Goal: Task Accomplishment & Management: Manage account settings

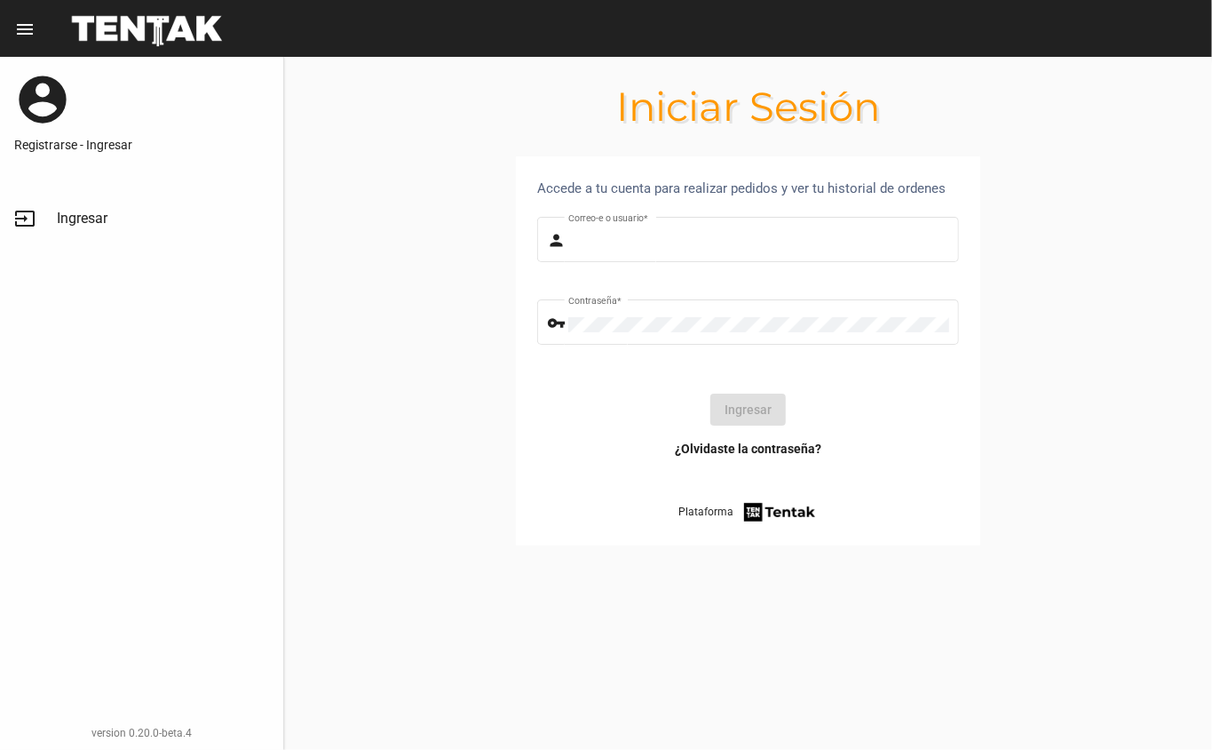
type input "danke.hmb@gmail.com"
click at [721, 395] on button "Ingresar" at bounding box center [748, 409] width 75 height 32
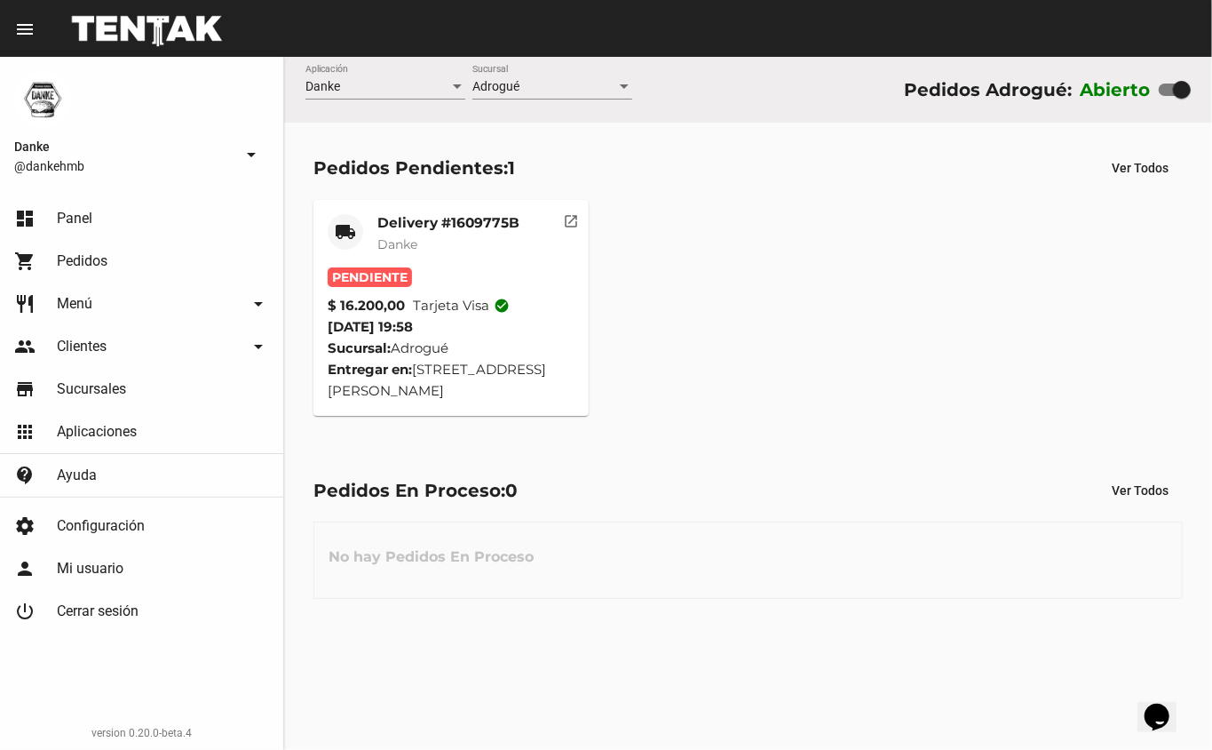
click at [481, 227] on mat-card-title "Delivery #1609775B" at bounding box center [448, 223] width 142 height 18
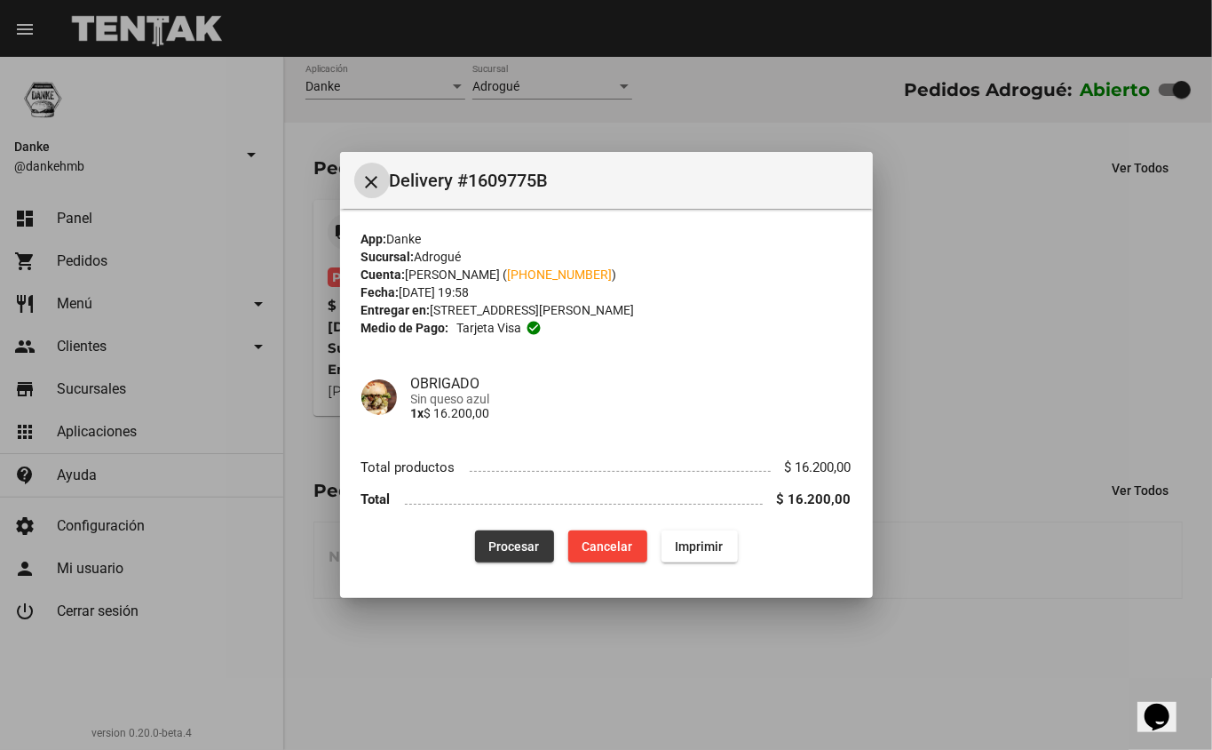
click at [516, 547] on span "Procesar" at bounding box center [514, 546] width 51 height 14
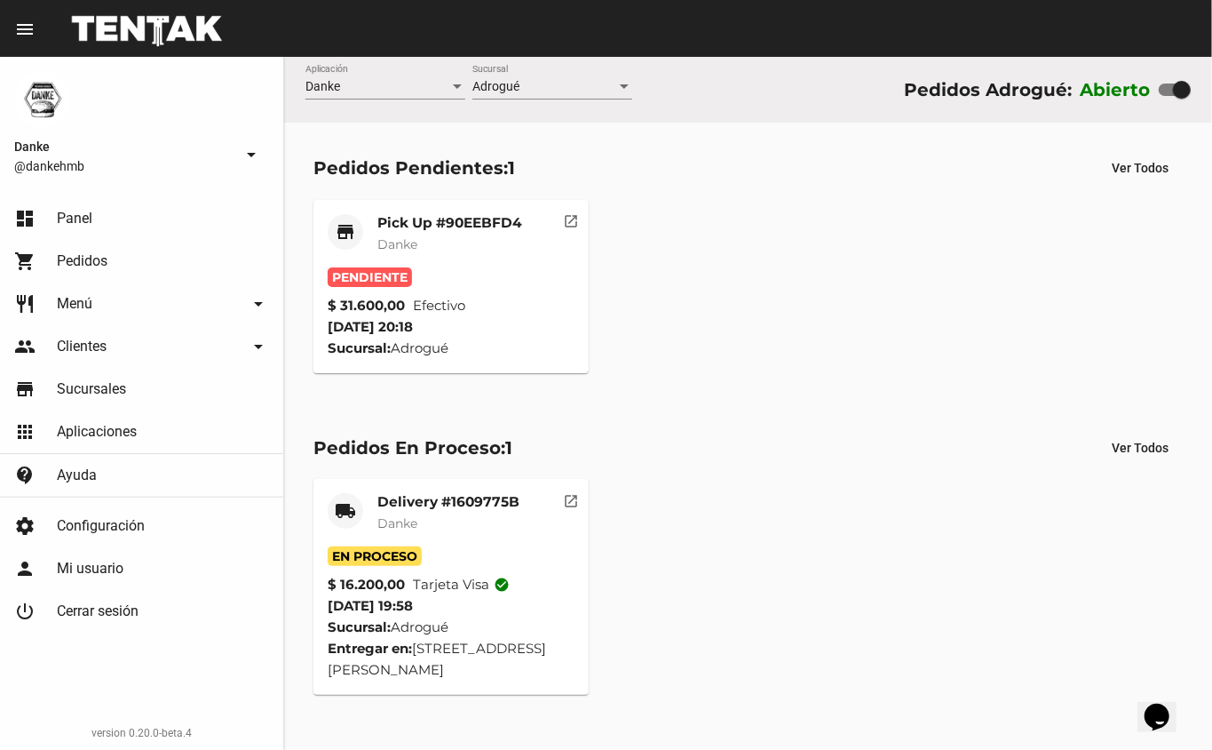
click at [470, 505] on mat-card-title "Delivery #1609775B" at bounding box center [448, 502] width 142 height 18
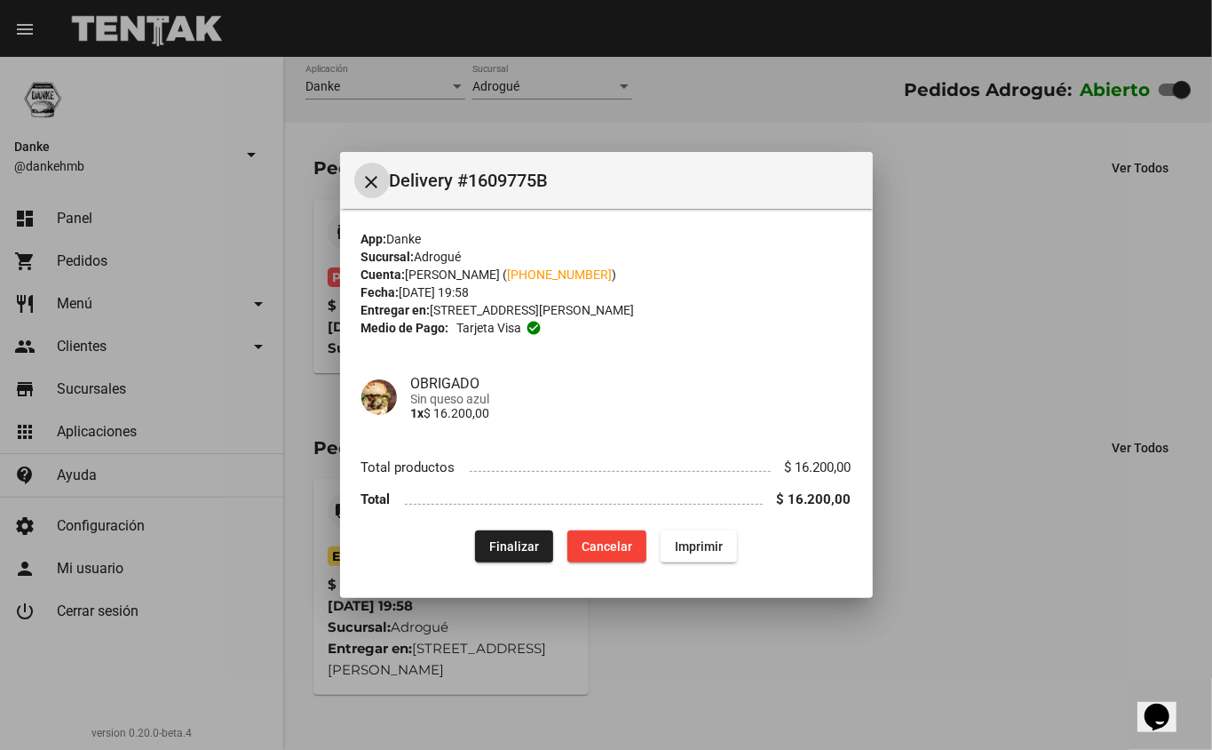
click at [510, 547] on span "Finalizar" at bounding box center [514, 546] width 50 height 14
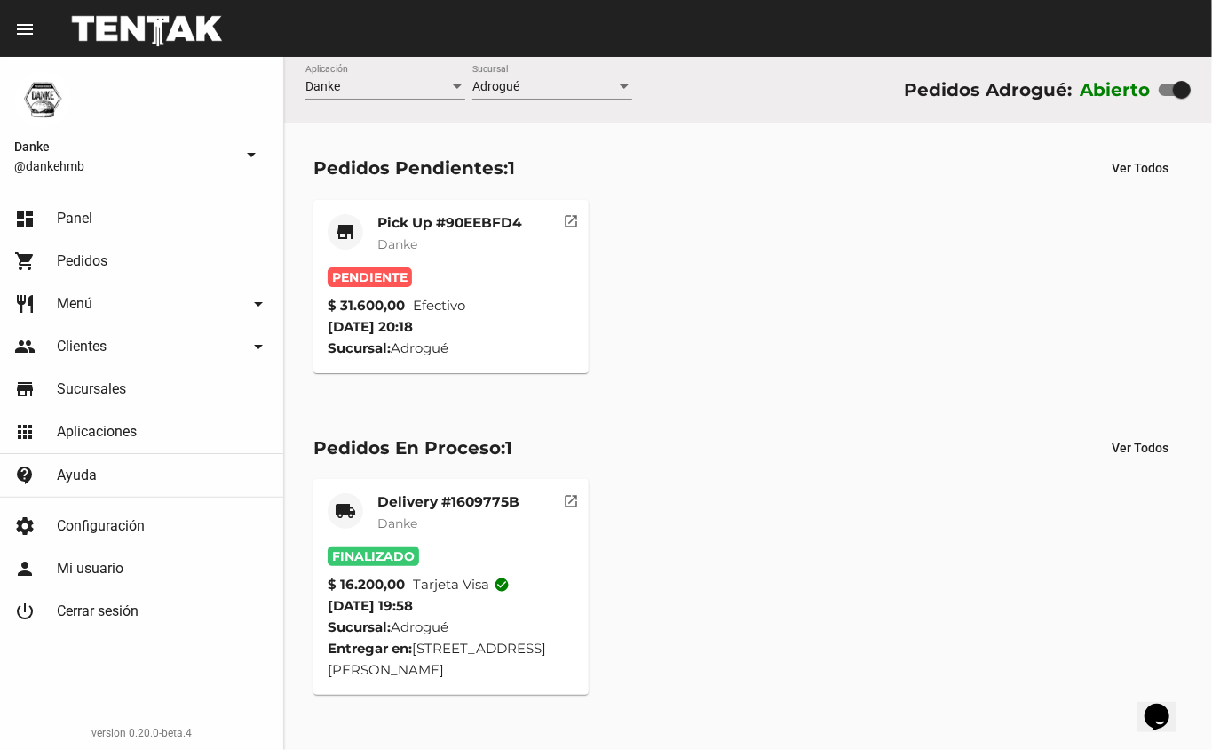
click at [478, 238] on mat-card-subtitle "Danke" at bounding box center [449, 244] width 145 height 18
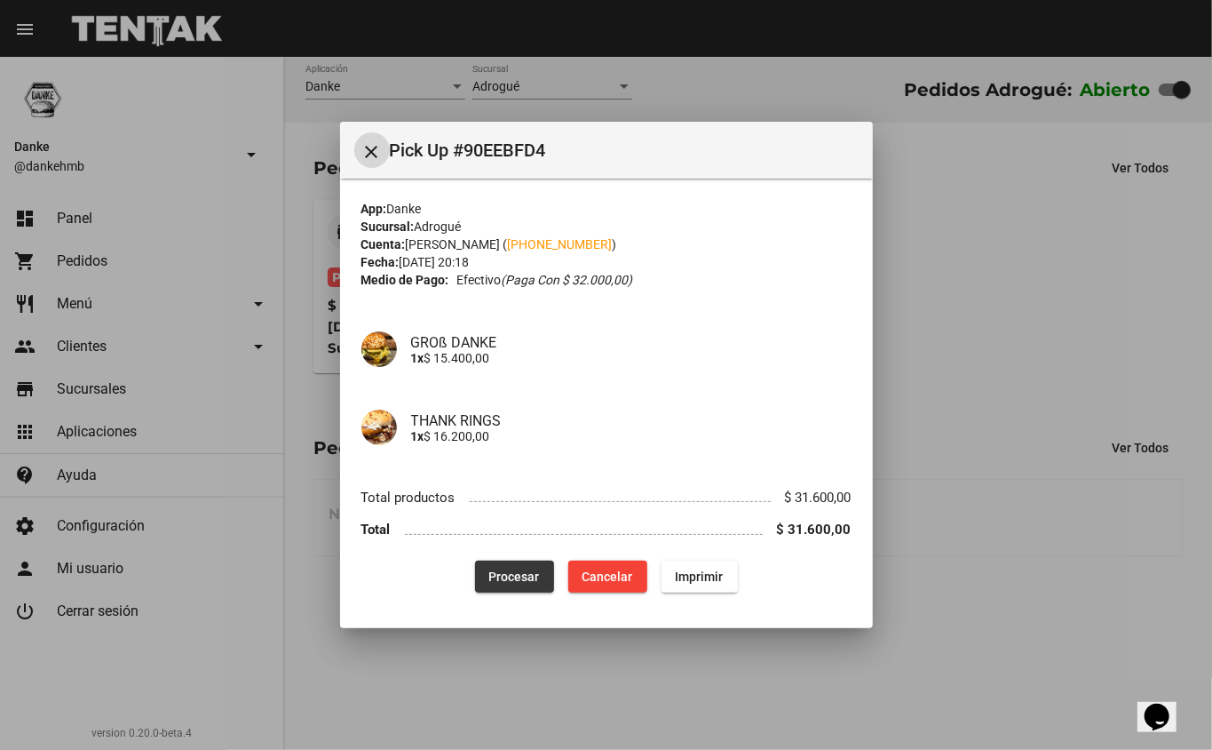
click at [509, 570] on span "Procesar" at bounding box center [514, 576] width 51 height 14
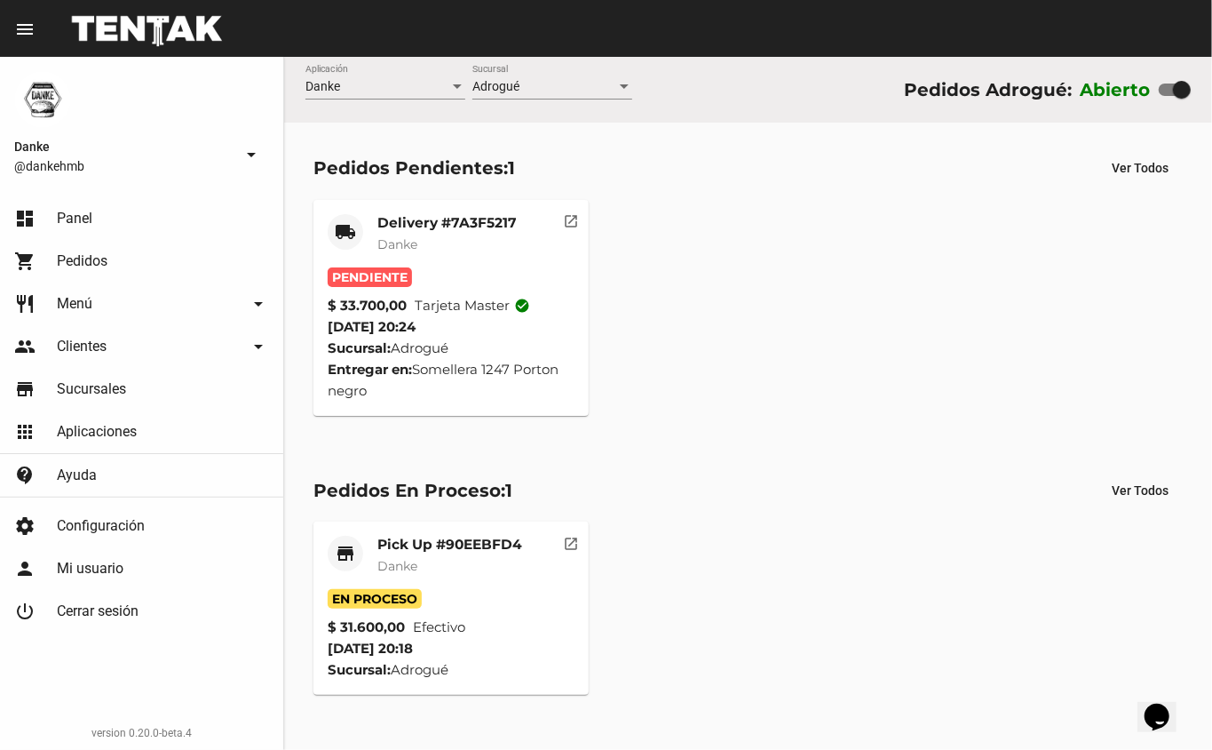
click at [423, 214] on mat-card-title "Delivery #7A3F5217" at bounding box center [446, 223] width 139 height 18
click at [487, 560] on mat-card-subtitle "Danke" at bounding box center [449, 566] width 145 height 18
click at [491, 214] on mat-card-title "Delivery #7A3F5217" at bounding box center [446, 223] width 139 height 18
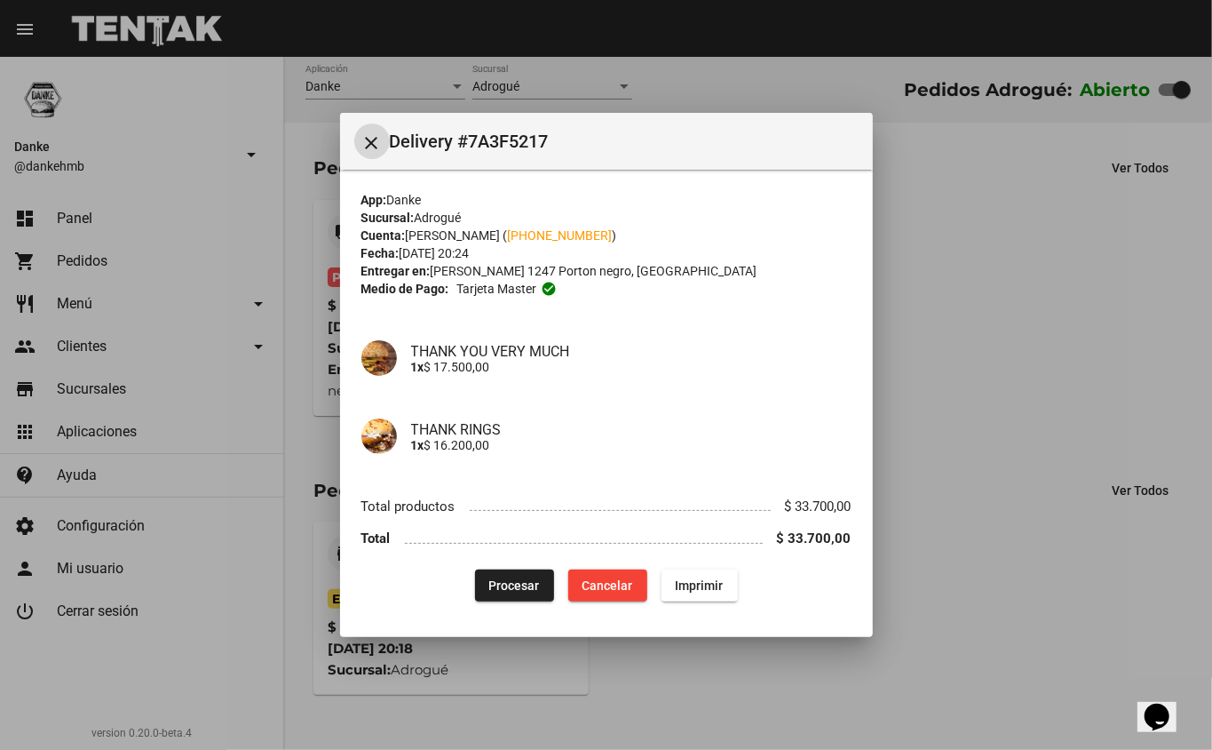
click at [516, 584] on span "Procesar" at bounding box center [514, 585] width 51 height 14
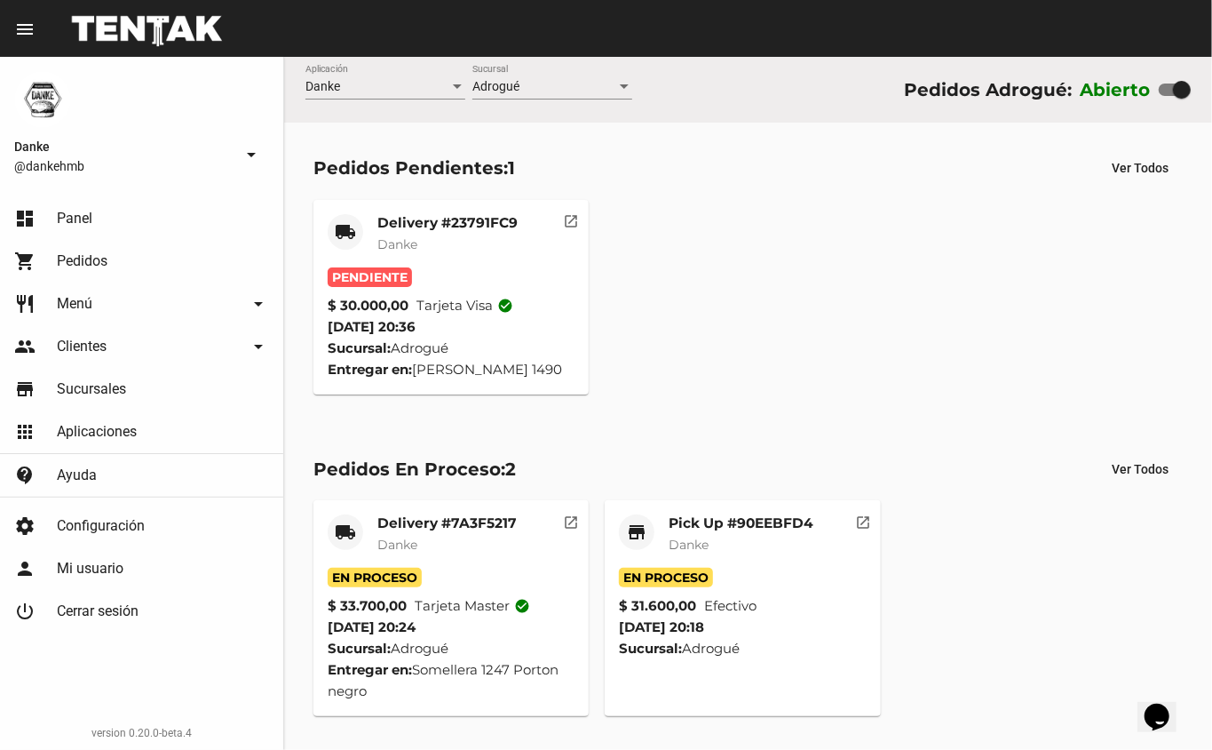
click at [449, 220] on mat-card-title "Delivery #23791FC9" at bounding box center [447, 223] width 140 height 18
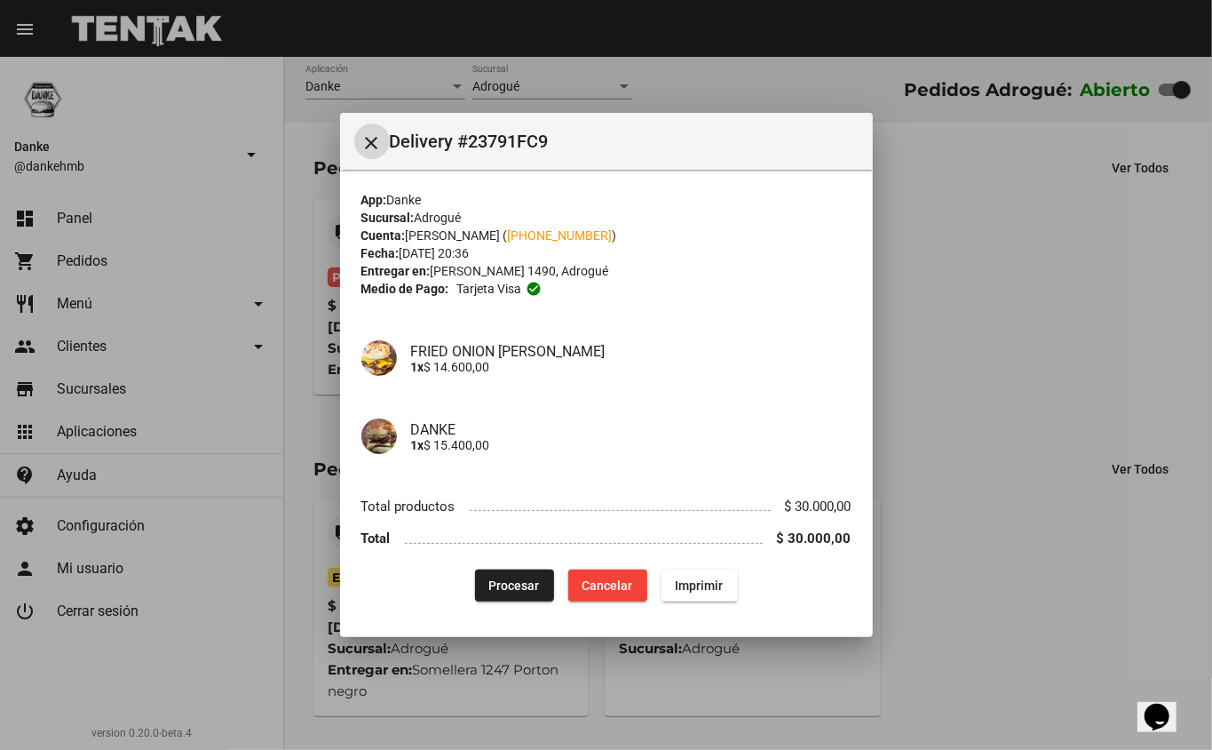
click at [512, 586] on span "Procesar" at bounding box center [514, 585] width 51 height 14
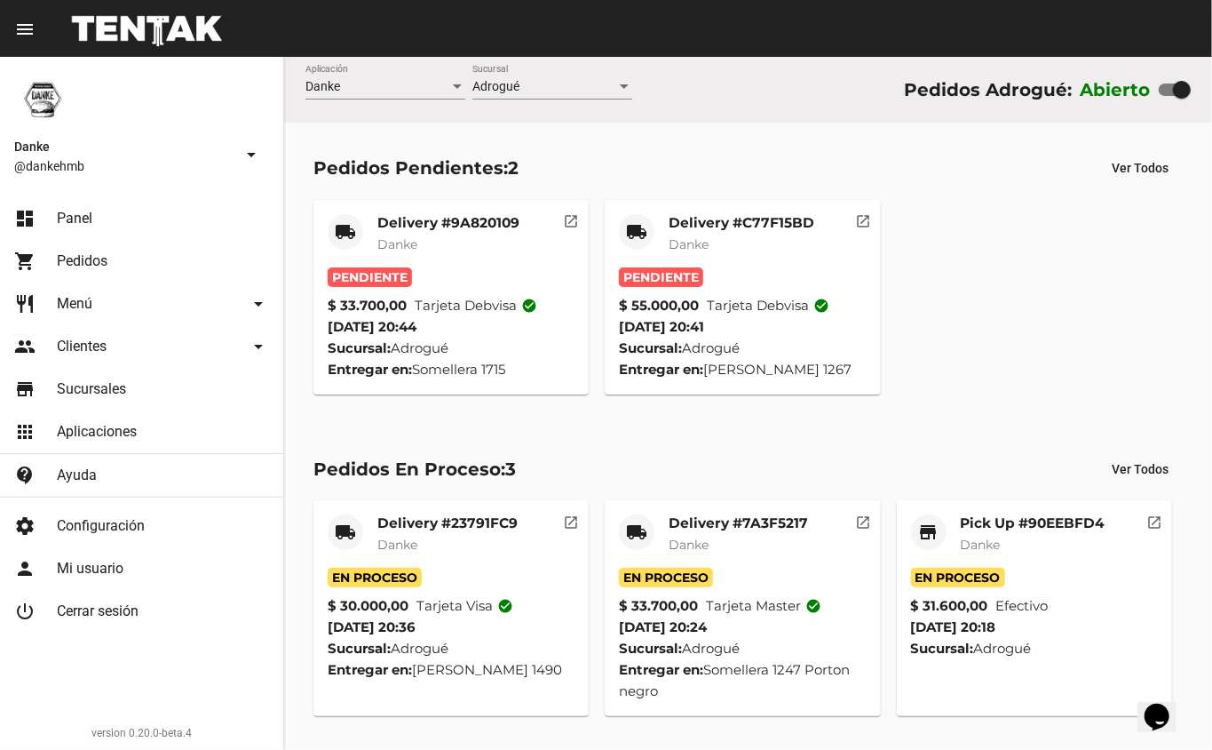
click at [760, 240] on mat-card-subtitle "Danke" at bounding box center [742, 244] width 146 height 18
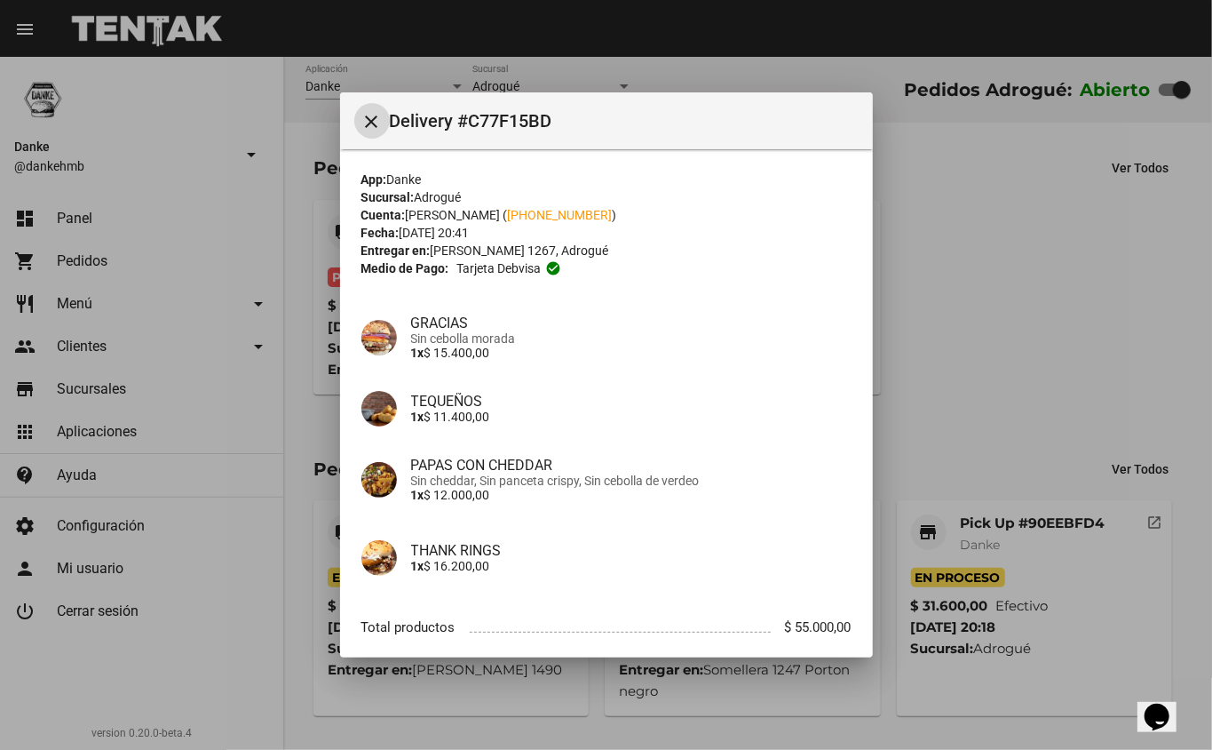
scroll to position [100, 0]
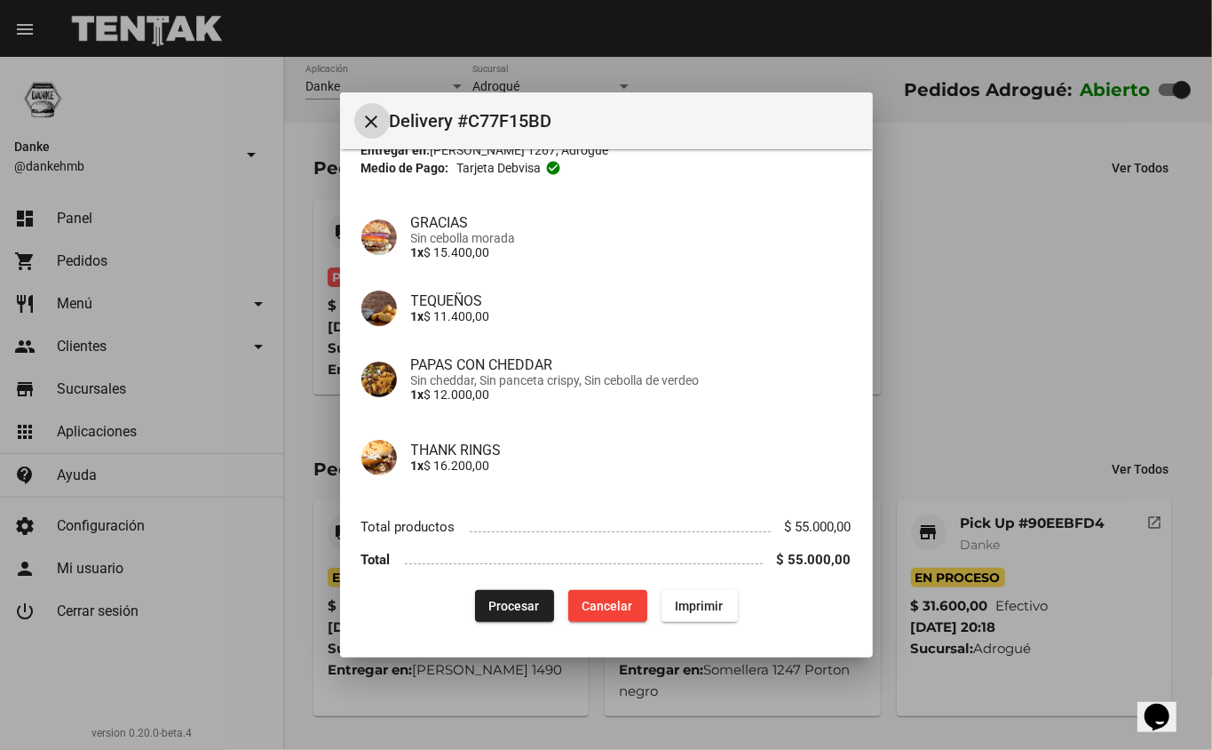
click at [503, 609] on span "Procesar" at bounding box center [514, 606] width 51 height 14
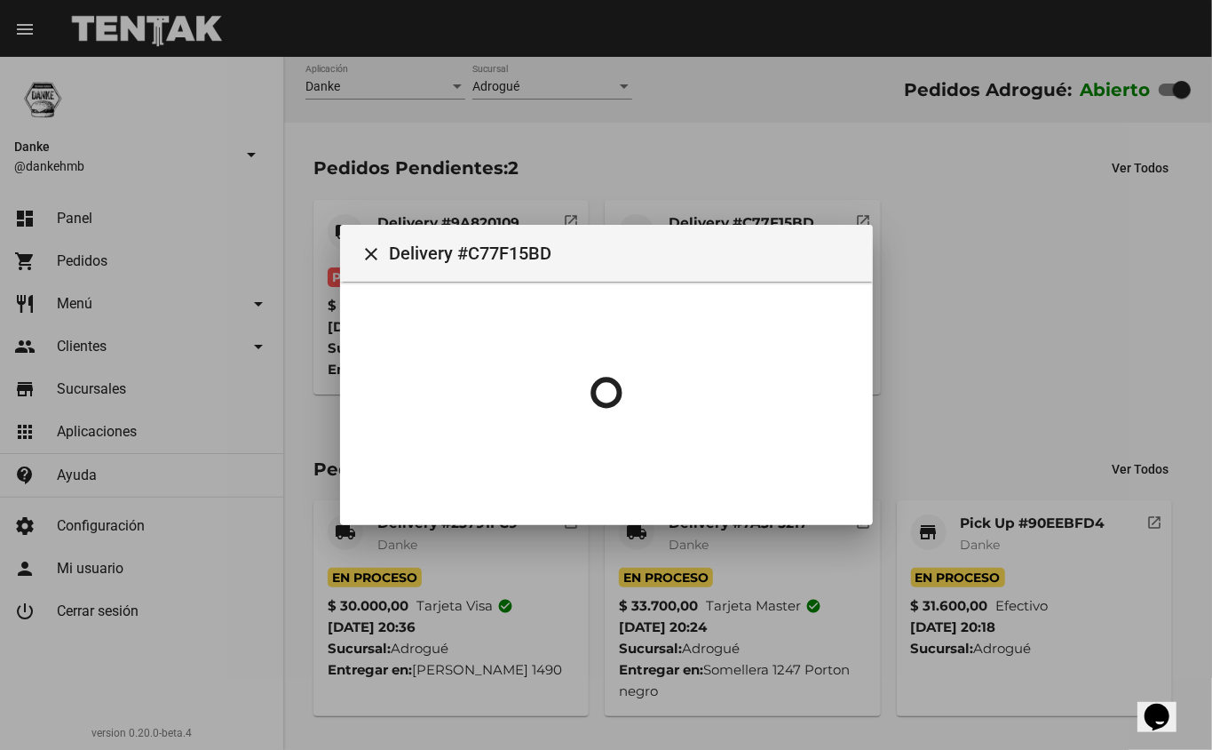
scroll to position [0, 0]
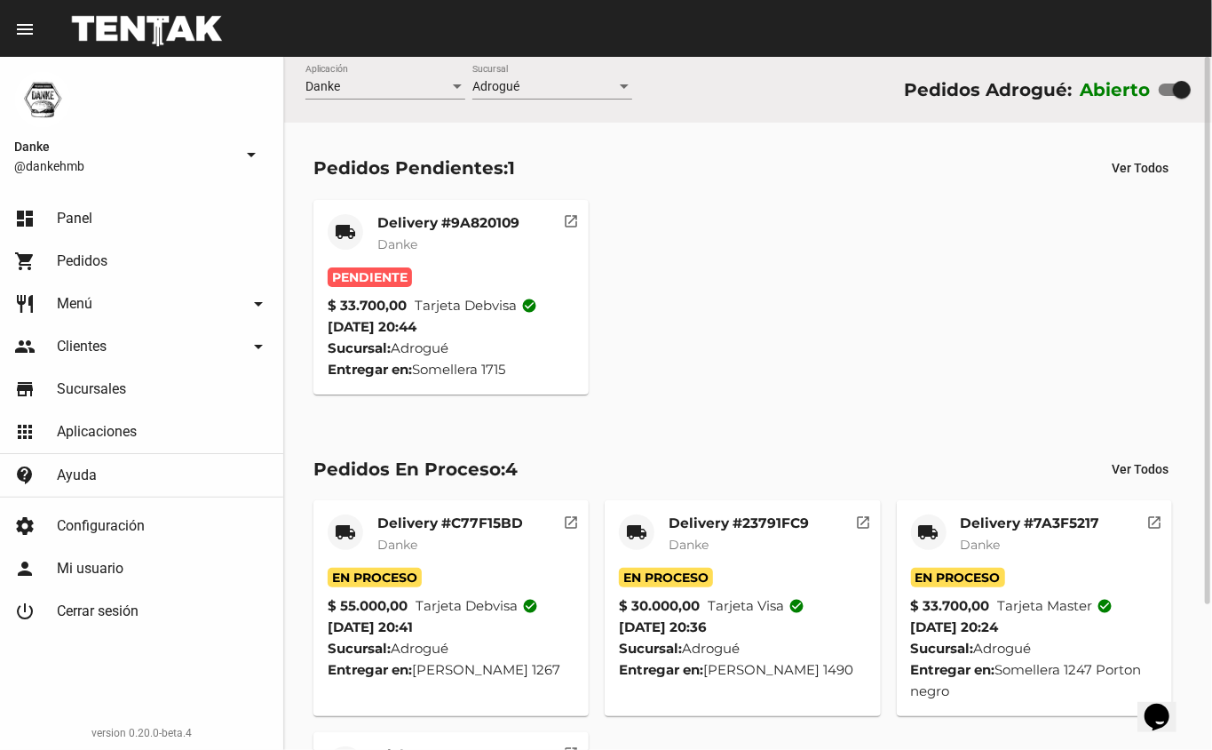
click at [496, 240] on mat-card-subtitle "Danke" at bounding box center [448, 244] width 142 height 18
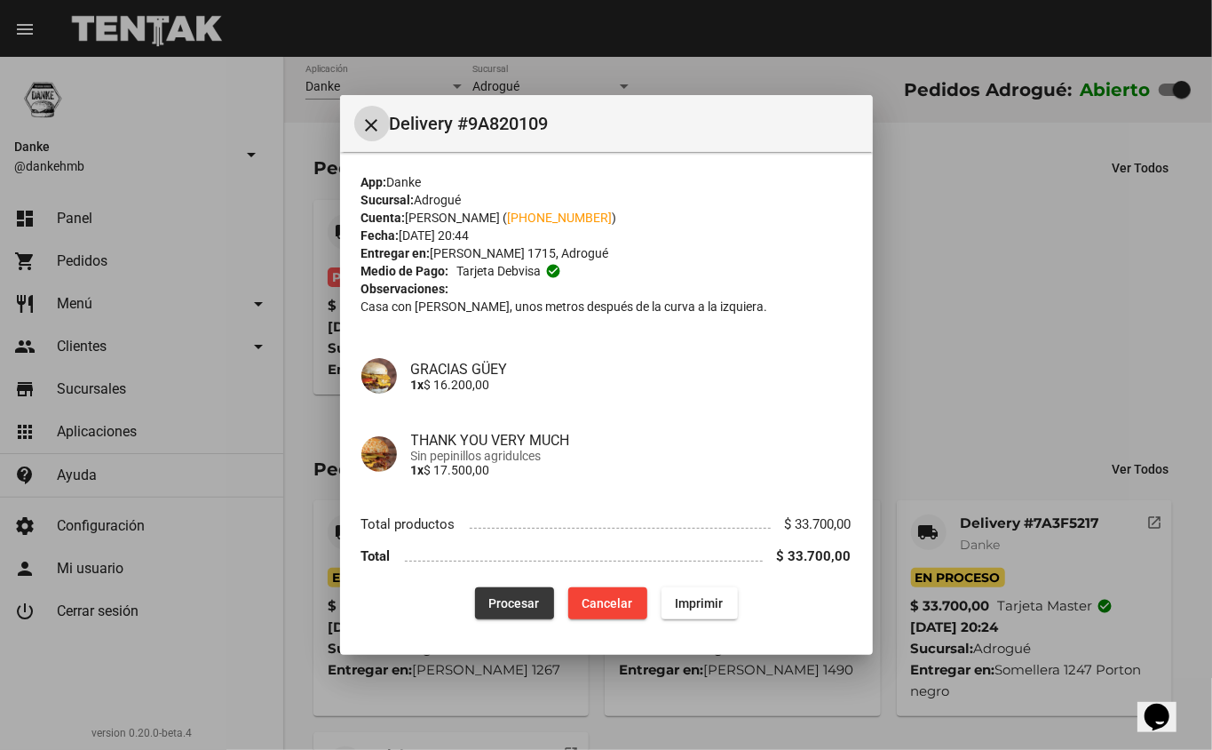
click at [505, 598] on span "Procesar" at bounding box center [514, 603] width 51 height 14
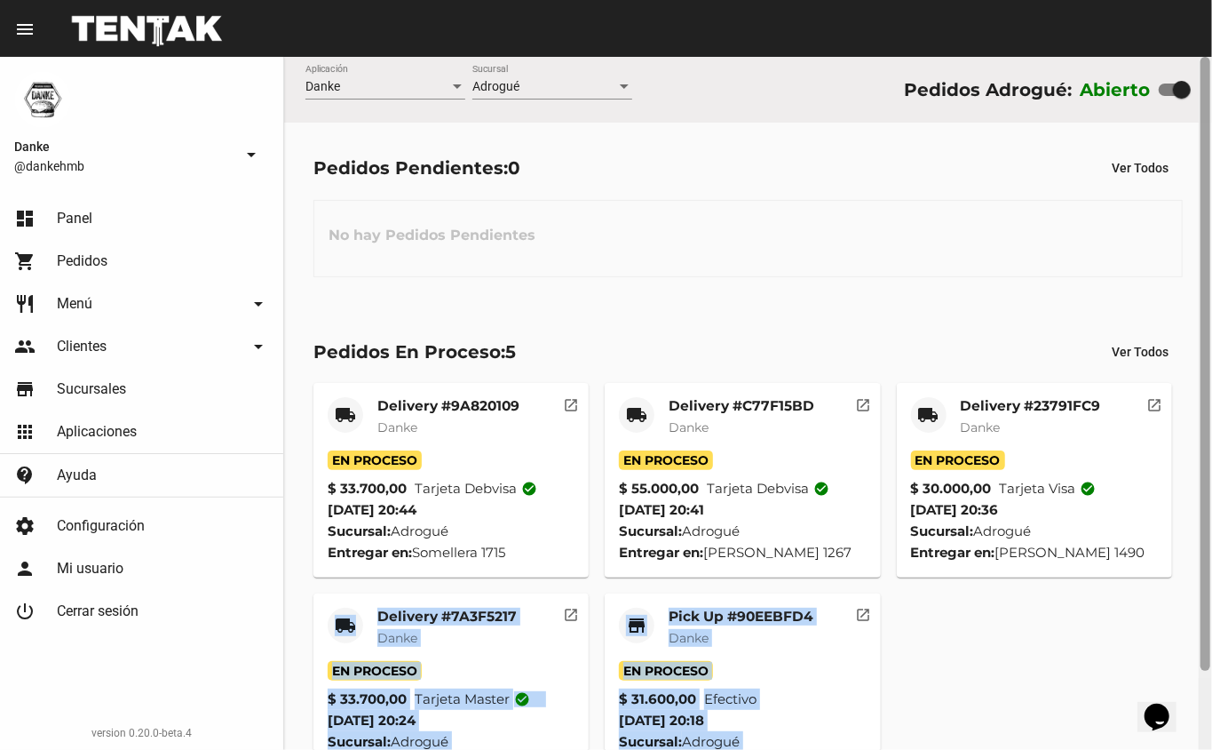
drag, startPoint x: 505, startPoint y: 598, endPoint x: 1212, endPoint y: 491, distance: 714.1
click at [1212, 491] on div "Danke Aplicación Adrogué Sucursal Pedidos Adrogué: Abierto Pedidos Pendientes: …" at bounding box center [748, 403] width 928 height 693
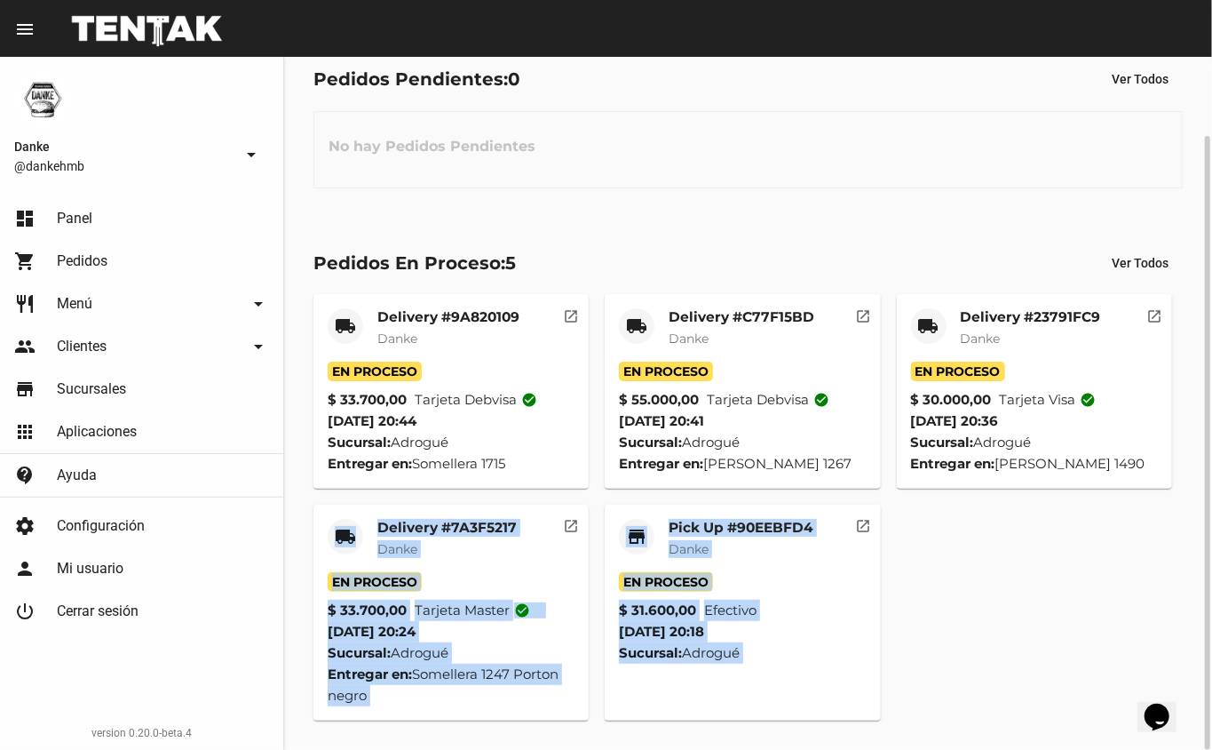
click at [968, 640] on div "local_shipping Delivery #9A820109 Danke En Proceso $ 33.700,00 Tarjeta debvisa …" at bounding box center [749, 506] width 886 height 441
click at [761, 533] on mat-card-title "Pick Up #90EEBFD4" at bounding box center [741, 528] width 145 height 18
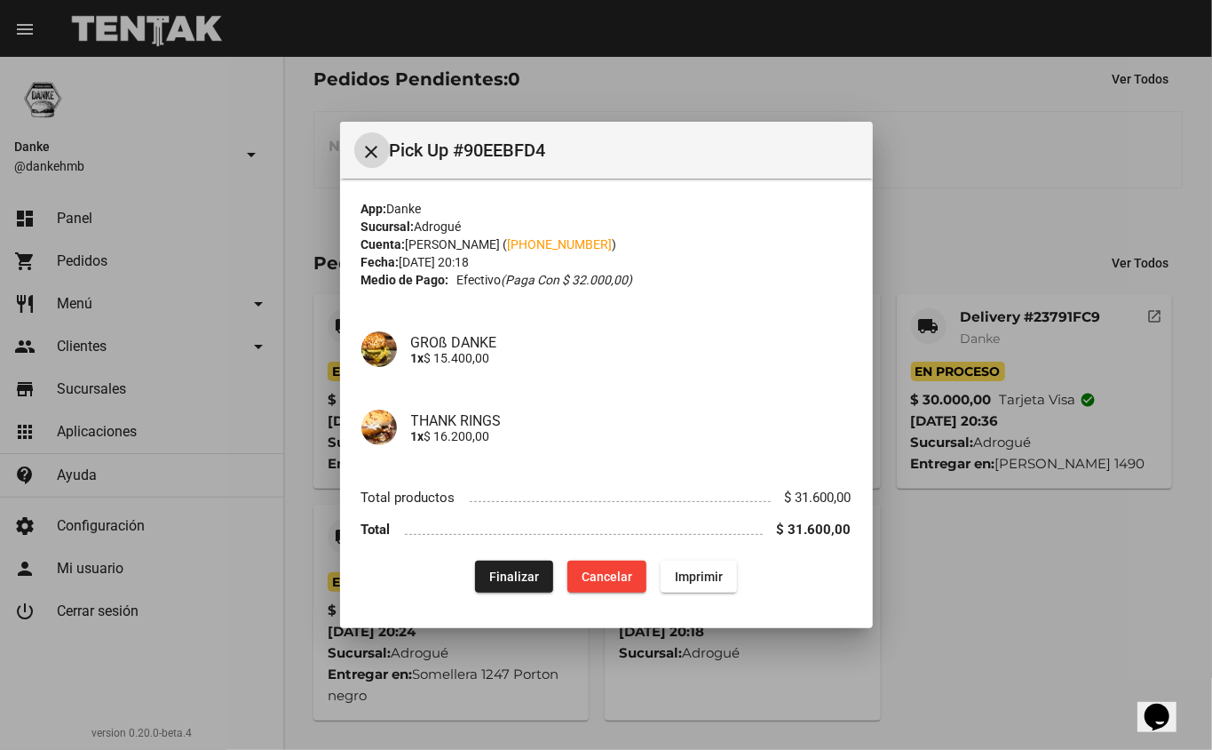
click at [516, 573] on span "Finalizar" at bounding box center [514, 576] width 50 height 14
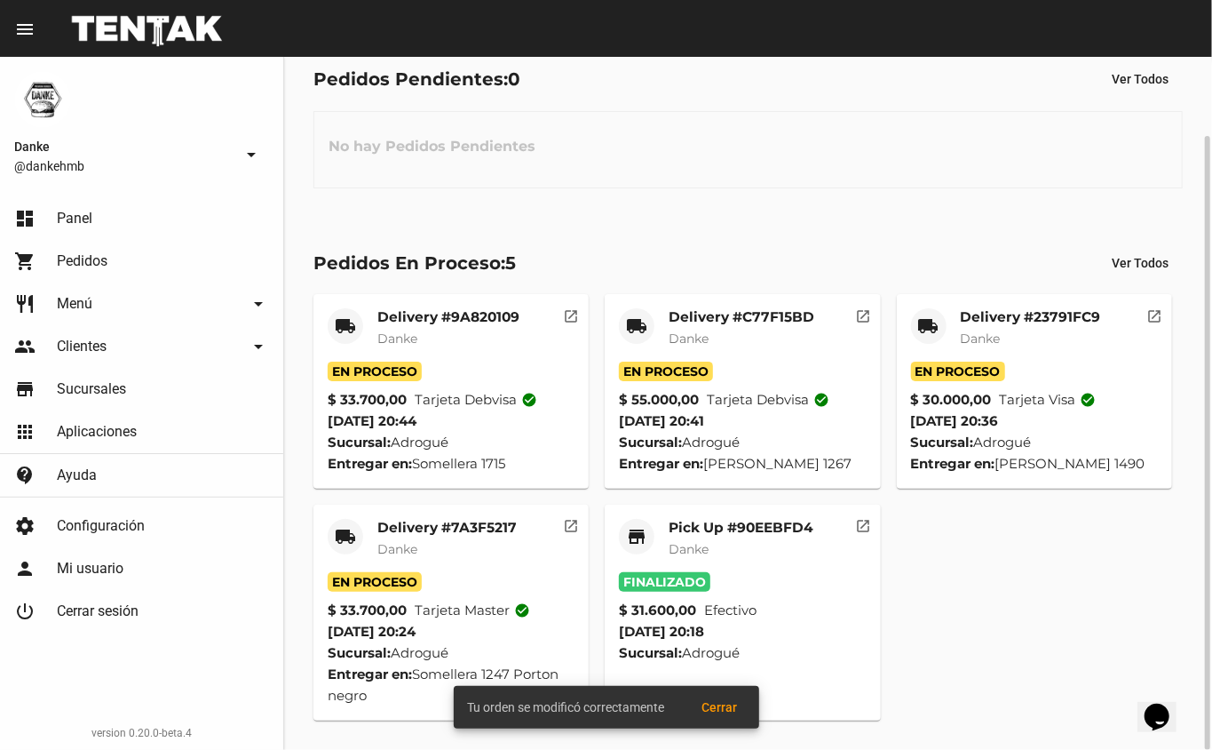
click at [467, 542] on mat-card-subtitle "Danke" at bounding box center [446, 549] width 139 height 18
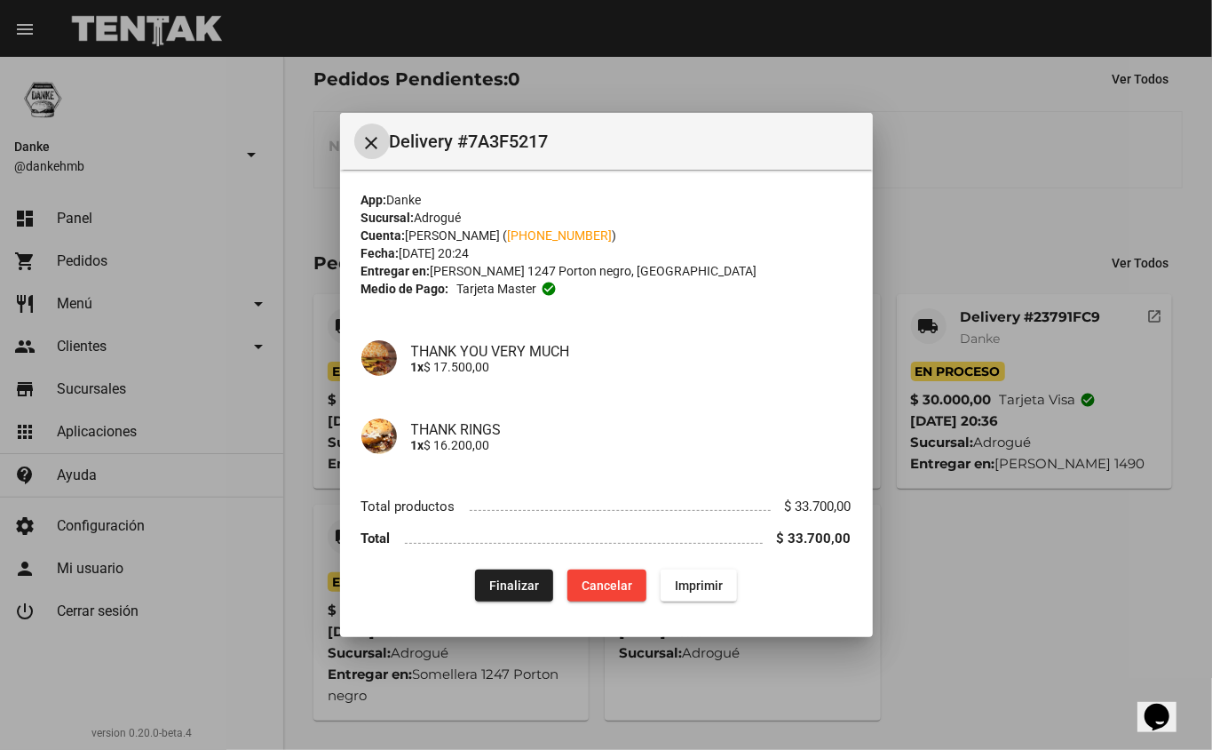
click at [509, 591] on span "Finalizar" at bounding box center [514, 585] width 50 height 14
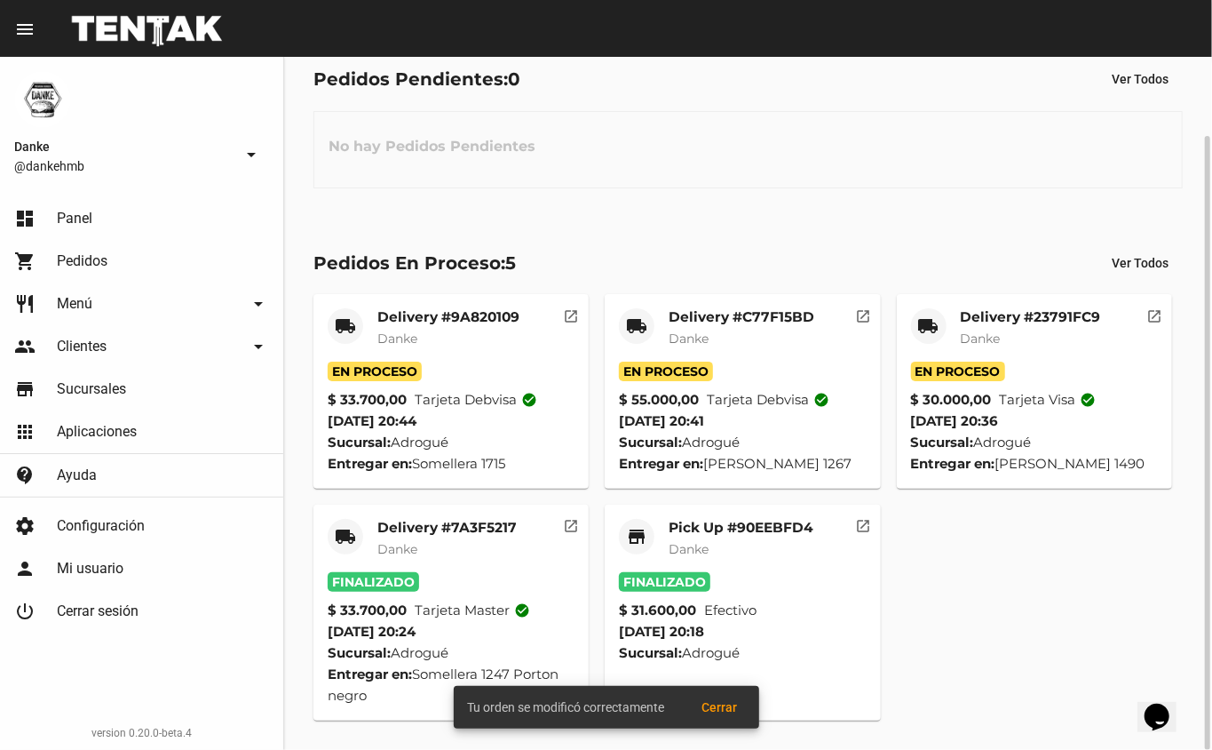
click at [1055, 330] on mat-card-subtitle "Danke" at bounding box center [1031, 339] width 140 height 18
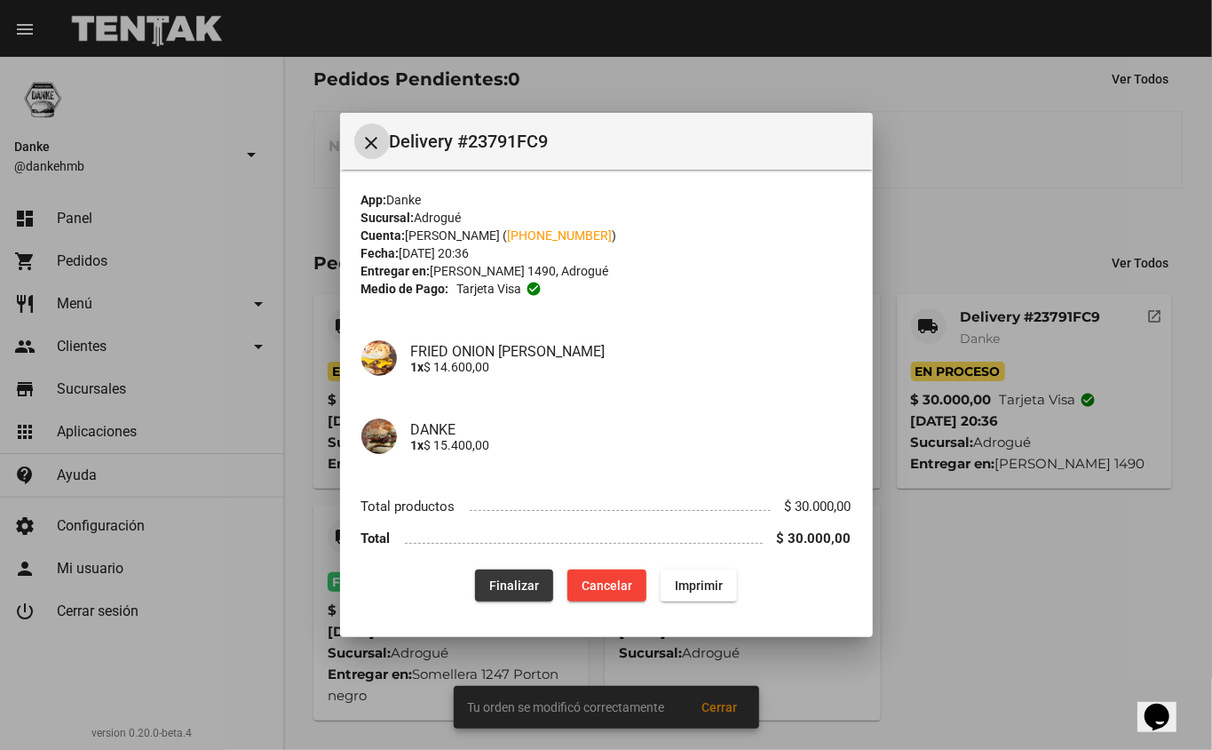
click at [516, 591] on span "Finalizar" at bounding box center [514, 585] width 50 height 14
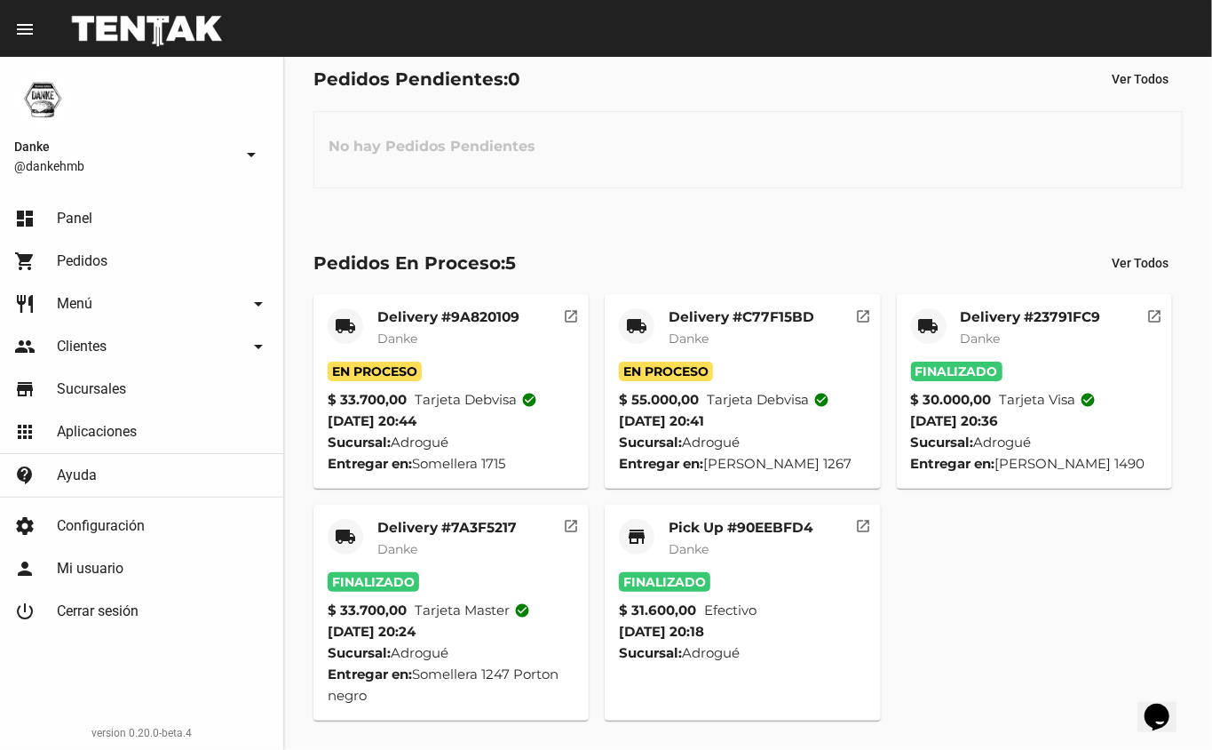
scroll to position [0, 0]
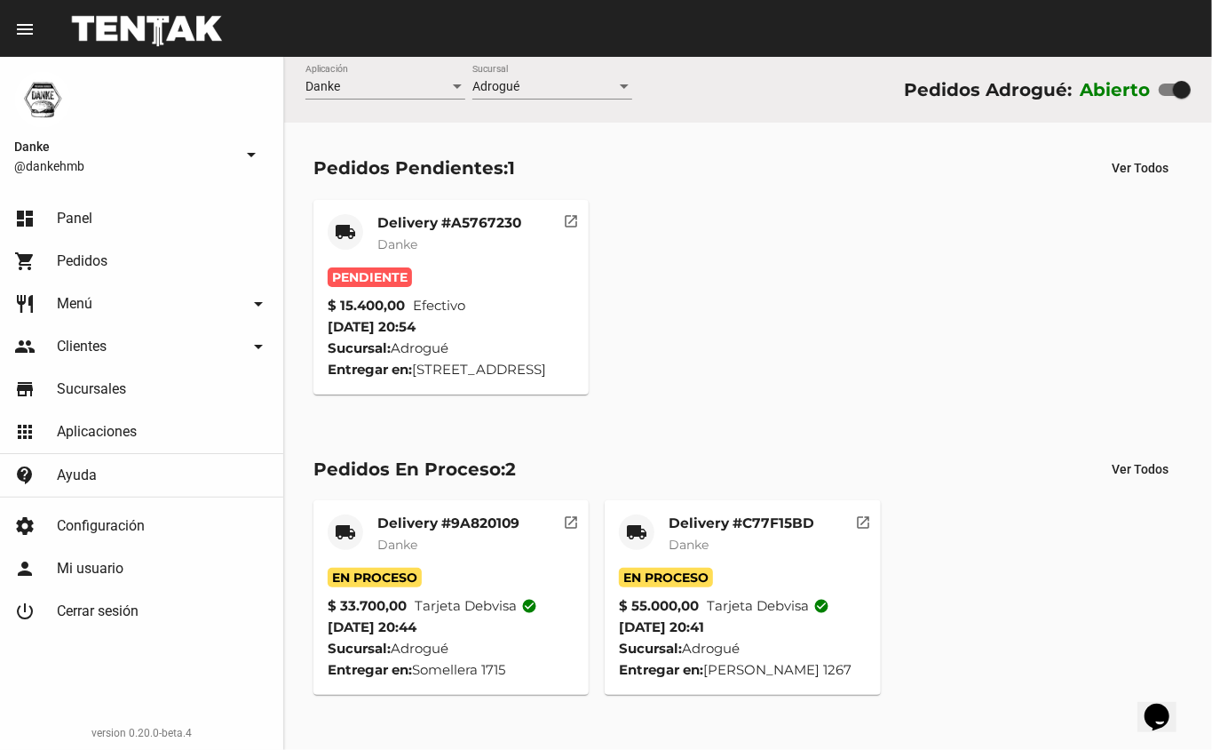
click at [503, 222] on mat-card-title "Delivery #A5767230" at bounding box center [449, 223] width 144 height 18
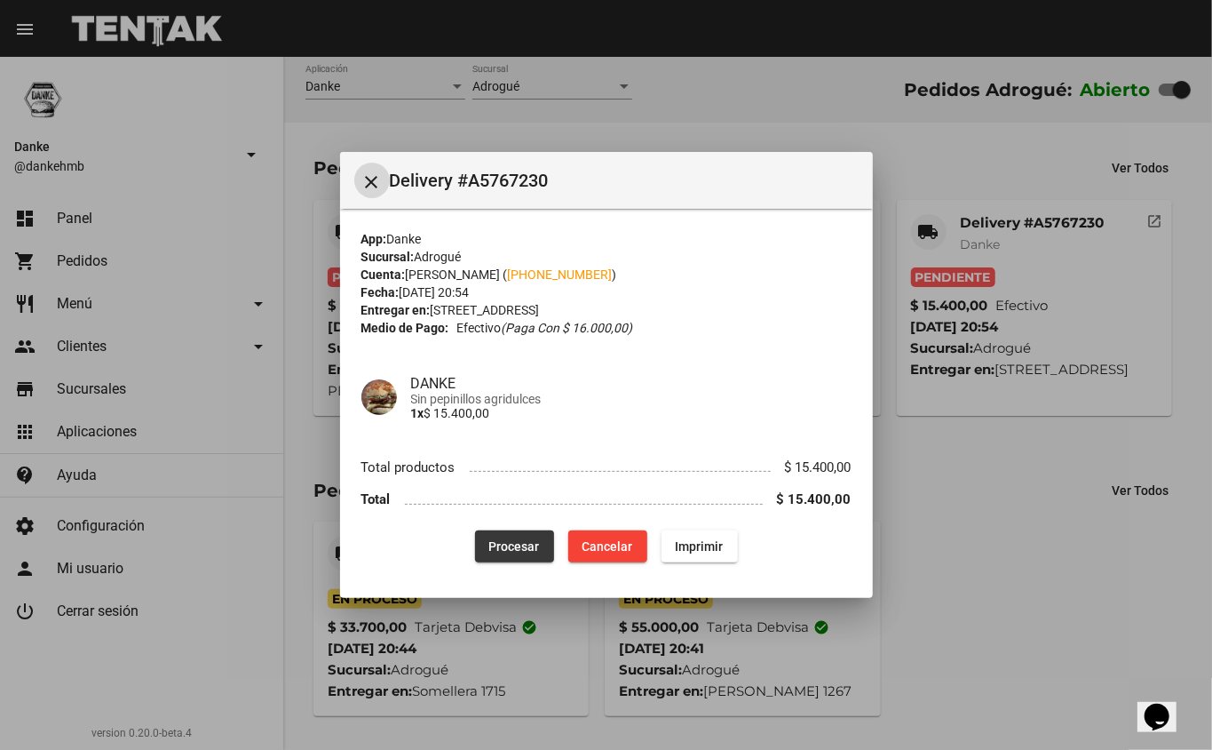
click at [513, 548] on span "Procesar" at bounding box center [514, 546] width 51 height 14
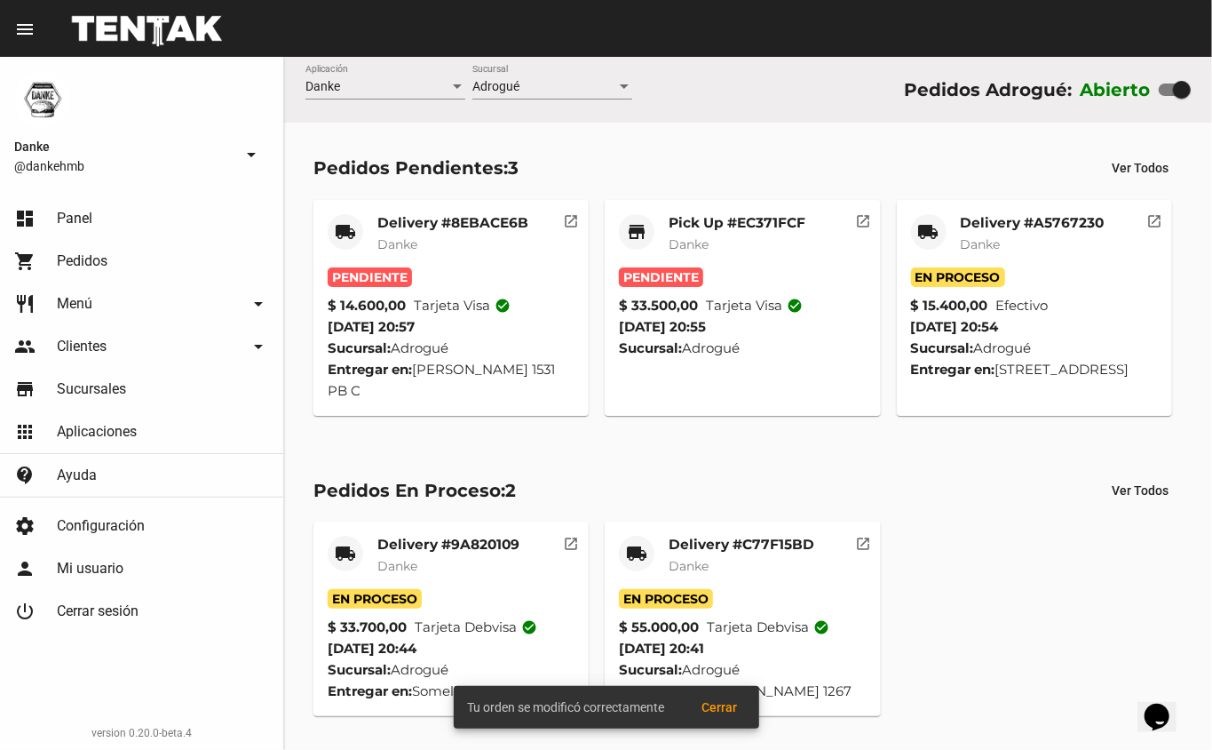
click at [736, 225] on mat-card-title "Pick Up #EC371FCF" at bounding box center [737, 223] width 137 height 18
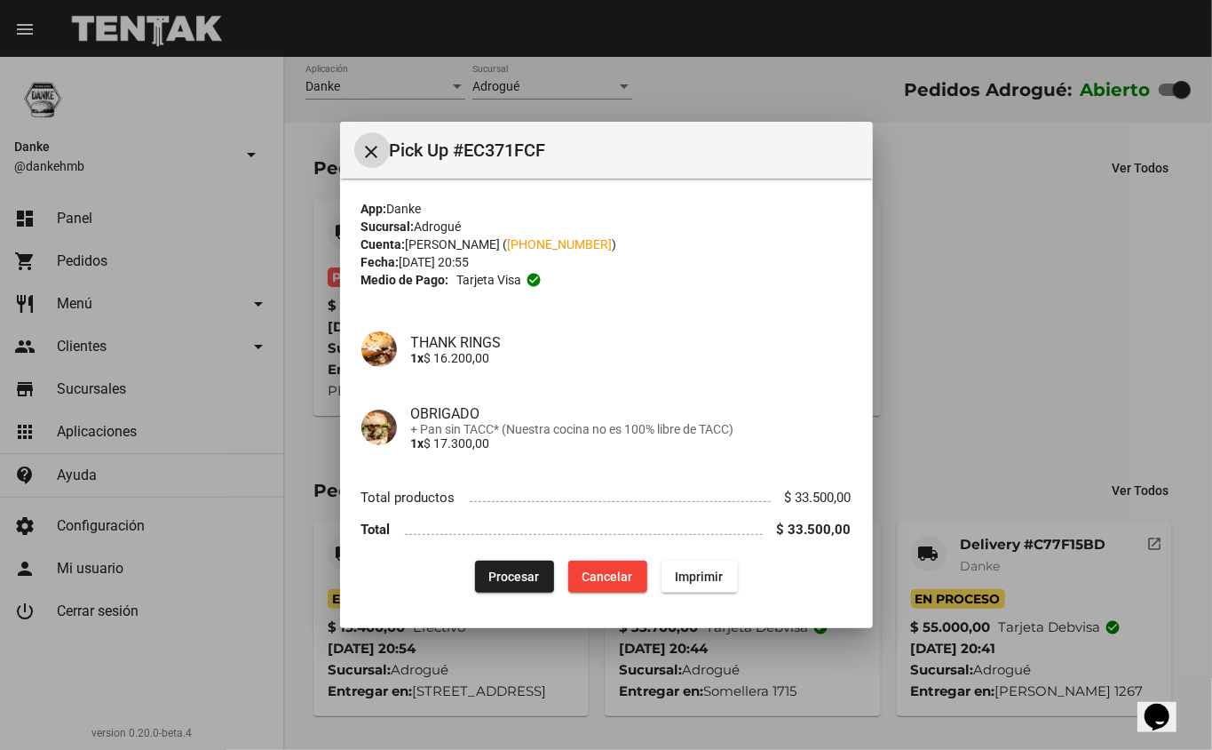
click at [520, 569] on span "Procesar" at bounding box center [514, 576] width 51 height 14
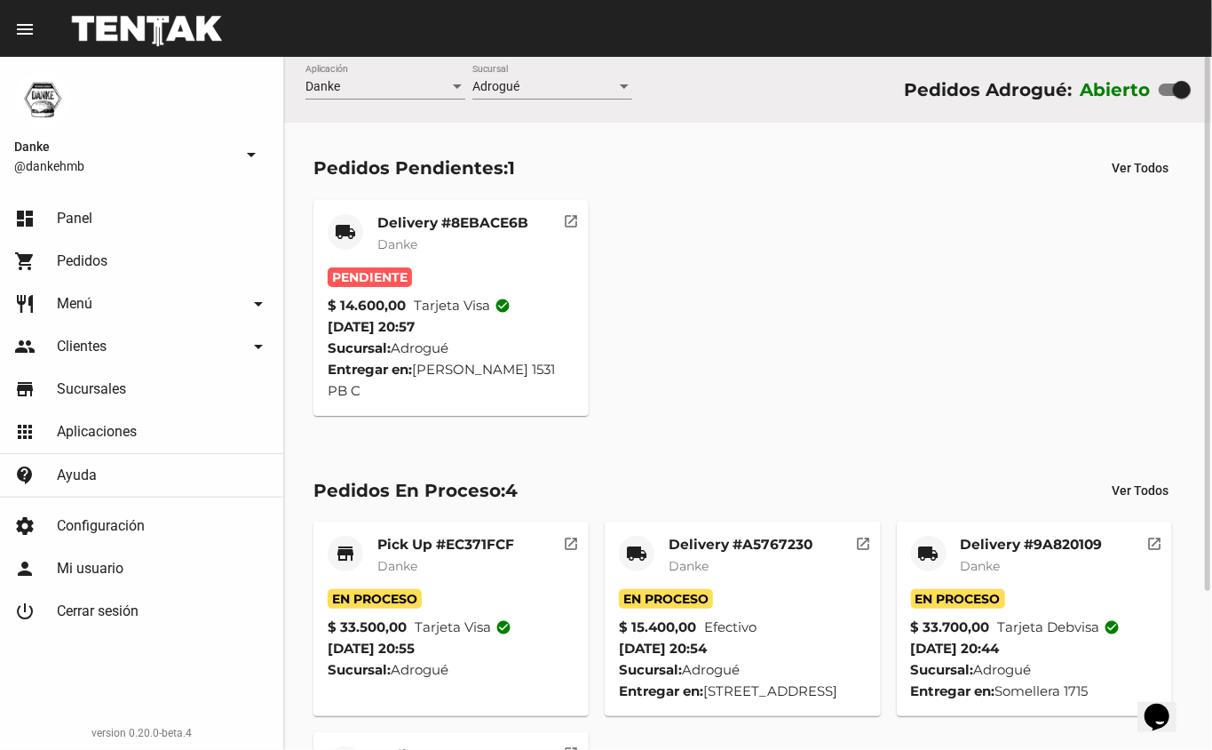
click at [456, 235] on mat-card-subtitle "Danke" at bounding box center [452, 244] width 151 height 18
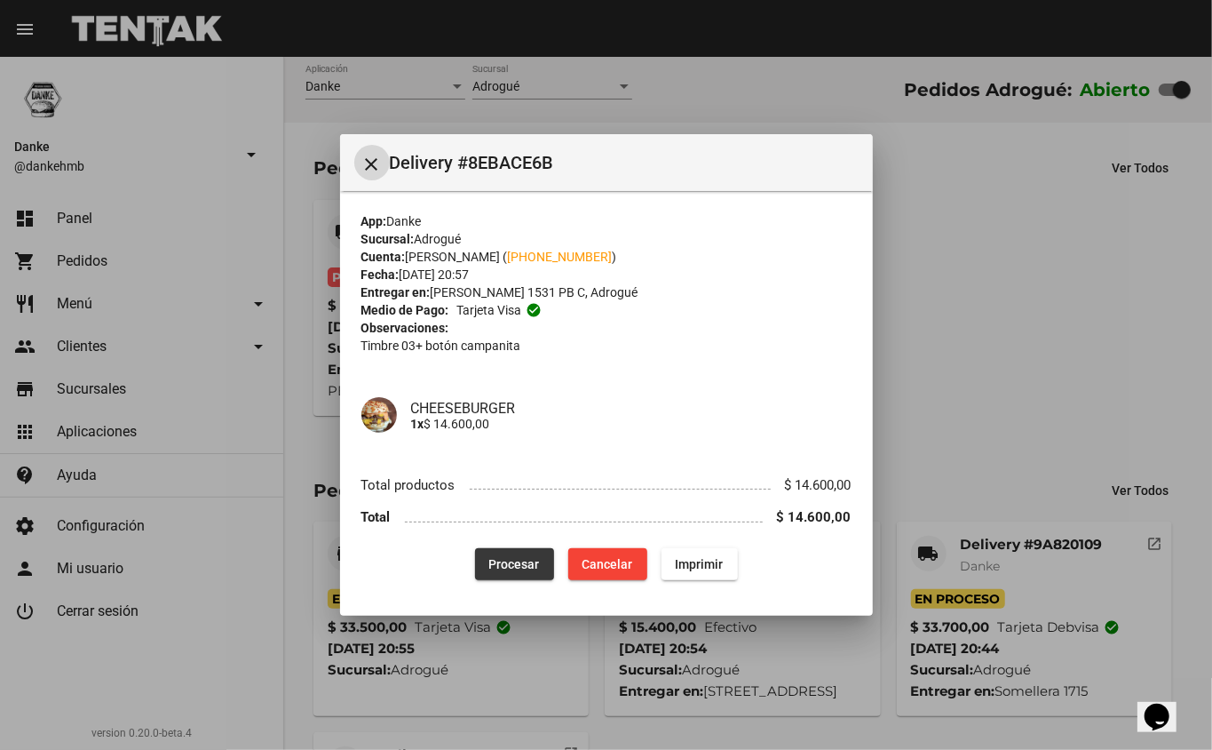
click at [522, 568] on span "Procesar" at bounding box center [514, 564] width 51 height 14
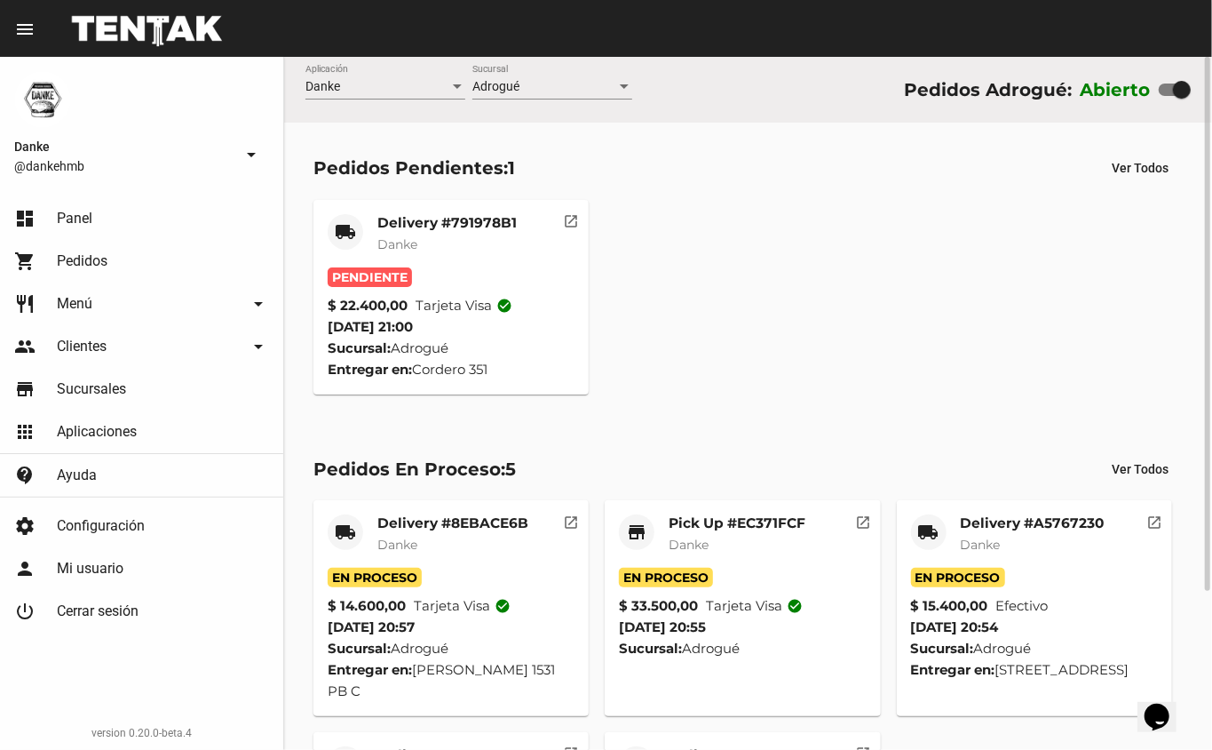
click at [496, 240] on mat-card-subtitle "Danke" at bounding box center [446, 244] width 139 height 18
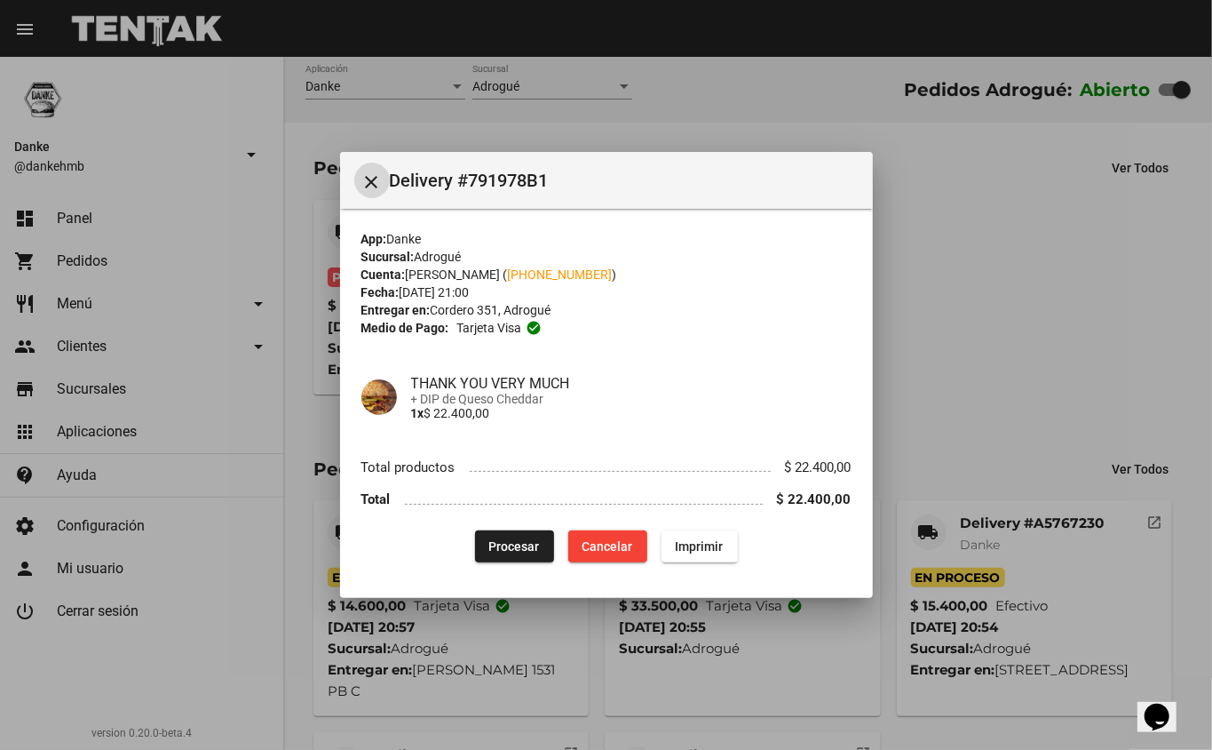
click at [534, 547] on span "Procesar" at bounding box center [514, 546] width 51 height 14
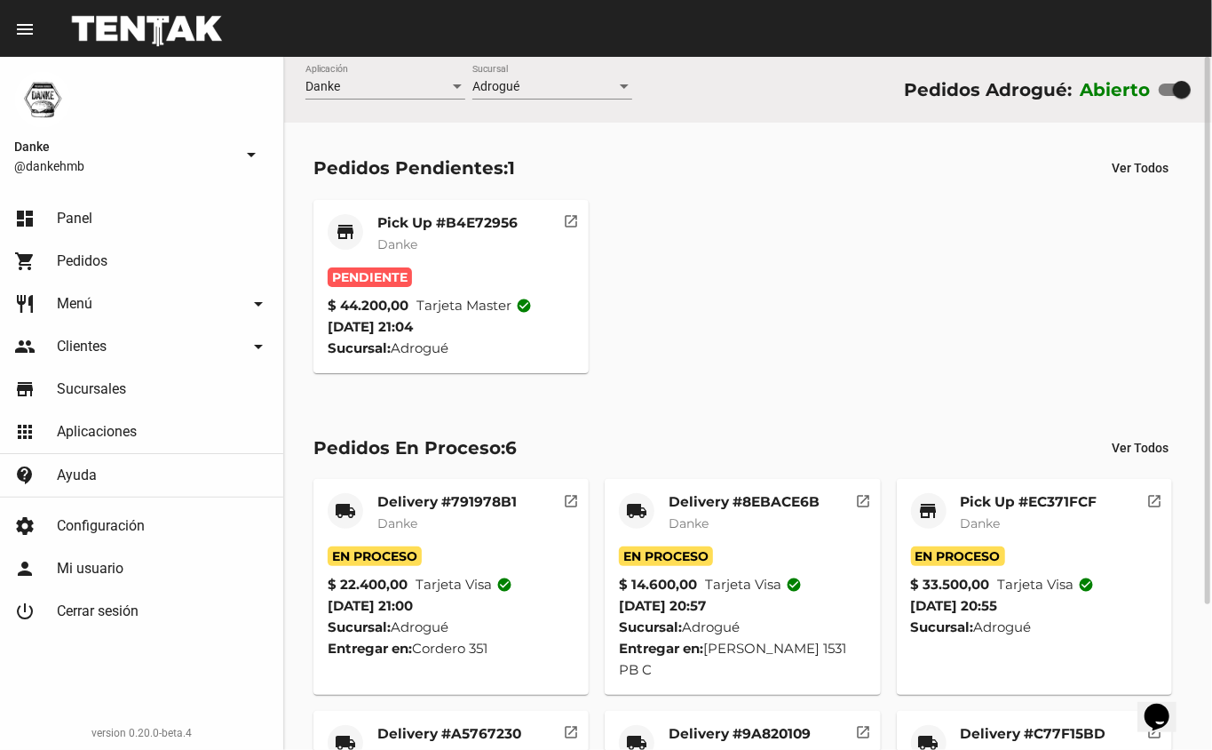
click at [449, 236] on mat-card-subtitle "Danke" at bounding box center [447, 244] width 140 height 18
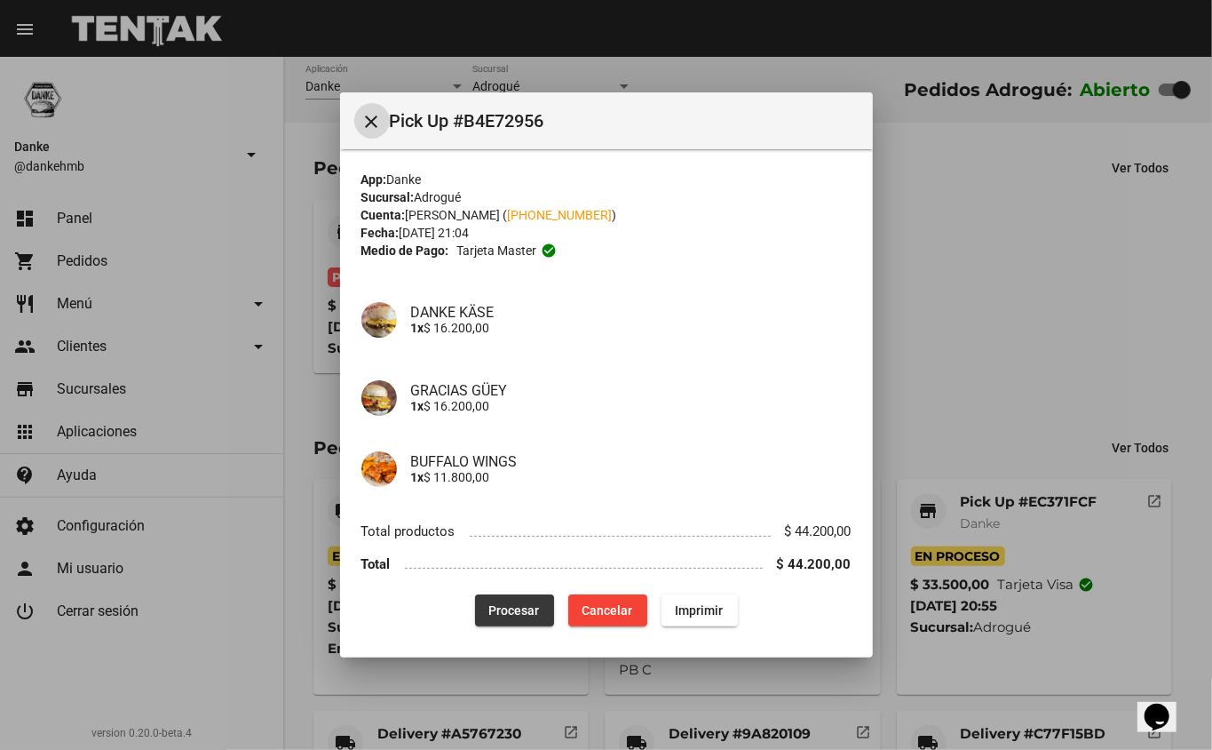
click at [513, 612] on span "Procesar" at bounding box center [514, 610] width 51 height 14
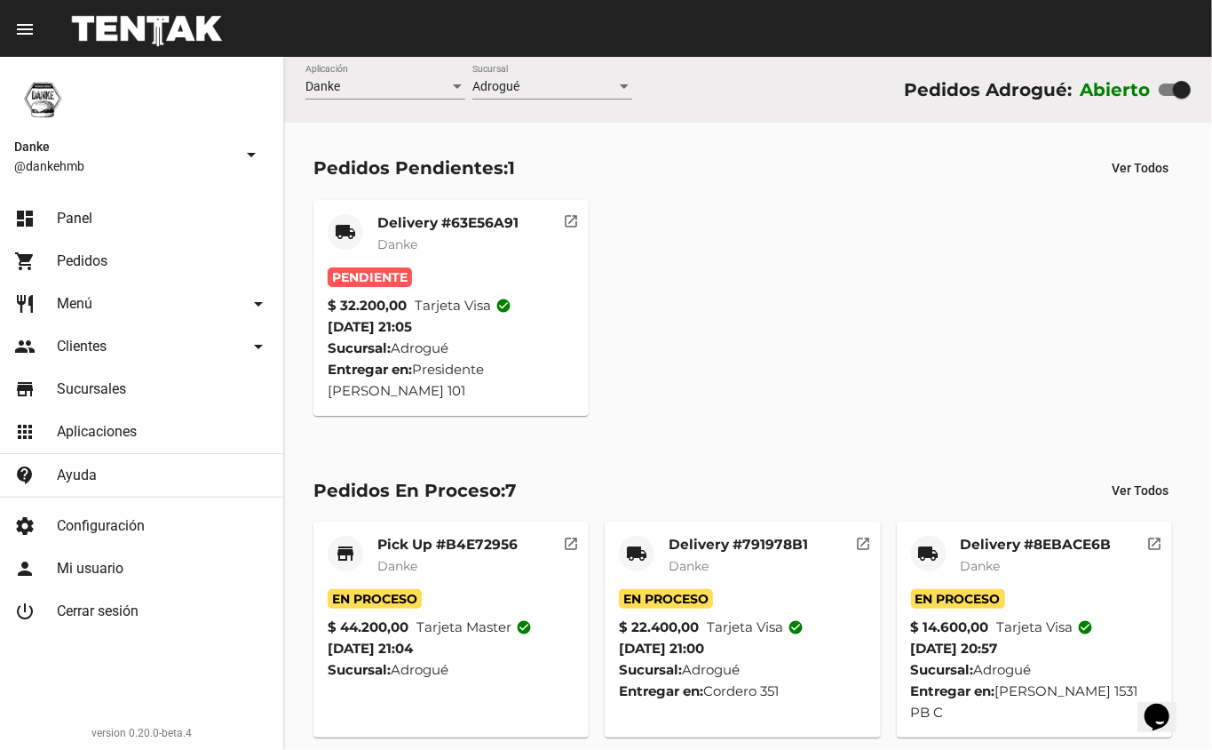
click at [413, 220] on mat-card-title "Delivery #63E56A91" at bounding box center [447, 223] width 141 height 18
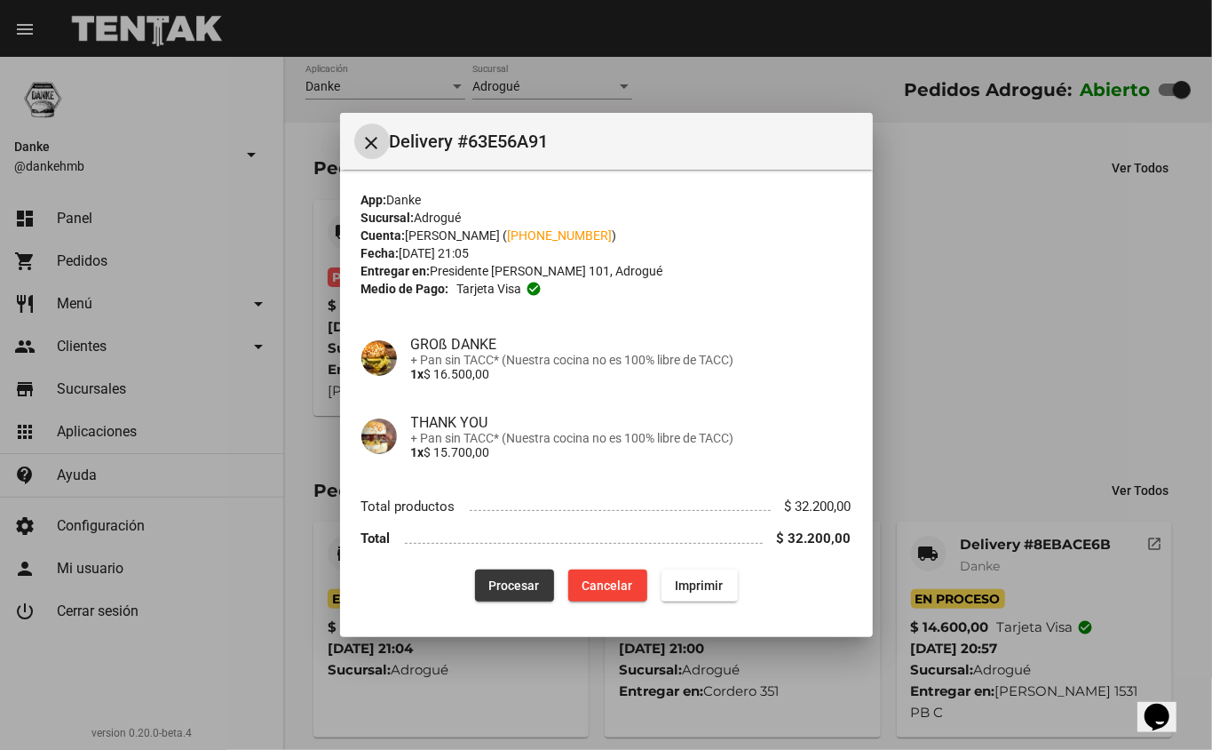
click at [523, 591] on span "Procesar" at bounding box center [514, 585] width 51 height 14
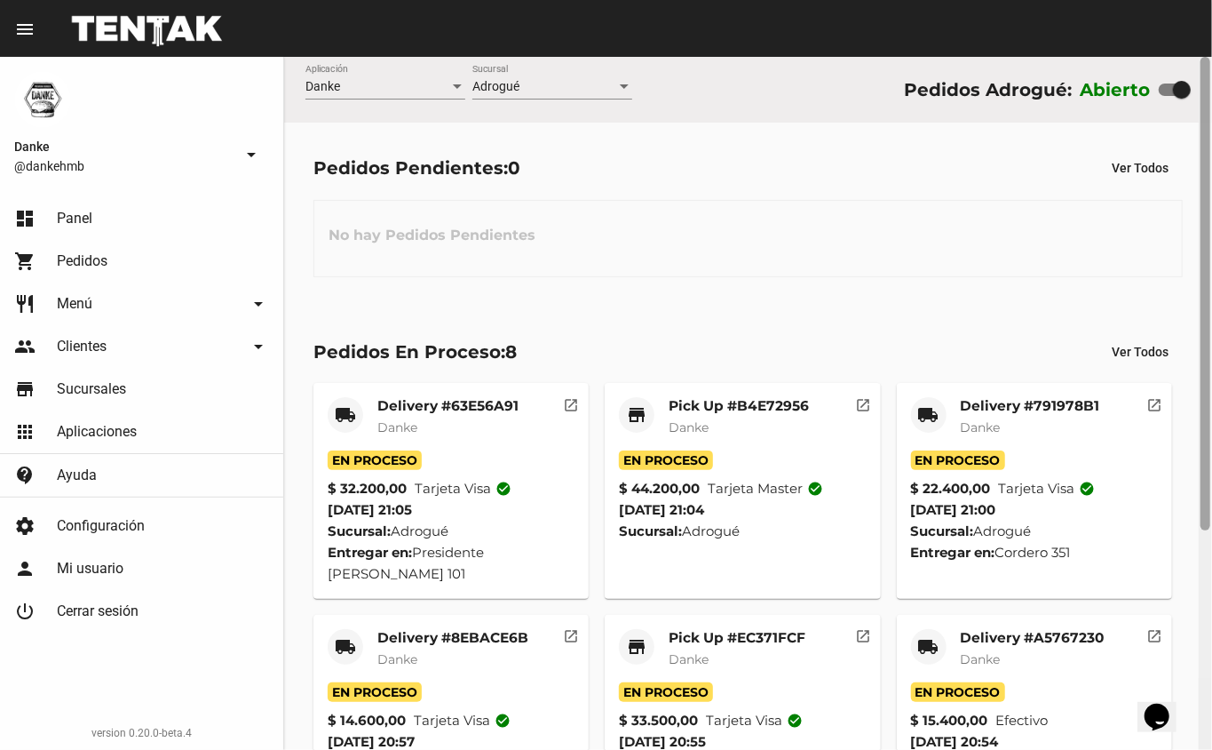
scroll to position [320, 0]
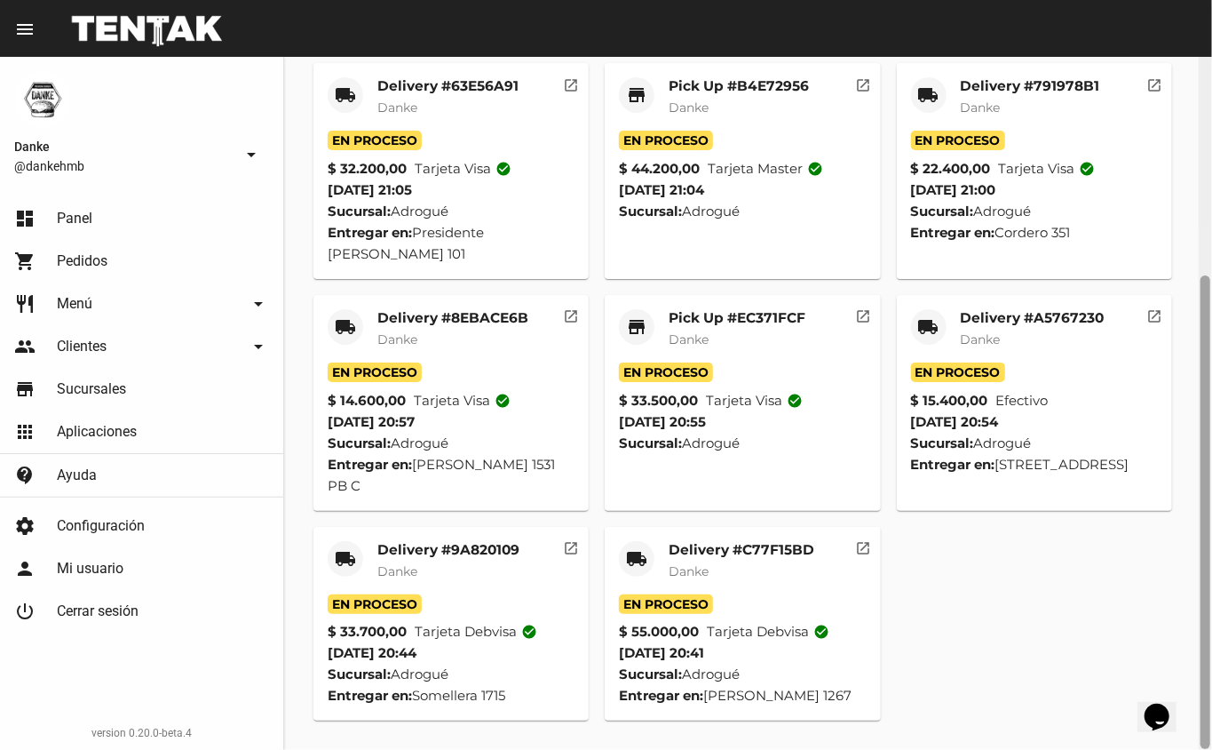
drag, startPoint x: 1210, startPoint y: 562, endPoint x: 1210, endPoint y: 577, distance: 15.1
click at [1210, 577] on div at bounding box center [1205, 403] width 13 height 693
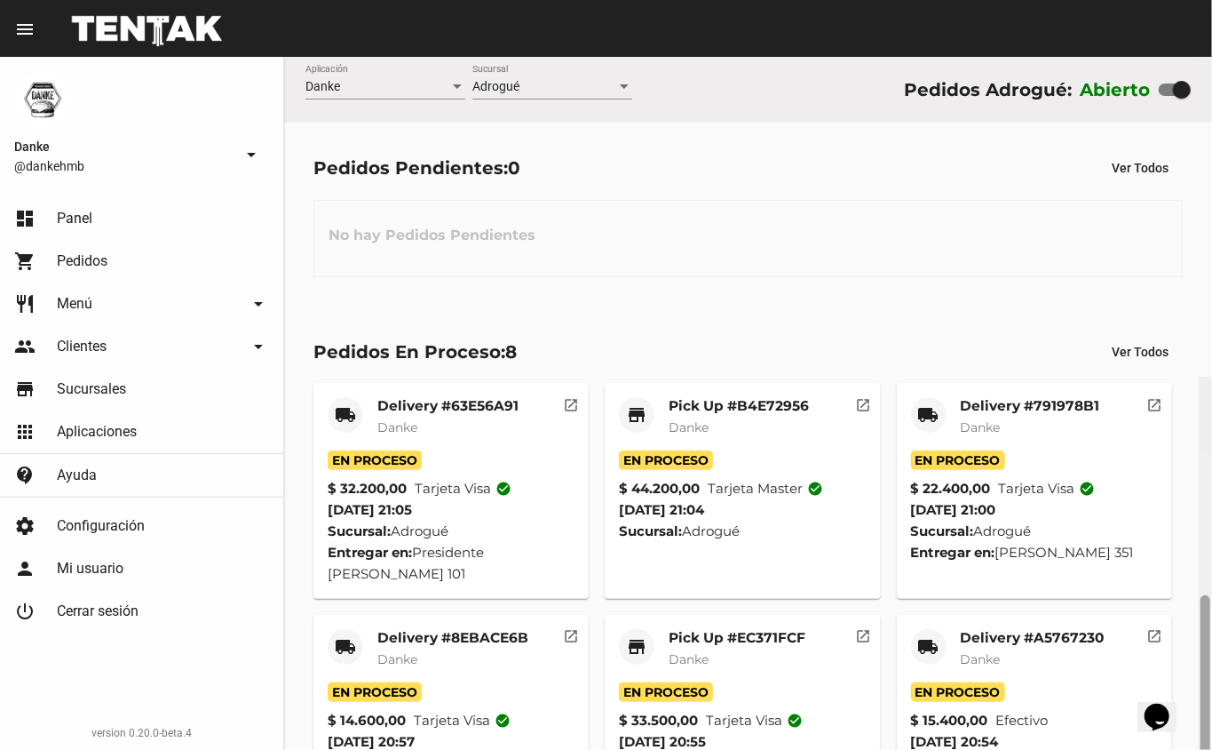
scroll to position [320, 0]
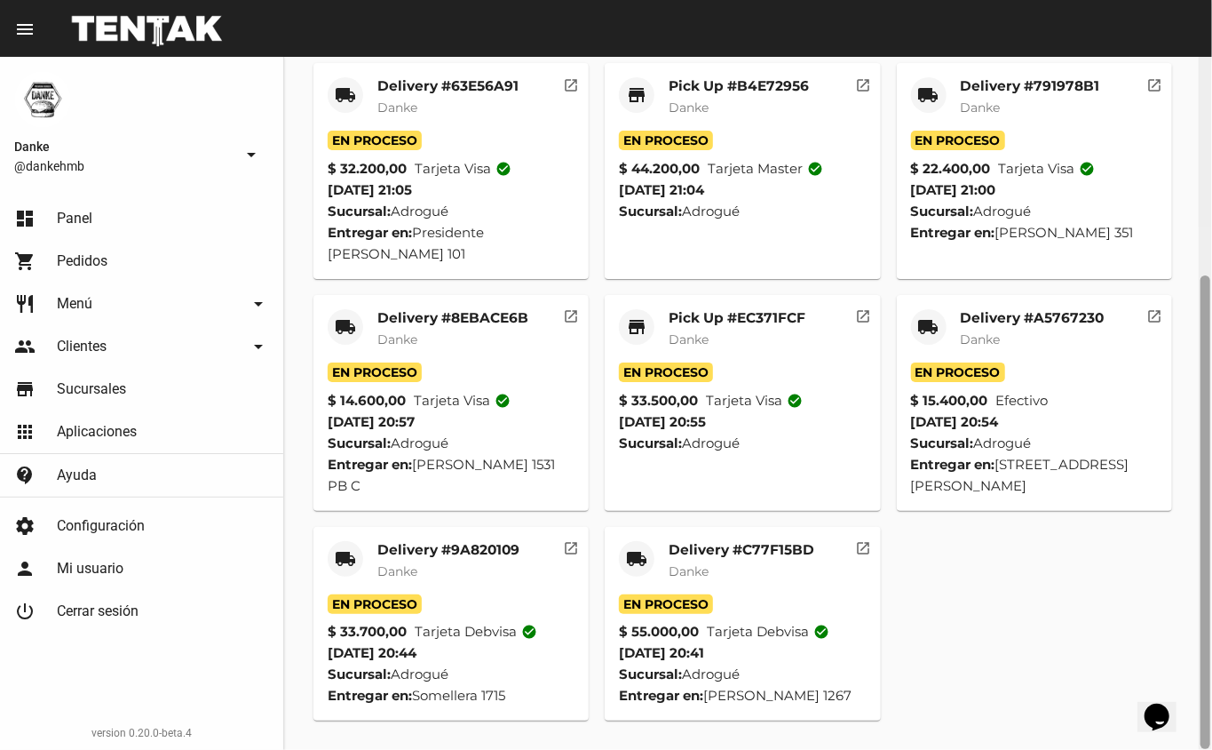
drag, startPoint x: 1212, startPoint y: 389, endPoint x: 1212, endPoint y: 684, distance: 294.9
click at [1212, 684] on div at bounding box center [1205, 403] width 13 height 693
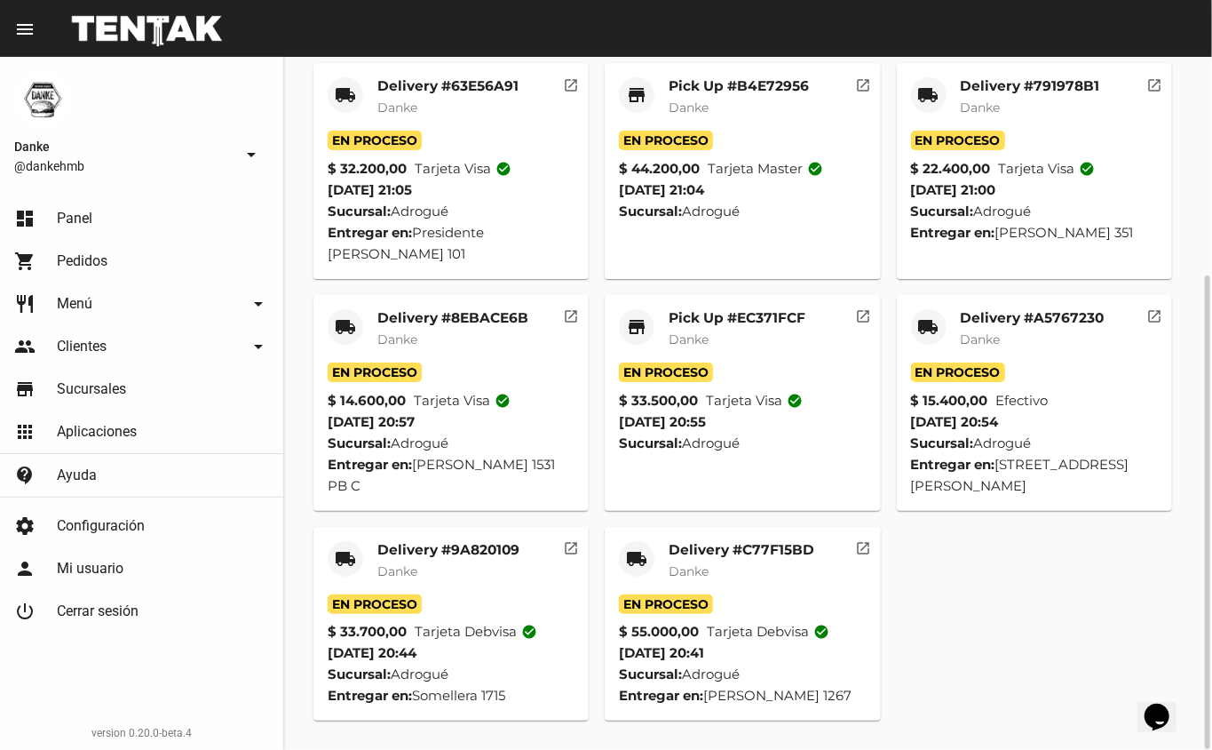
click at [782, 563] on mat-card-subtitle "Danke" at bounding box center [742, 571] width 146 height 18
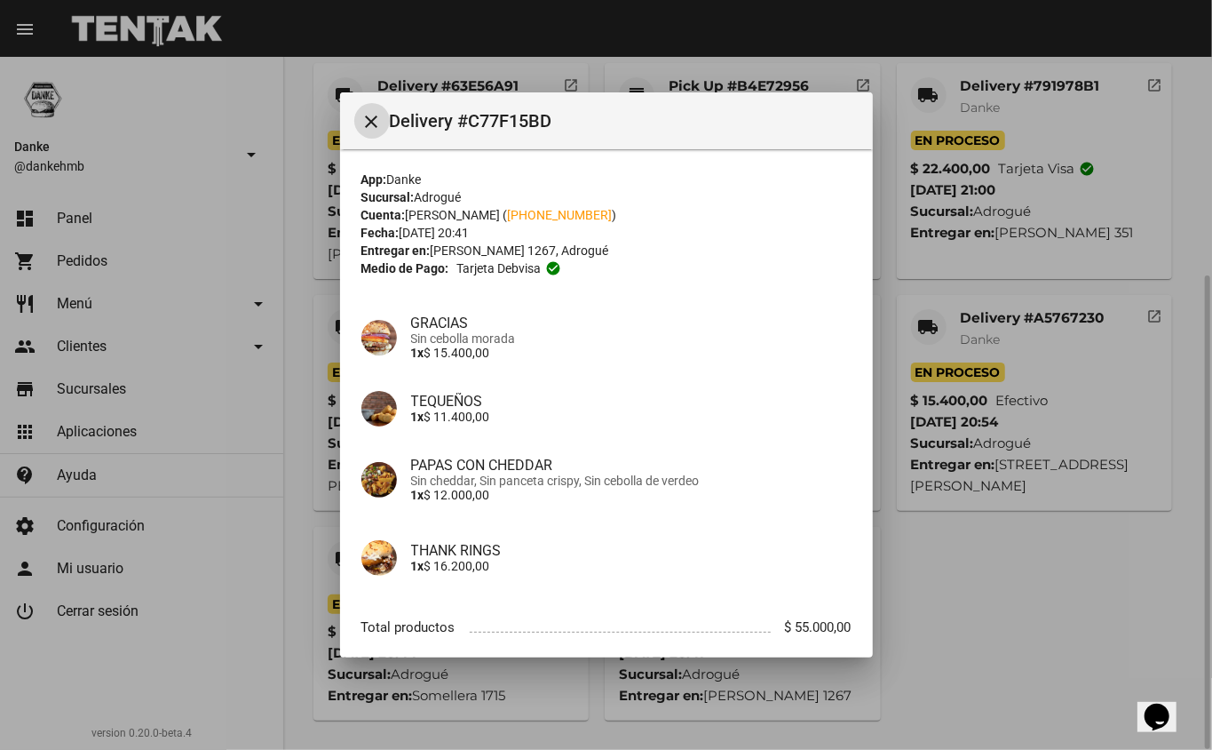
scroll to position [100, 0]
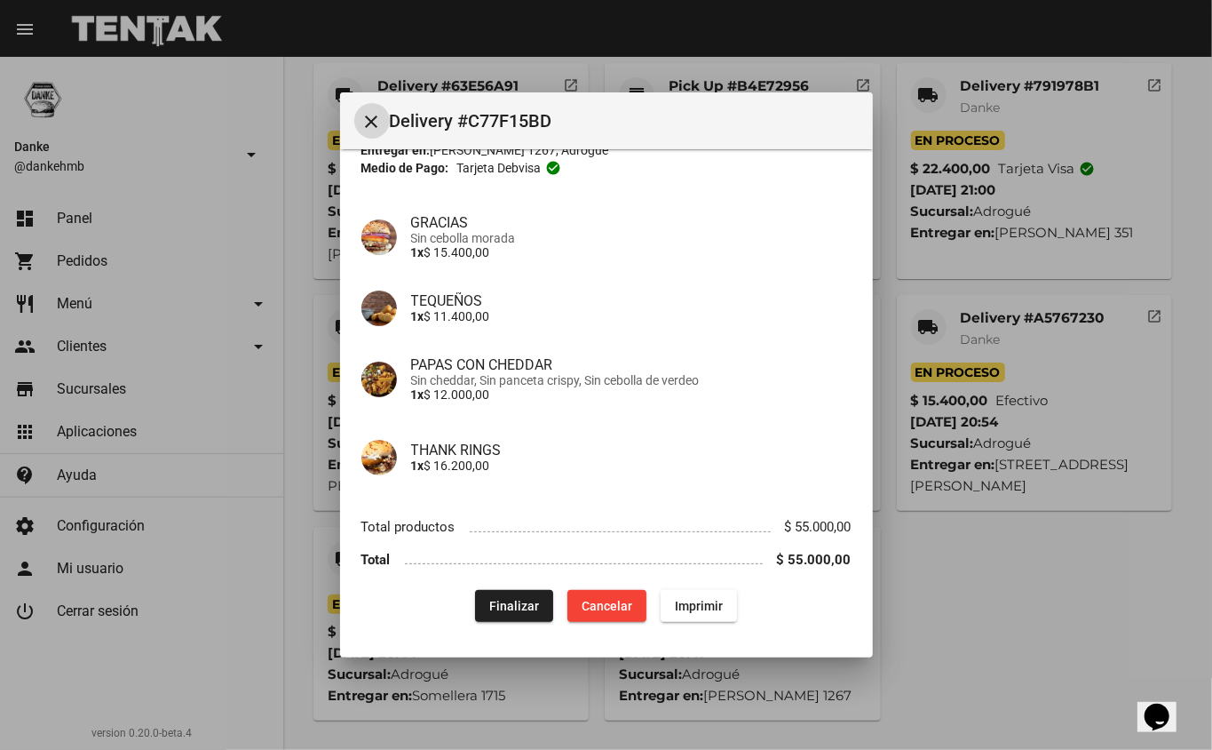
click at [506, 600] on span "Finalizar" at bounding box center [514, 606] width 50 height 14
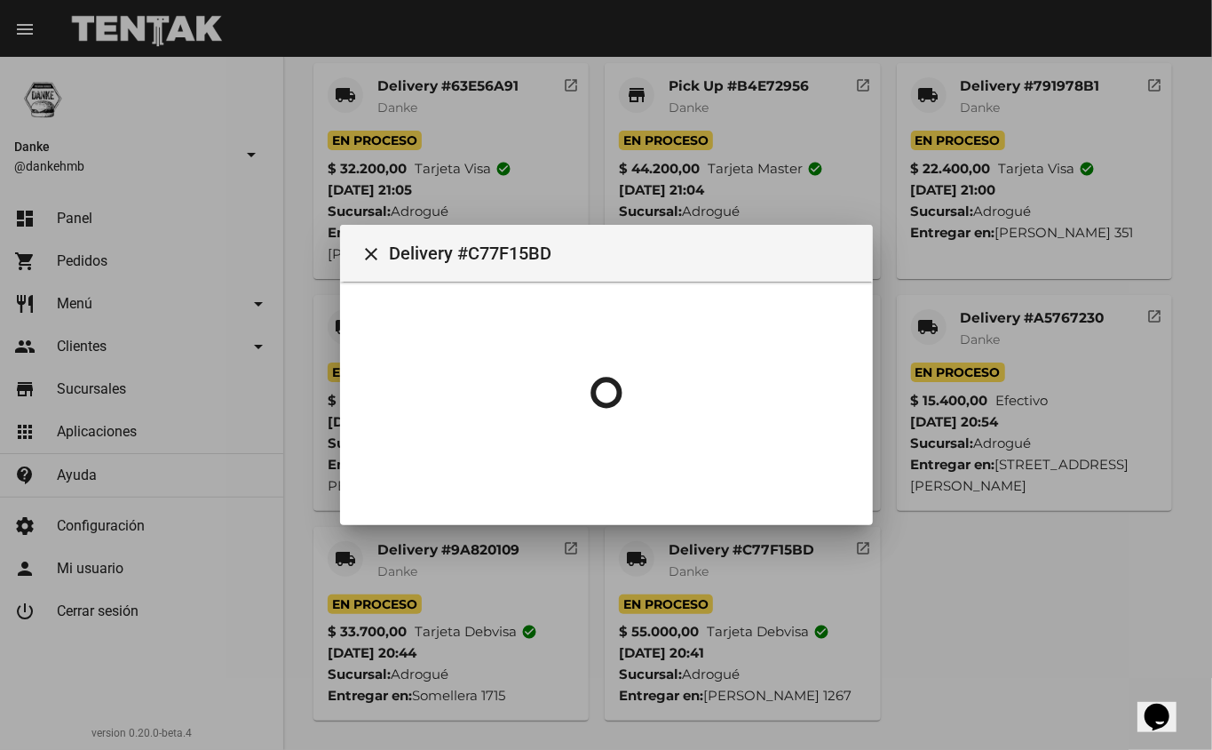
scroll to position [0, 0]
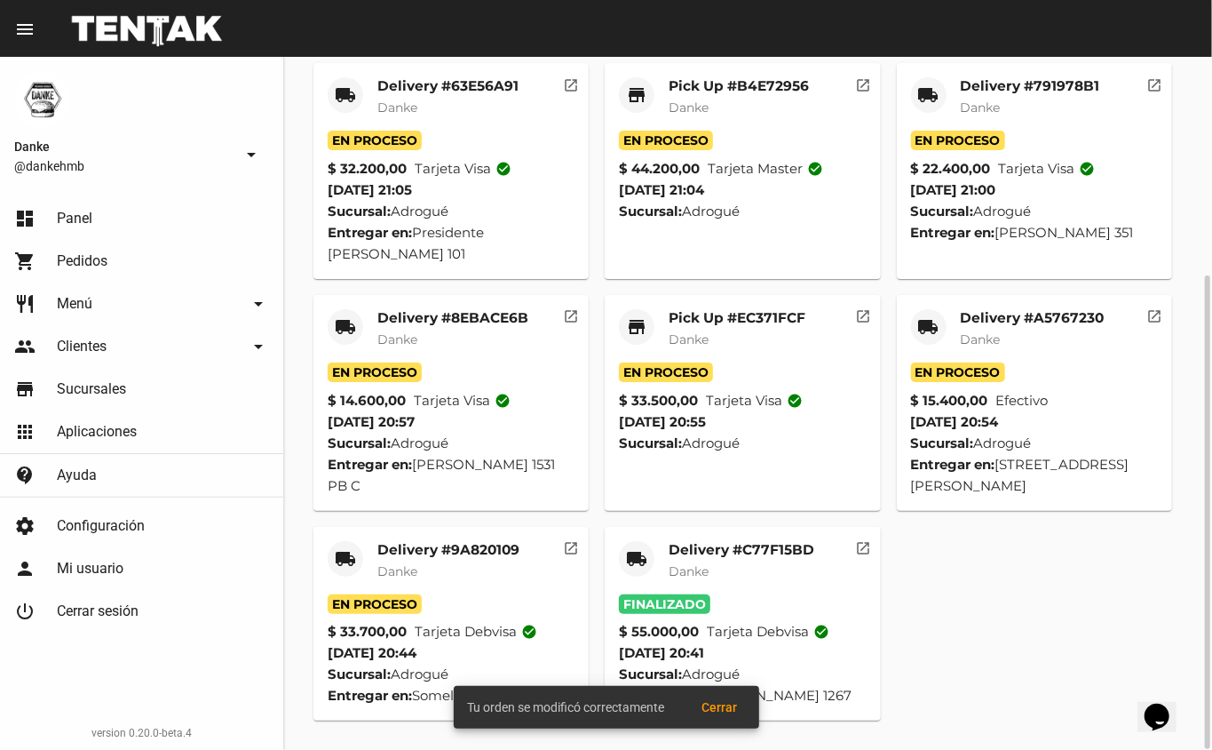
click at [484, 562] on mat-card-subtitle "Danke" at bounding box center [448, 571] width 142 height 18
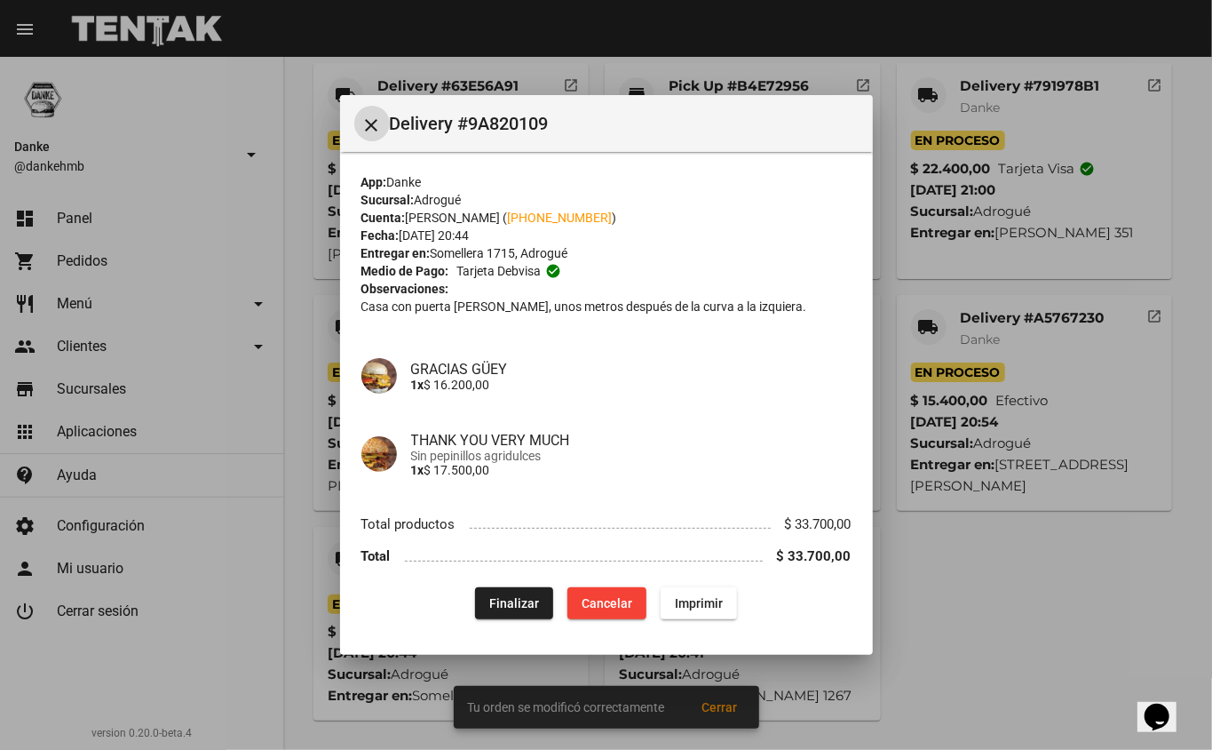
click at [520, 602] on span "Finalizar" at bounding box center [514, 603] width 50 height 14
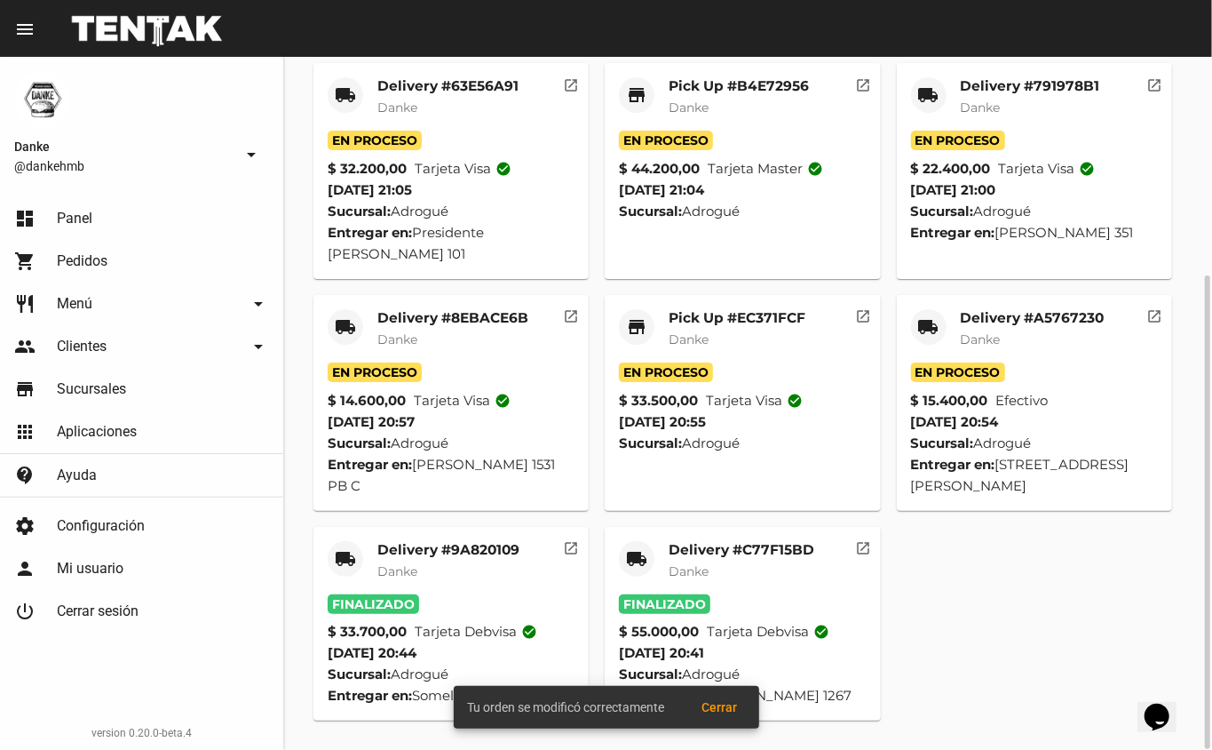
click at [492, 567] on mat-card-subtitle "Danke" at bounding box center [448, 571] width 142 height 18
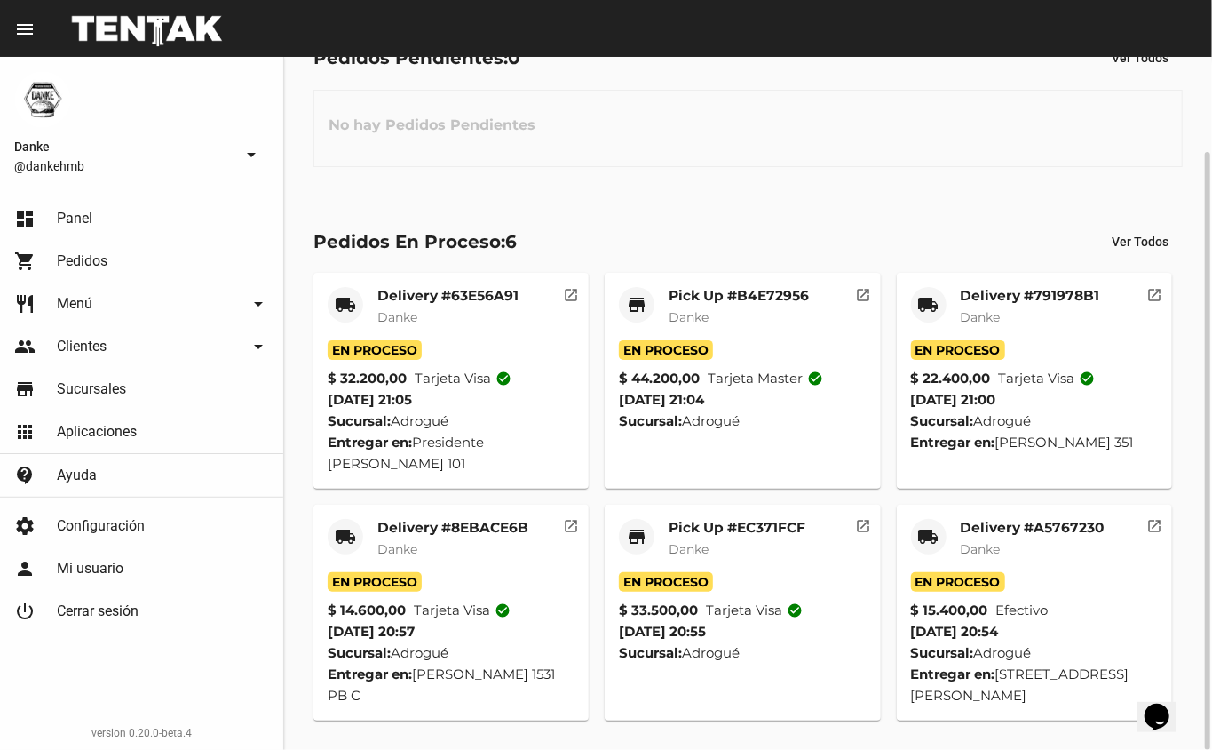
scroll to position [110, 0]
click at [760, 528] on mat-card-title "Pick Up #EC371FCF" at bounding box center [737, 528] width 137 height 18
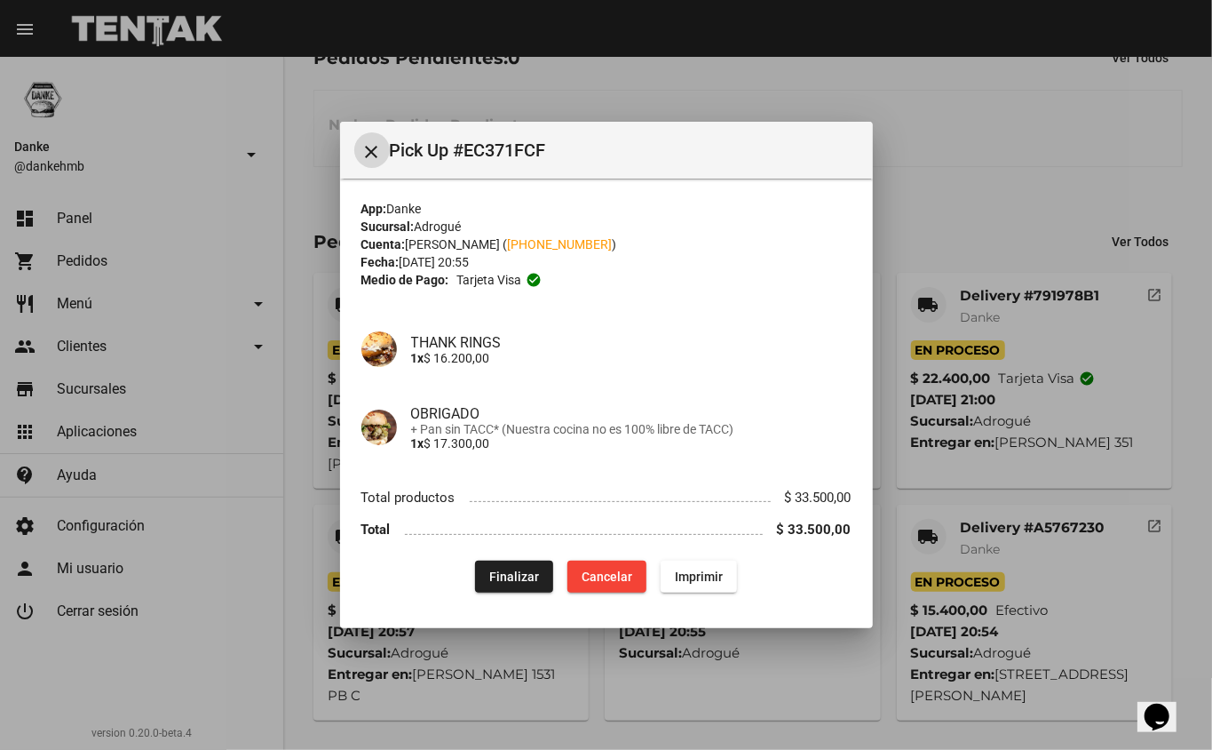
click at [516, 570] on span "Finalizar" at bounding box center [514, 576] width 50 height 14
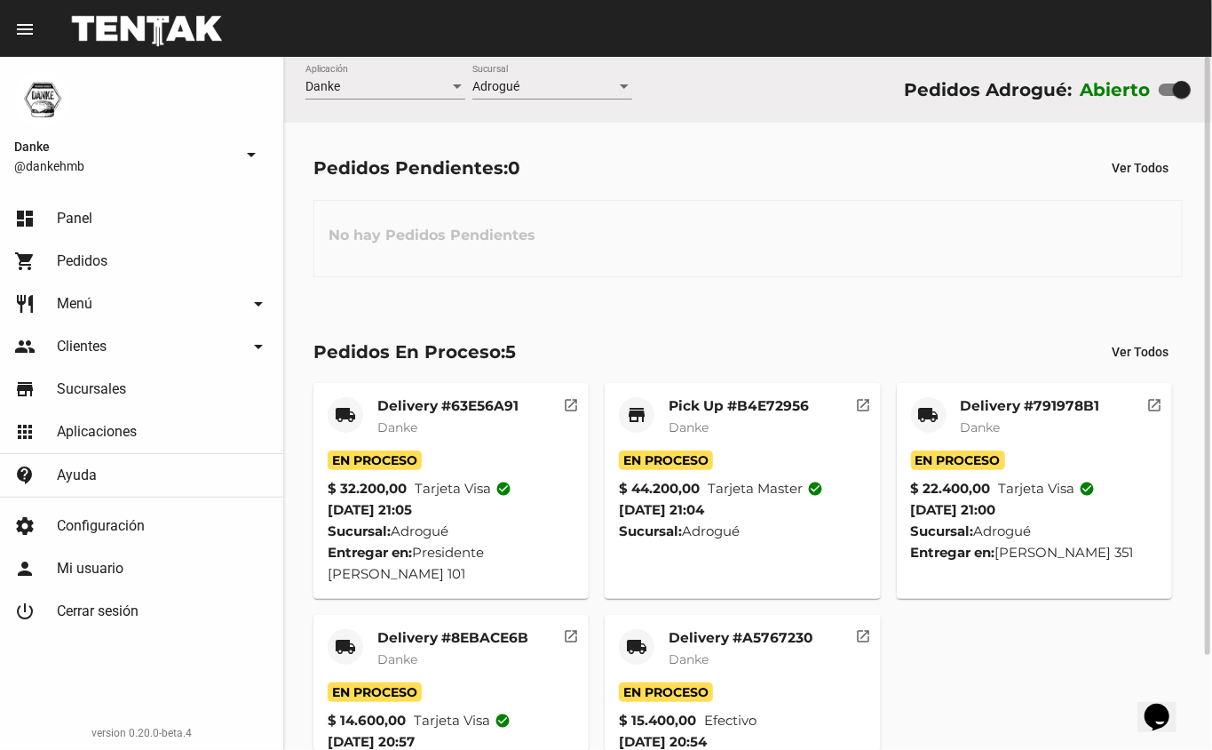
click at [709, 401] on mat-card-title "Pick Up #B4E72956" at bounding box center [739, 406] width 140 height 18
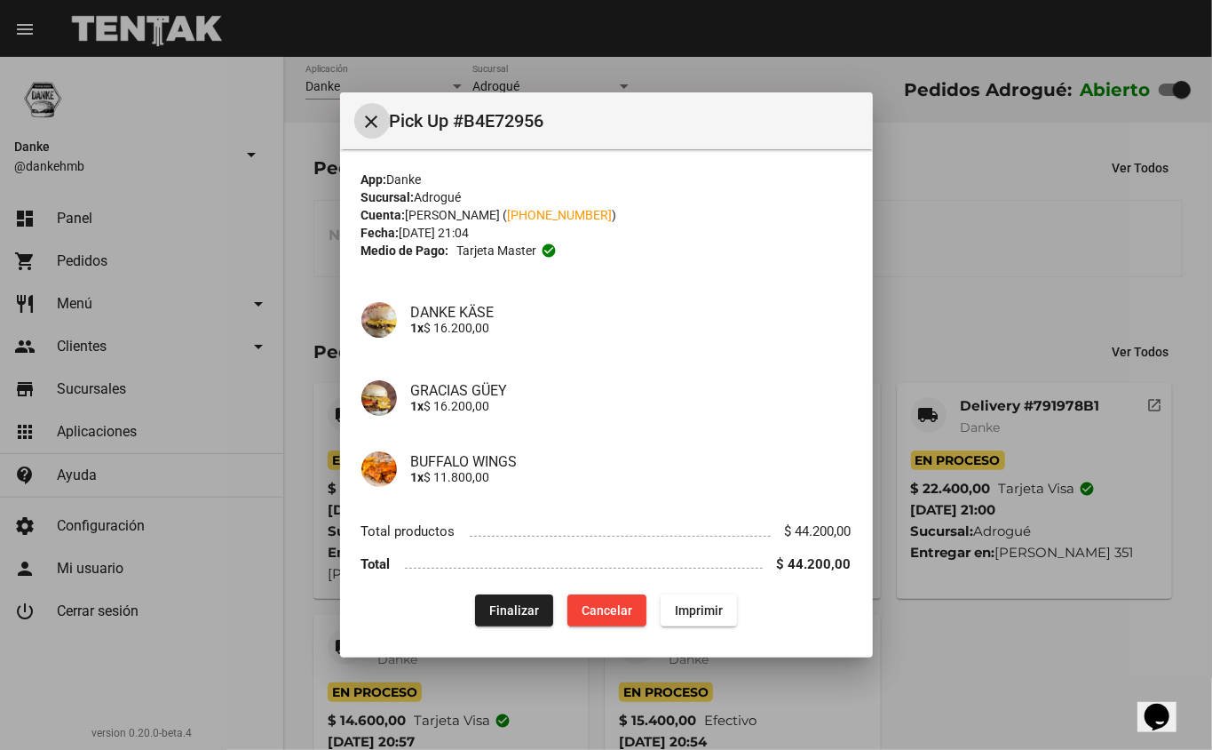
click at [512, 608] on span "Finalizar" at bounding box center [514, 610] width 50 height 14
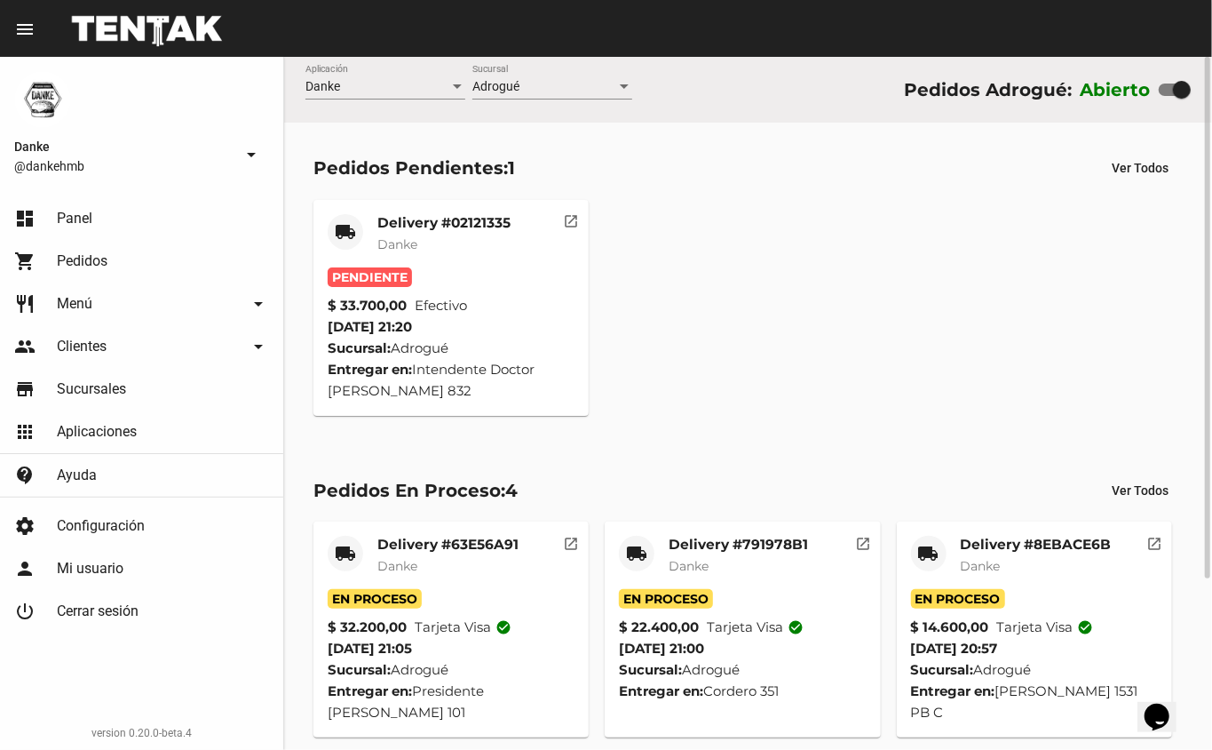
click at [463, 239] on mat-card-subtitle "Danke" at bounding box center [443, 244] width 133 height 18
click at [90, 254] on span "Pedidos" at bounding box center [82, 261] width 51 height 18
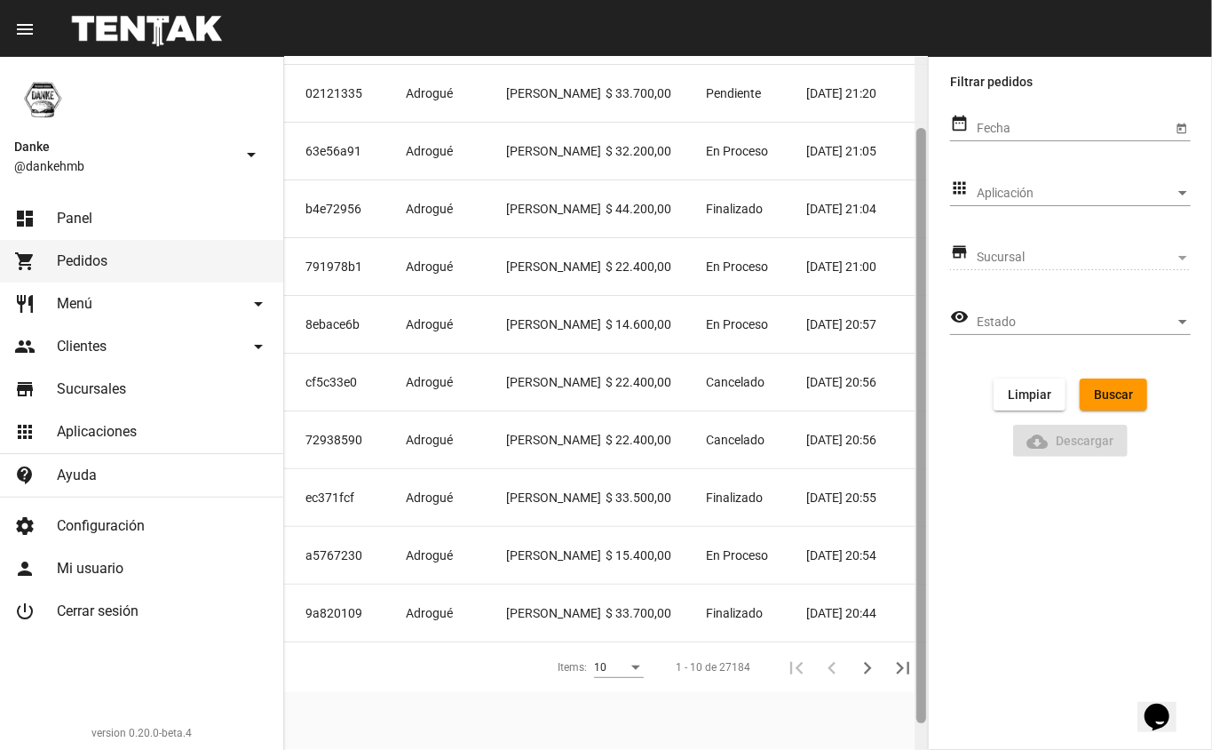
drag, startPoint x: 918, startPoint y: 387, endPoint x: 903, endPoint y: 438, distance: 52.6
click at [903, 438] on div "Pedidos Cod. de Referencia Sucursal Cuenta Importe Estado Creación 02121335 Adr…" at bounding box center [606, 403] width 644 height 693
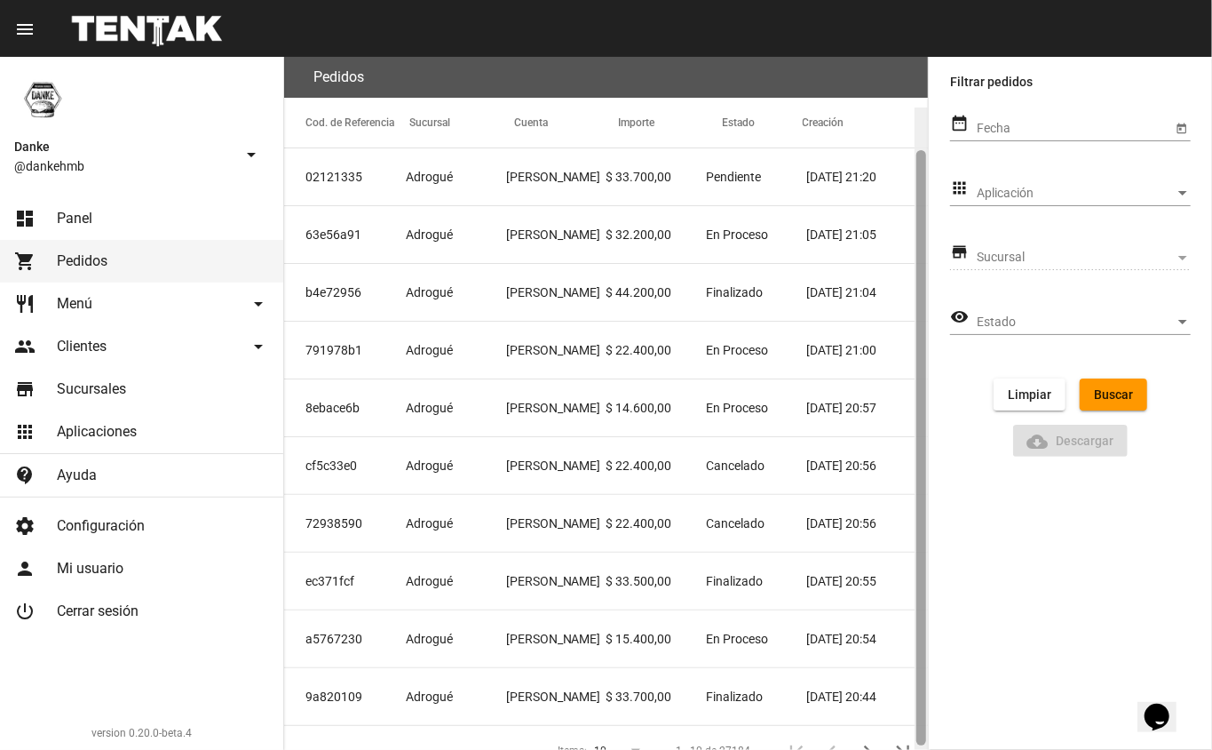
scroll to position [114, 0]
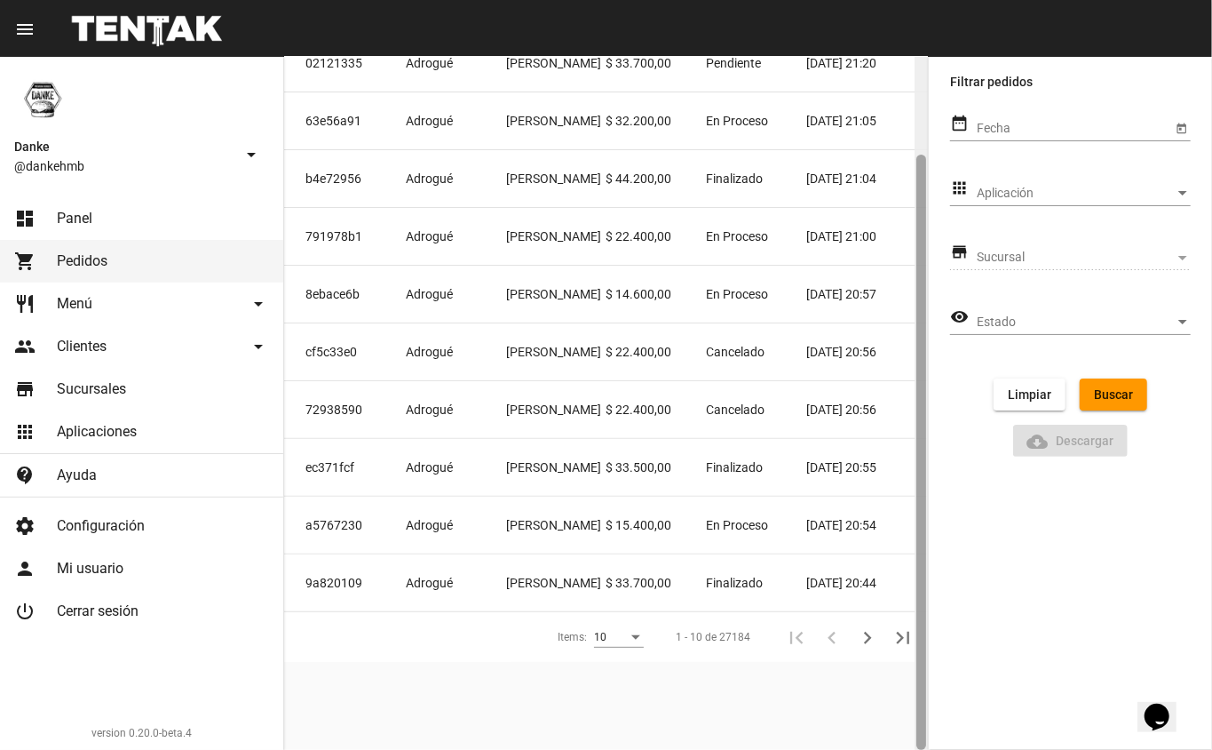
drag, startPoint x: 922, startPoint y: 455, endPoint x: 885, endPoint y: 629, distance: 178.0
click at [885, 629] on div "Pedidos Cod. de Referencia Sucursal Cuenta Importe Estado Creación 02121335 Adr…" at bounding box center [606, 403] width 644 height 693
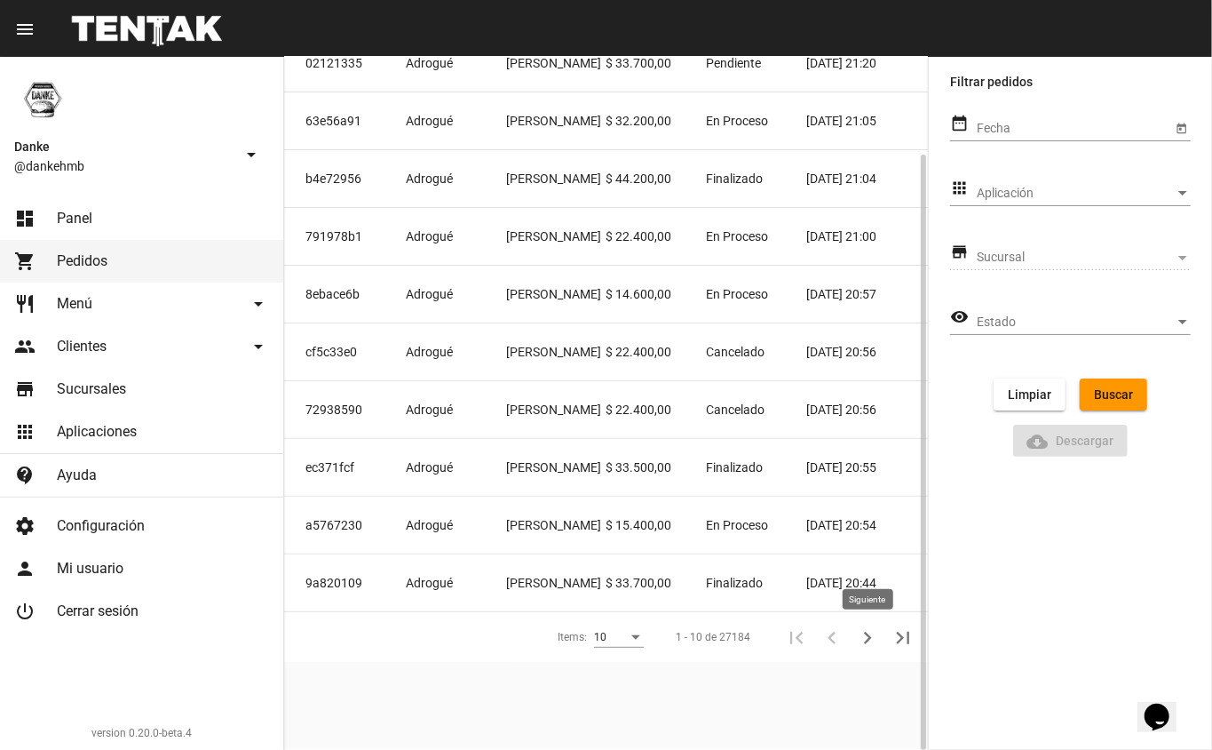
click at [858, 609] on mat-cell "[DATE] 20:44" at bounding box center [868, 582] width 122 height 57
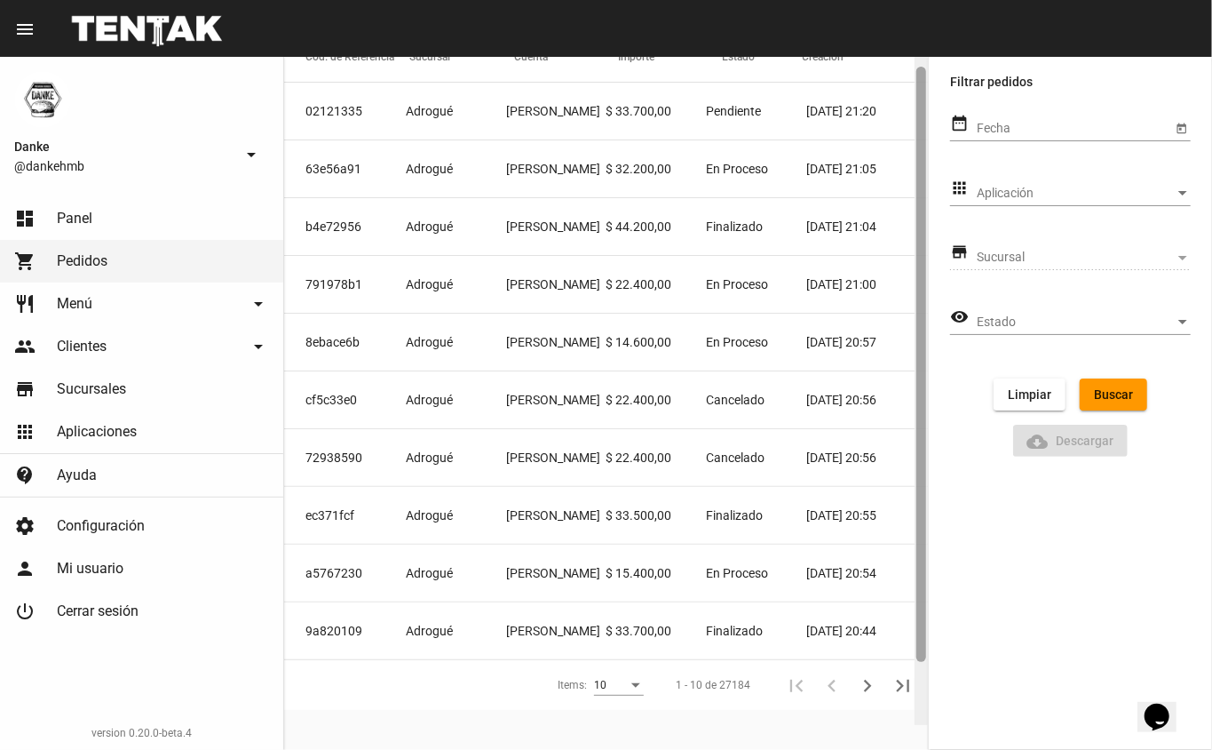
scroll to position [114, 0]
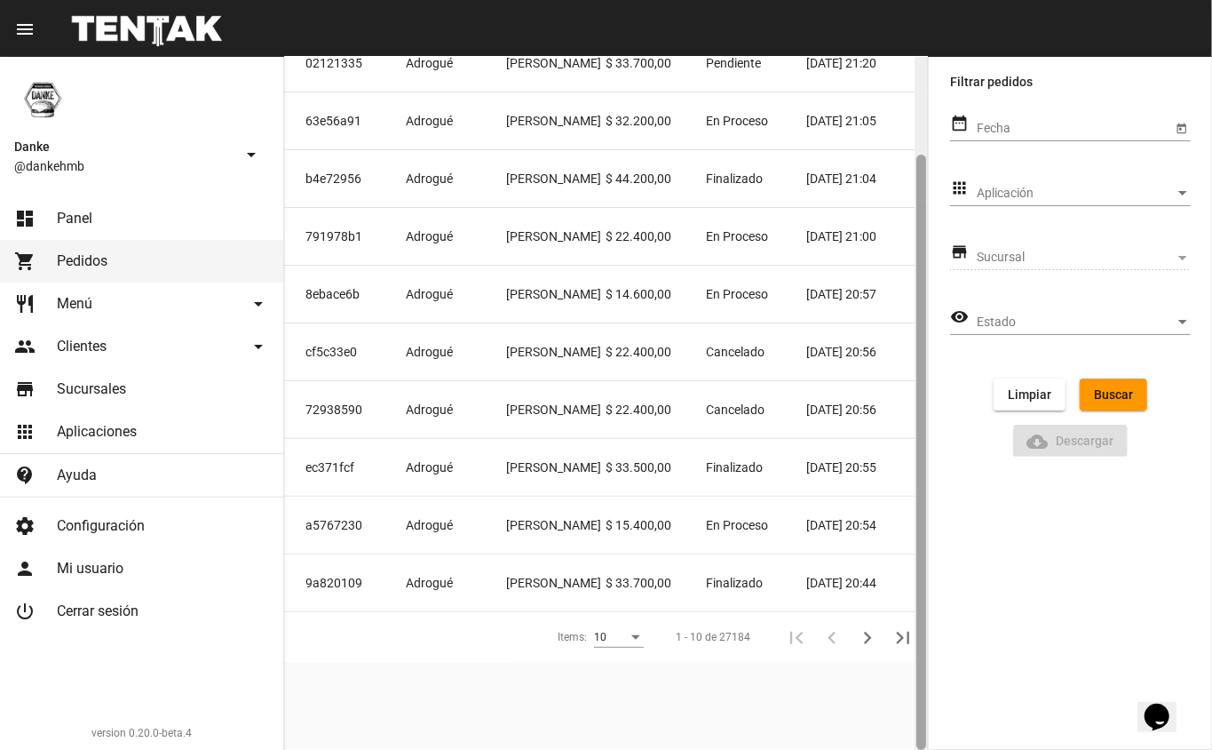
drag, startPoint x: 922, startPoint y: 563, endPoint x: 771, endPoint y: 570, distance: 151.2
click at [901, 716] on div "Pedidos Cod. de Referencia Sucursal Cuenta Importe Estado Creación 02121335 Adr…" at bounding box center [606, 403] width 644 height 693
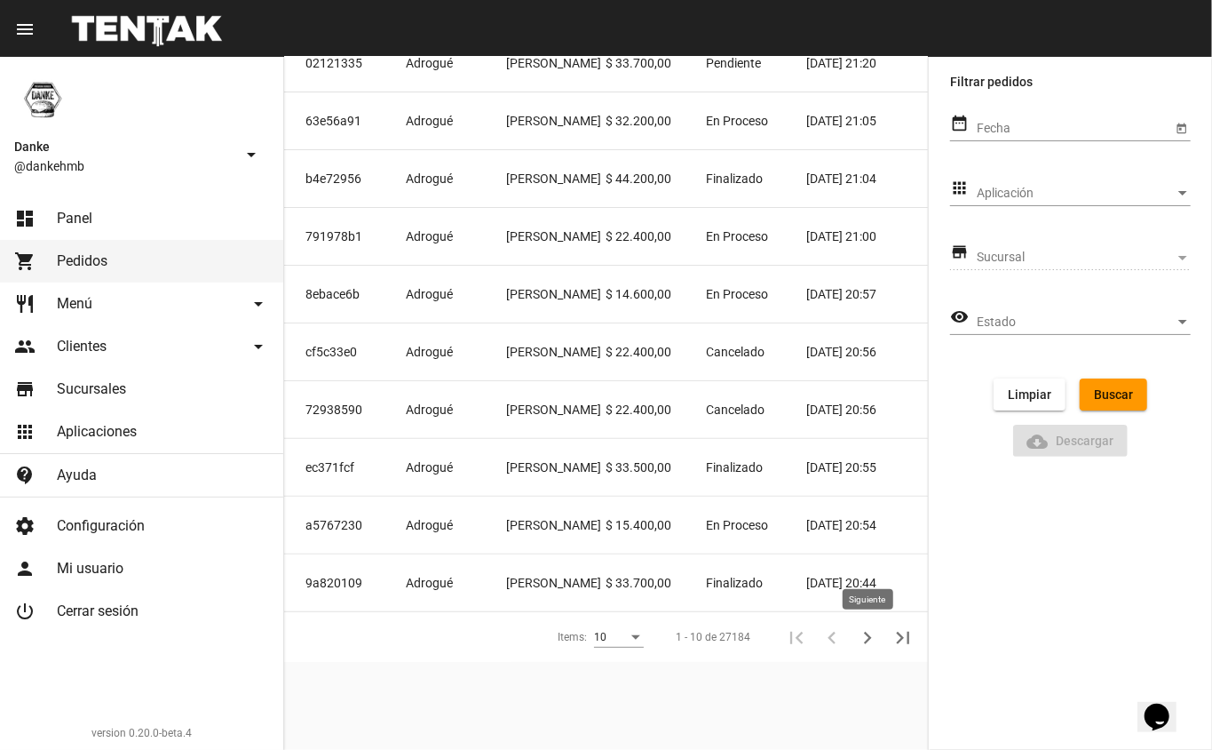
click at [872, 640] on icon "Siguiente" at bounding box center [867, 637] width 25 height 25
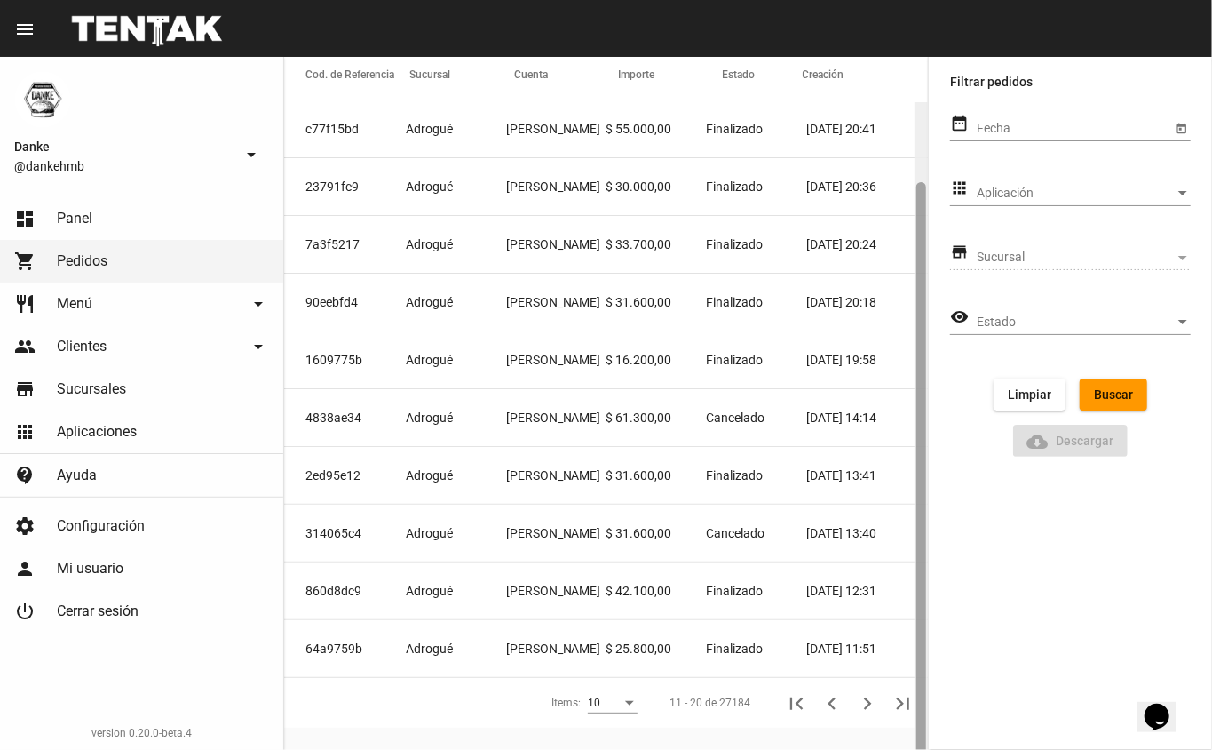
scroll to position [0, 0]
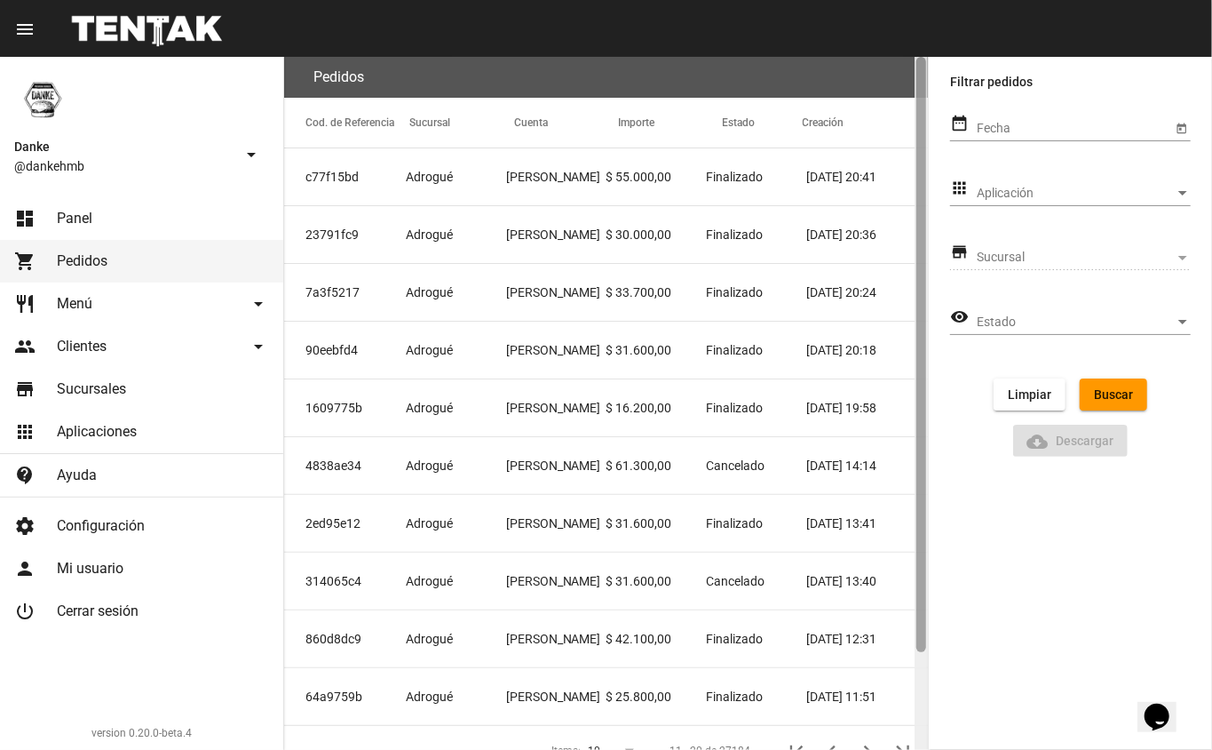
drag, startPoint x: 918, startPoint y: 316, endPoint x: 922, endPoint y: 192, distance: 124.4
click at [922, 192] on div at bounding box center [922, 354] width 10 height 595
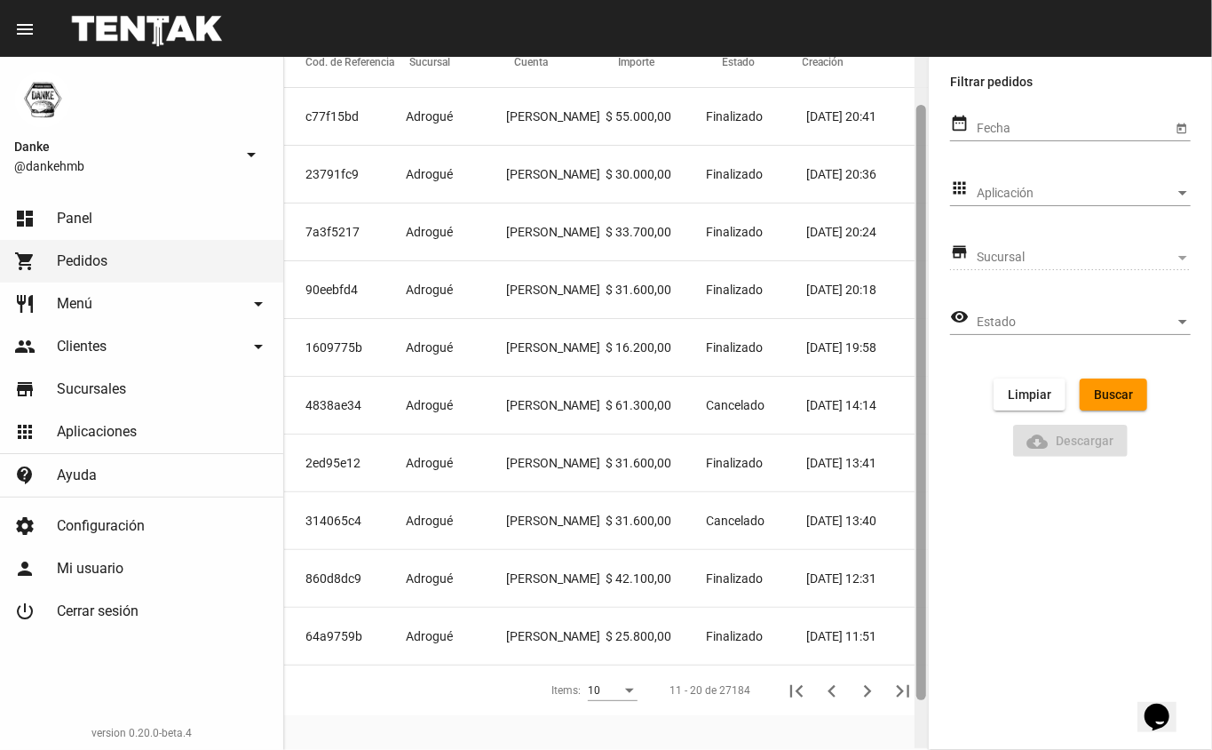
scroll to position [72, 0]
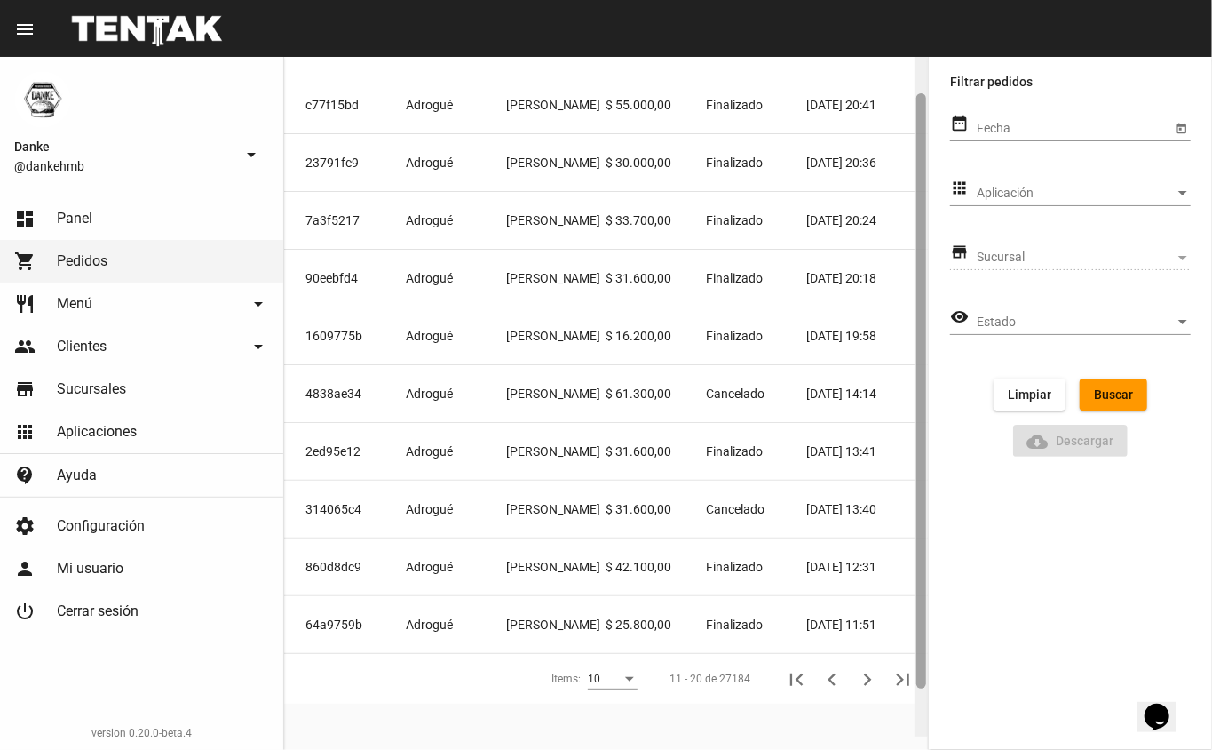
drag, startPoint x: 917, startPoint y: 426, endPoint x: 929, endPoint y: 489, distance: 63.4
click at [929, 489] on mat-sidenav-container "Danke @dankehmb arrow_drop_down dashboard Panel shopping_cart Pedidos restauran…" at bounding box center [606, 403] width 1212 height 693
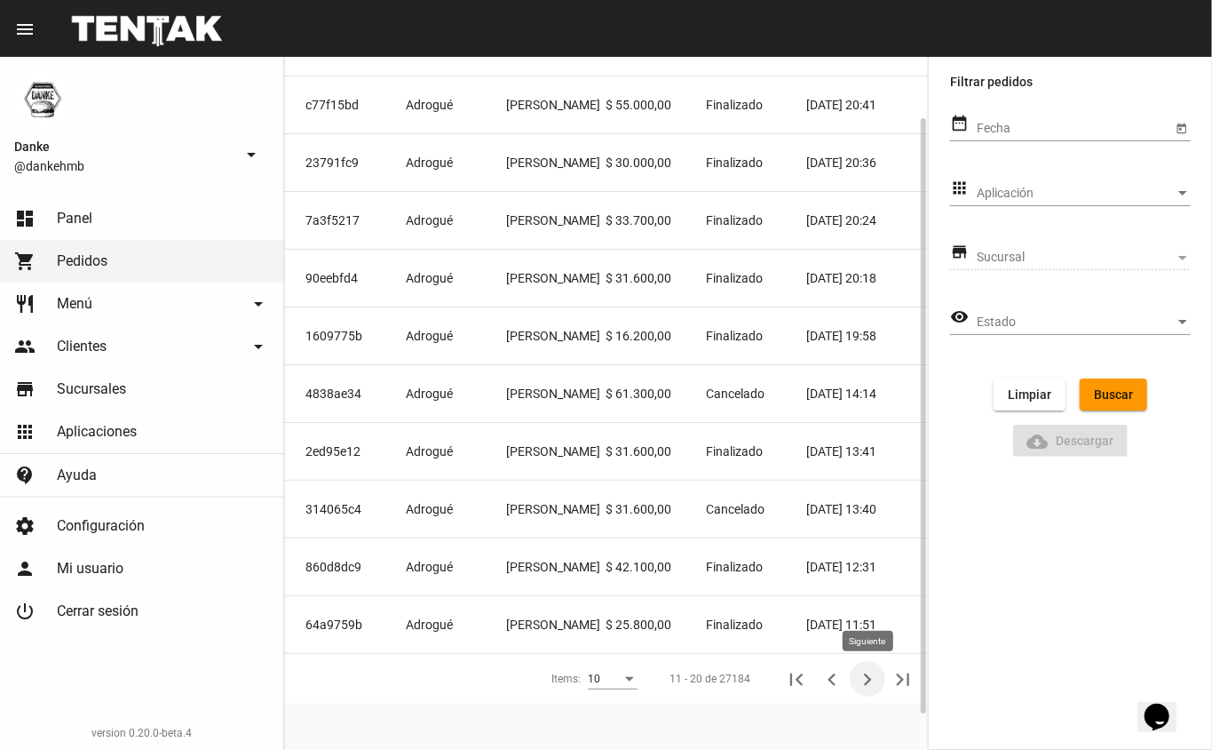
click at [857, 679] on icon "Siguiente" at bounding box center [867, 679] width 25 height 25
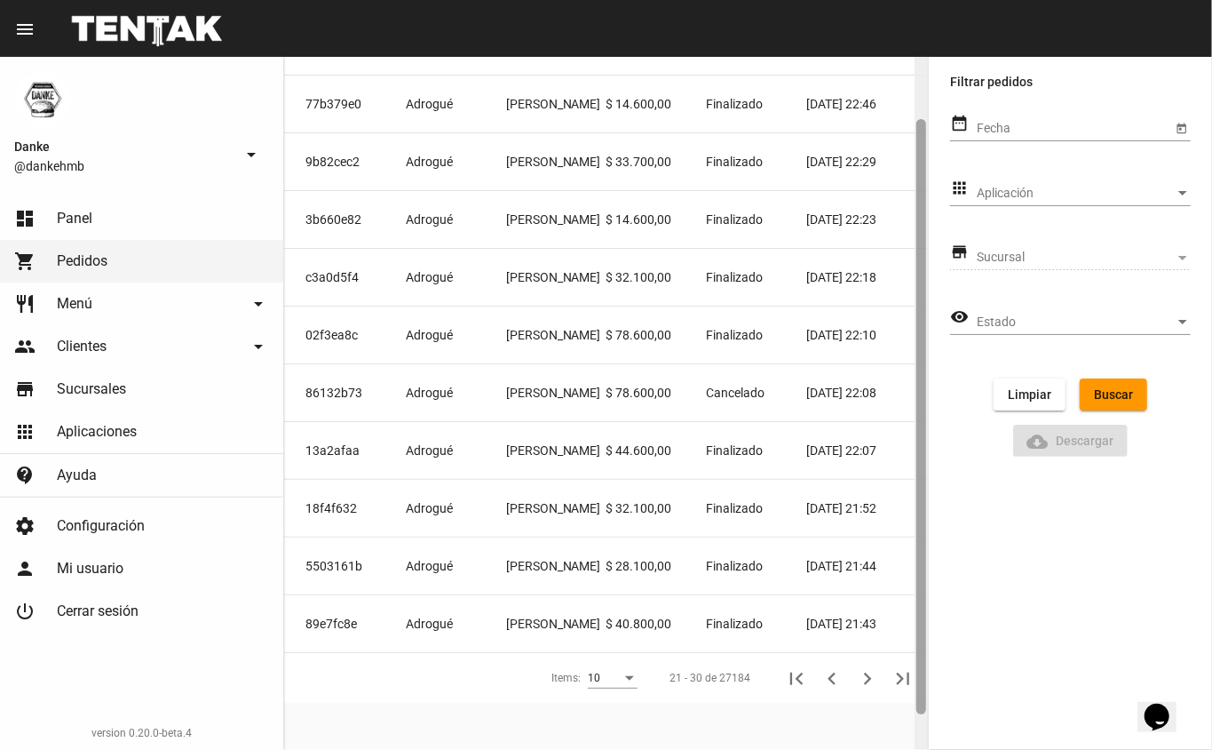
scroll to position [0, 0]
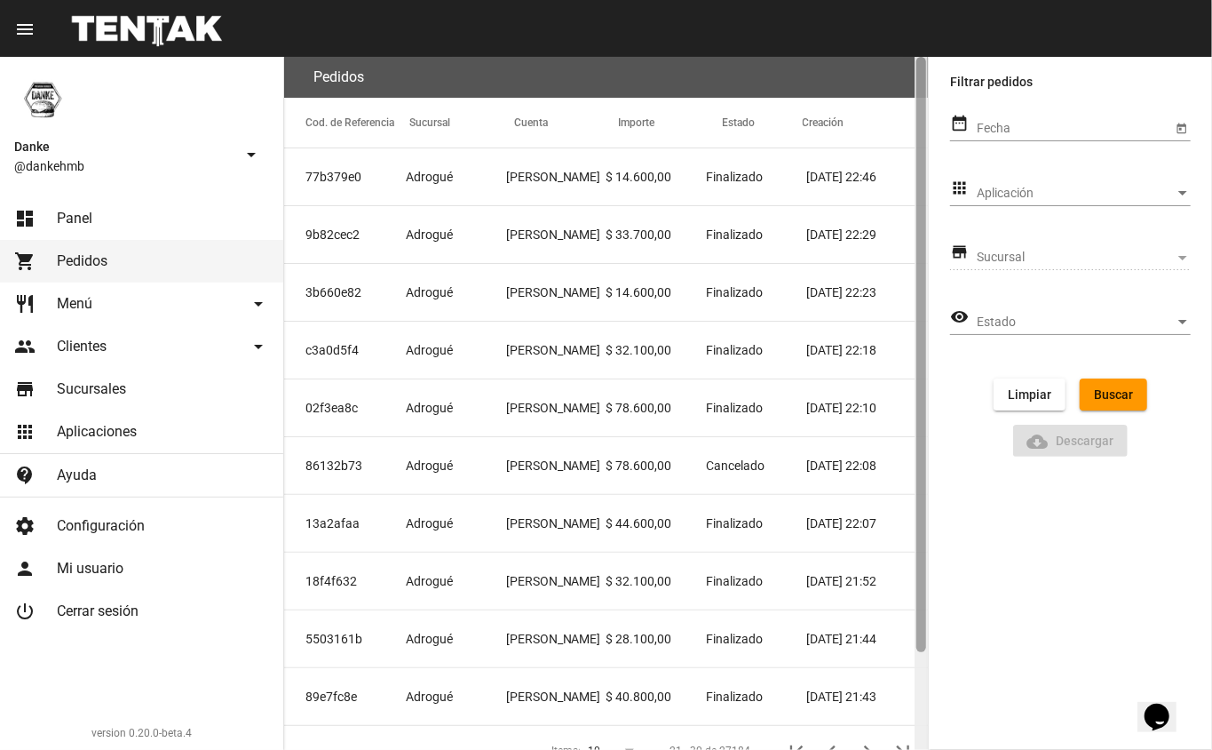
drag, startPoint x: 917, startPoint y: 256, endPoint x: 946, endPoint y: 123, distance: 136.4
click at [946, 125] on mat-sidenav-container "Danke @dankehmb arrow_drop_down dashboard Panel shopping_cart Pedidos restauran…" at bounding box center [606, 403] width 1212 height 693
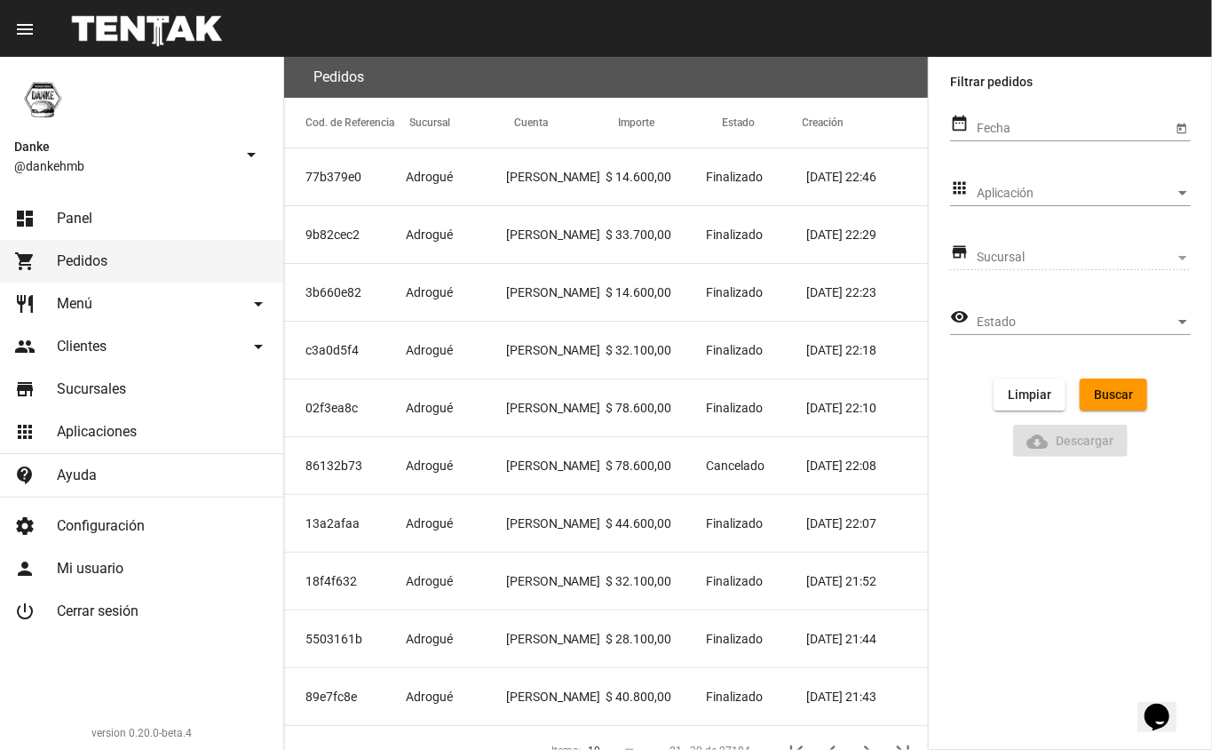
click at [161, 211] on link "dashboard Panel" at bounding box center [141, 218] width 283 height 43
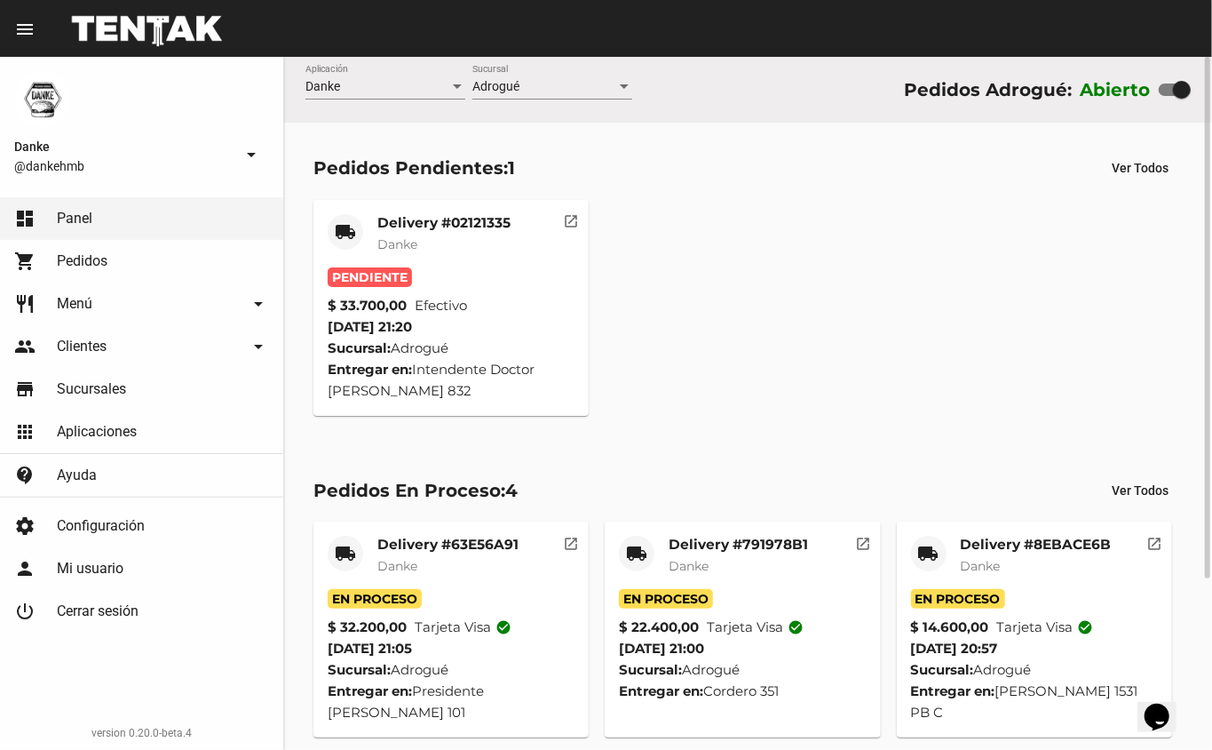
click at [434, 242] on mat-card-subtitle "Danke" at bounding box center [443, 244] width 133 height 18
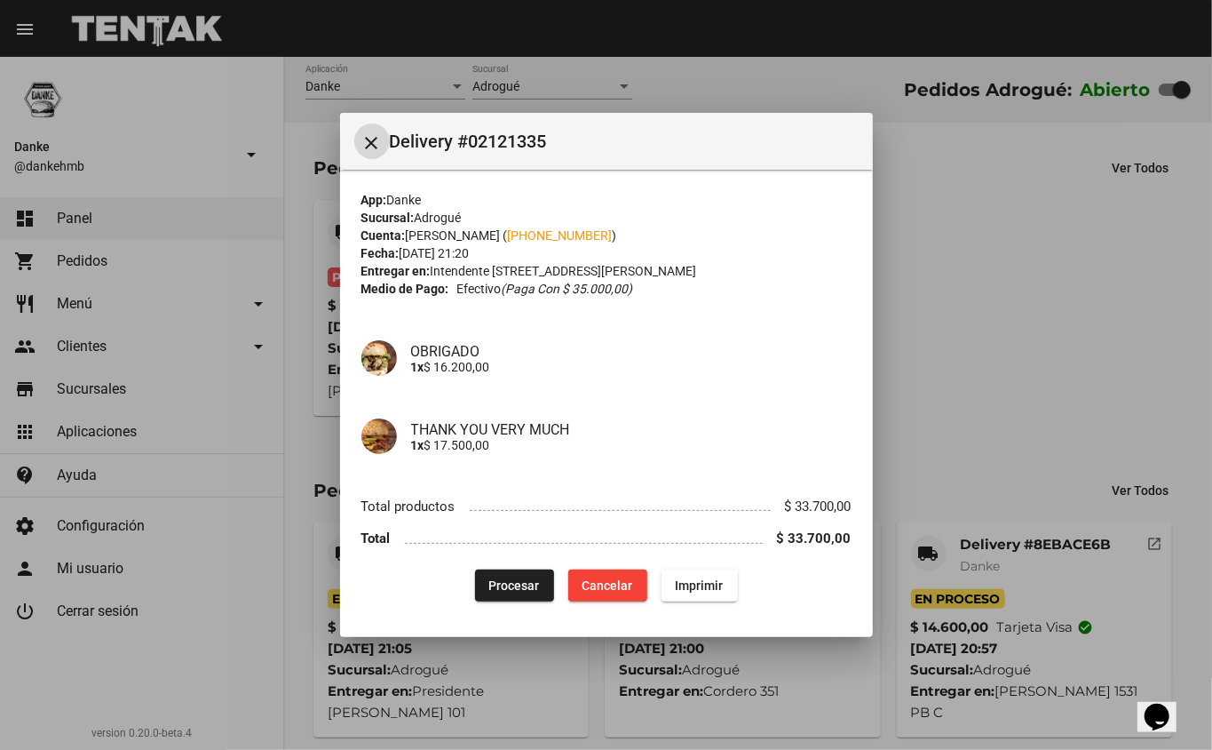
click at [522, 584] on span "Procesar" at bounding box center [514, 585] width 51 height 14
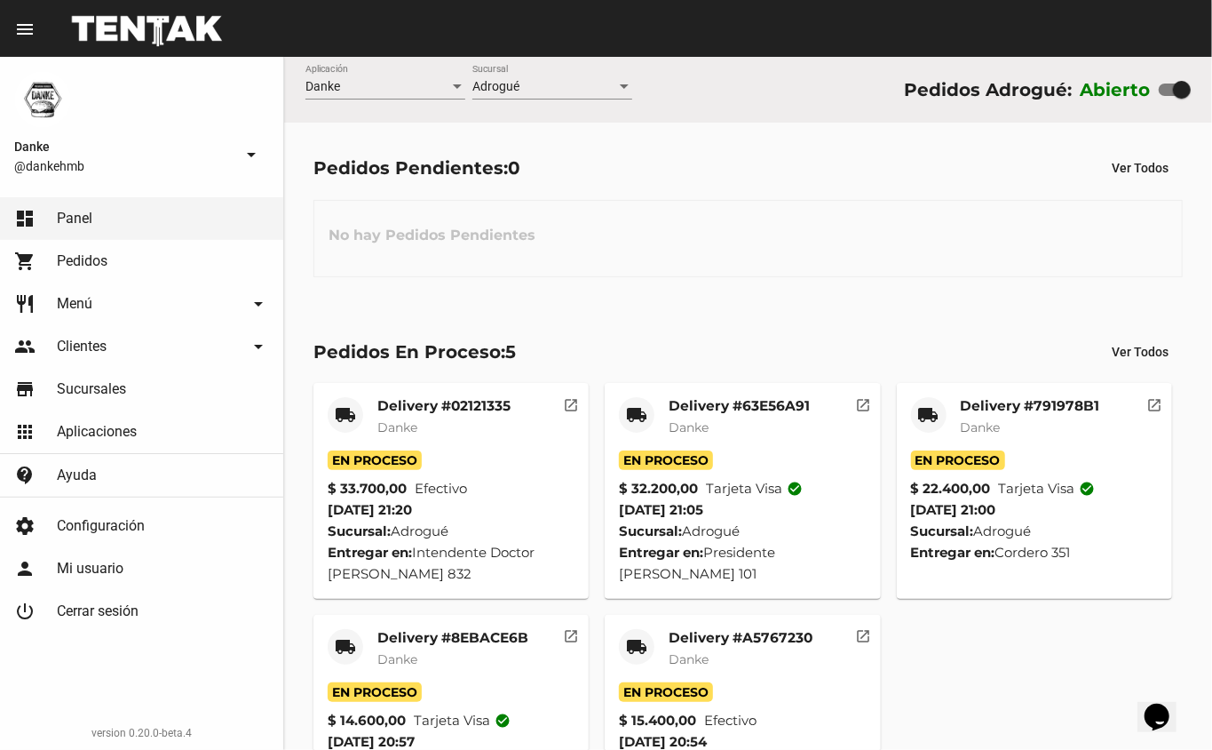
click at [214, 265] on link "shopping_cart Pedidos" at bounding box center [141, 261] width 283 height 43
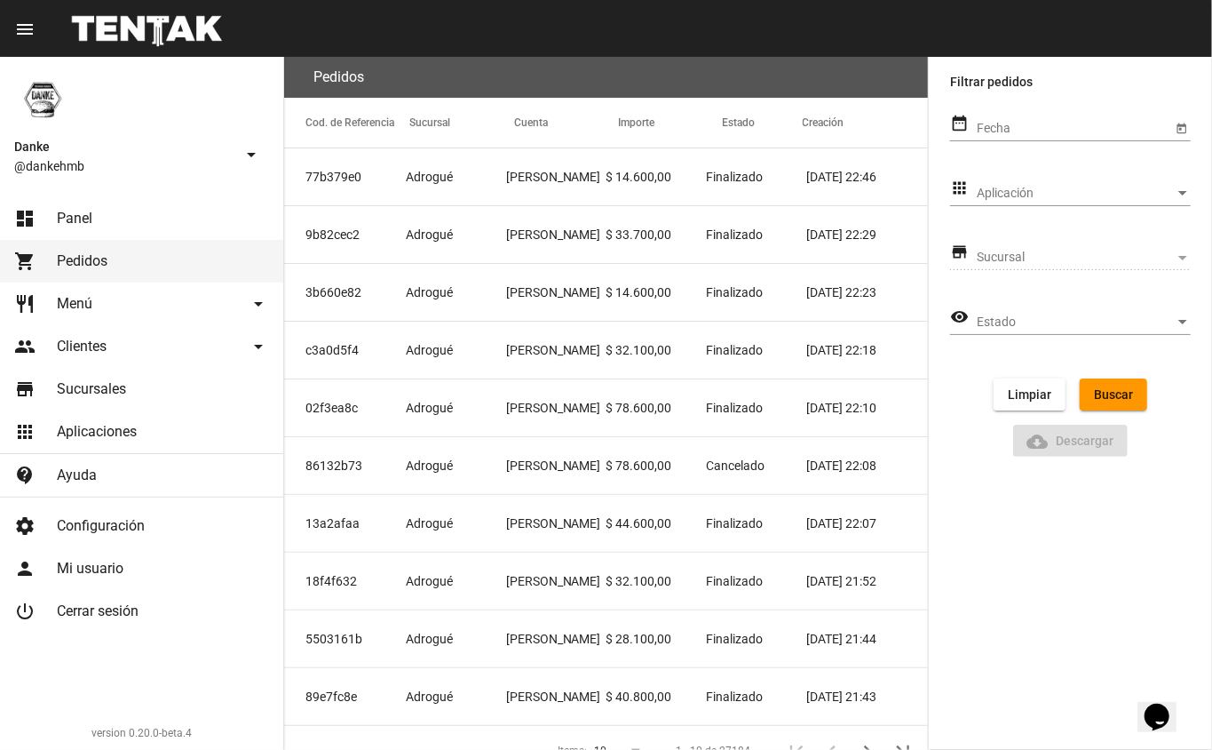
click at [201, 235] on link "dashboard Panel" at bounding box center [141, 218] width 283 height 43
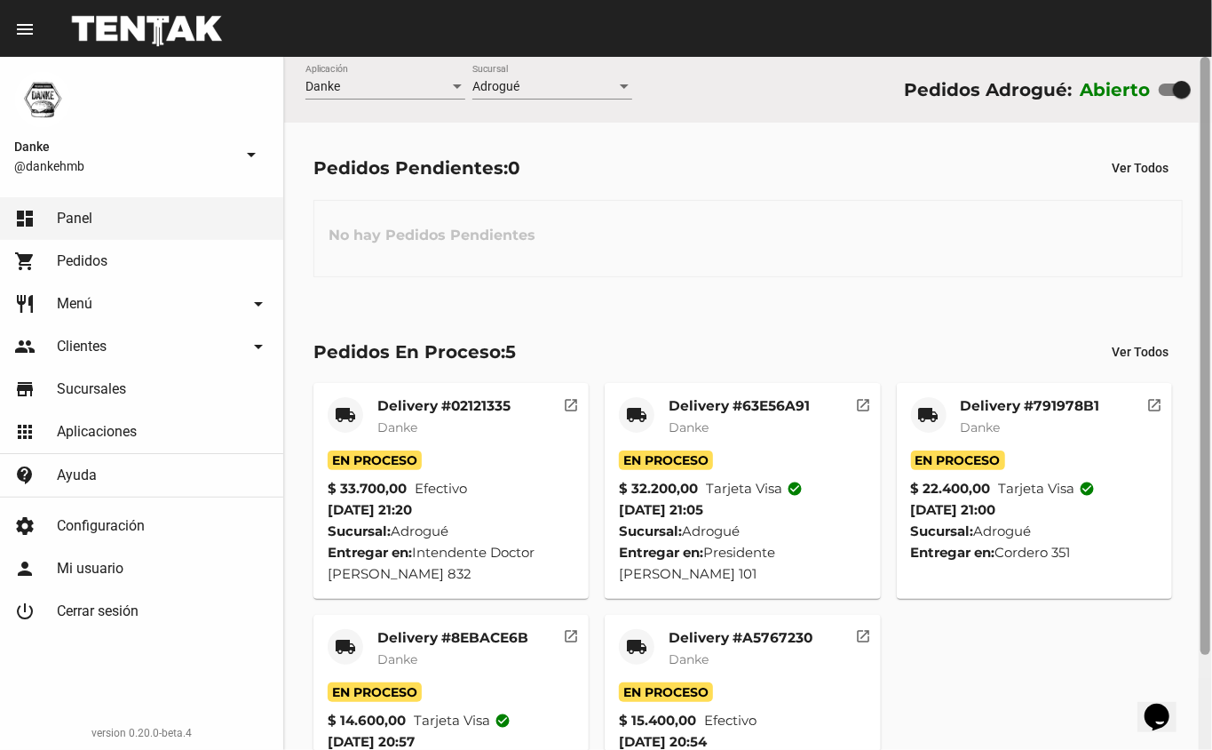
drag, startPoint x: 201, startPoint y: 235, endPoint x: 1202, endPoint y: 520, distance: 1040.6
click at [1202, 520] on div "Danke Aplicación Adrogué Sucursal Pedidos Adrogué: Abierto Pedidos Pendientes: …" at bounding box center [748, 403] width 928 height 693
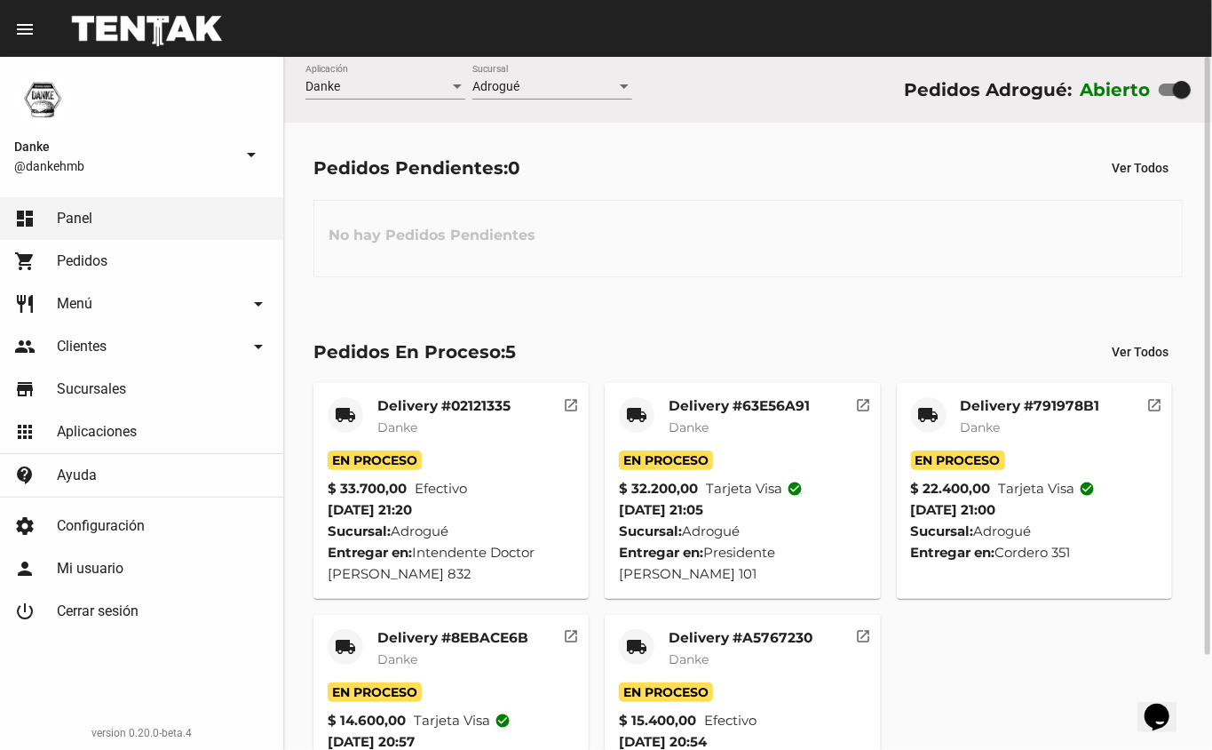
click at [996, 655] on div "local_shipping Delivery #02121335 Danke En Proceso $ 33.700,00 Efectivo 20/9/25…" at bounding box center [749, 606] width 886 height 463
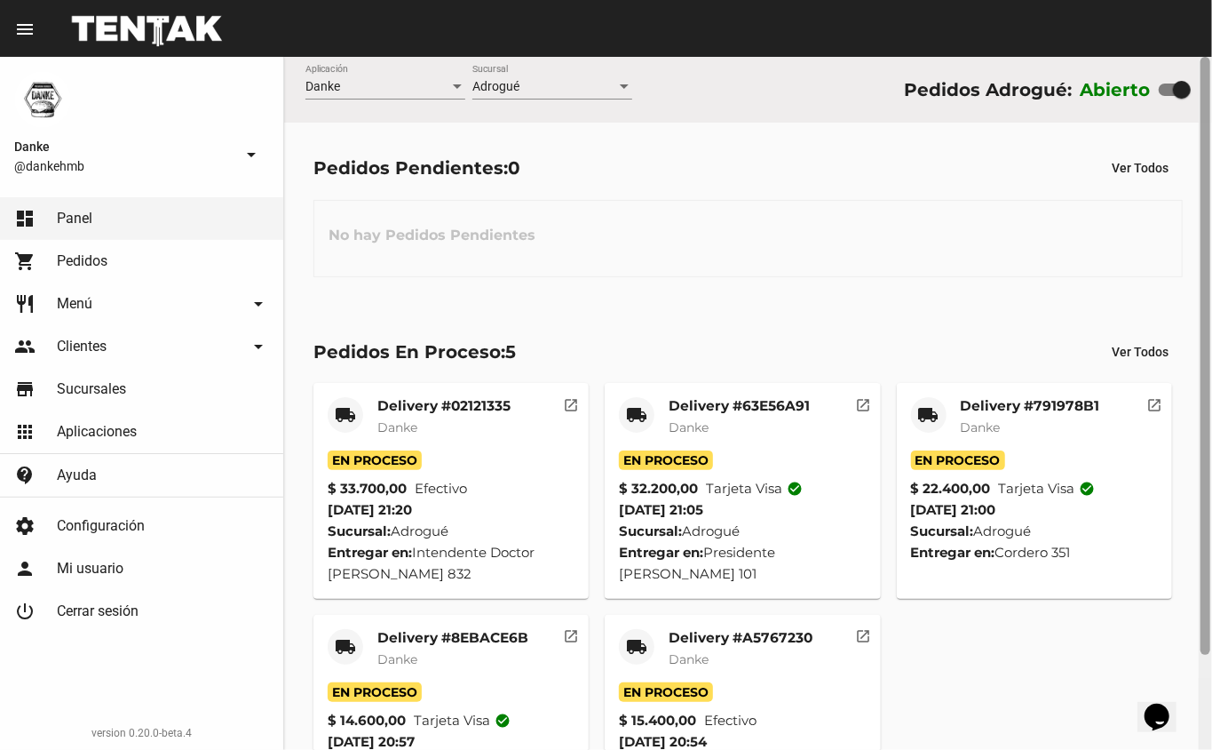
scroll to position [110, 0]
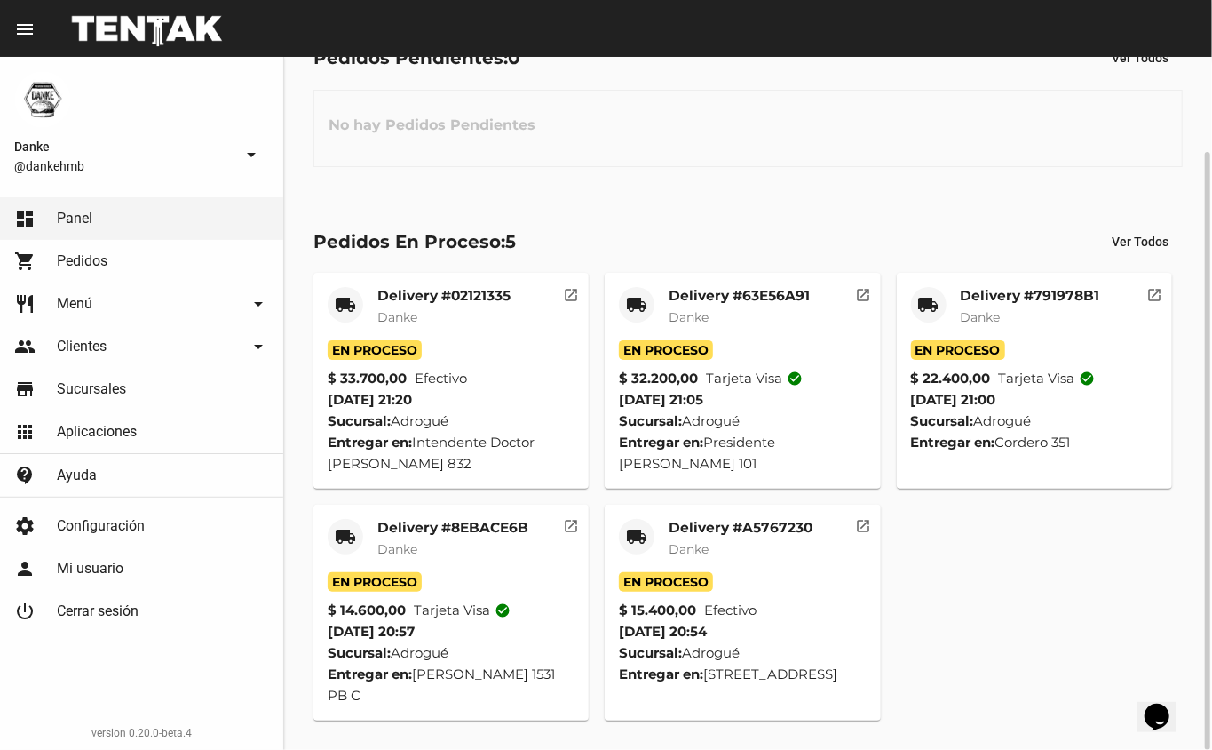
click at [1004, 592] on div "local_shipping Delivery #02121335 Danke En Proceso $ 33.700,00 Efectivo 20/9/25…" at bounding box center [749, 496] width 886 height 463
click at [775, 526] on mat-card-title "Delivery #A5767230" at bounding box center [741, 528] width 144 height 18
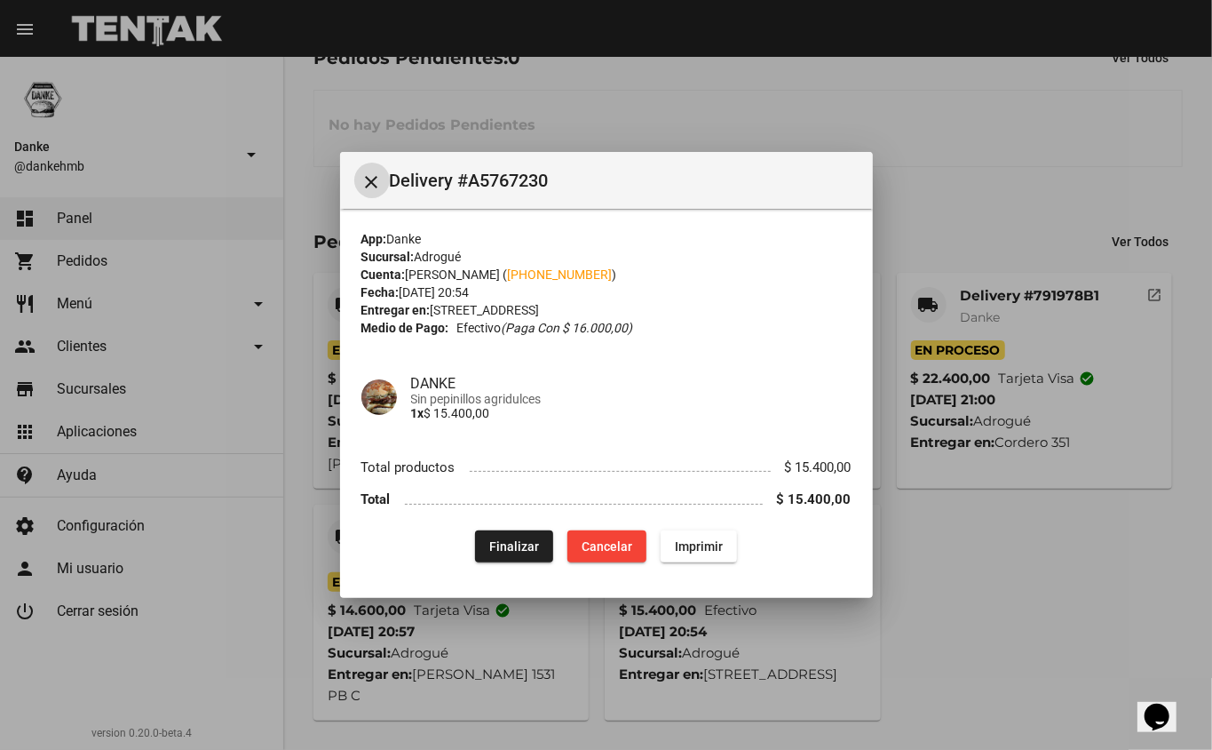
click at [517, 544] on span "Finalizar" at bounding box center [514, 546] width 50 height 14
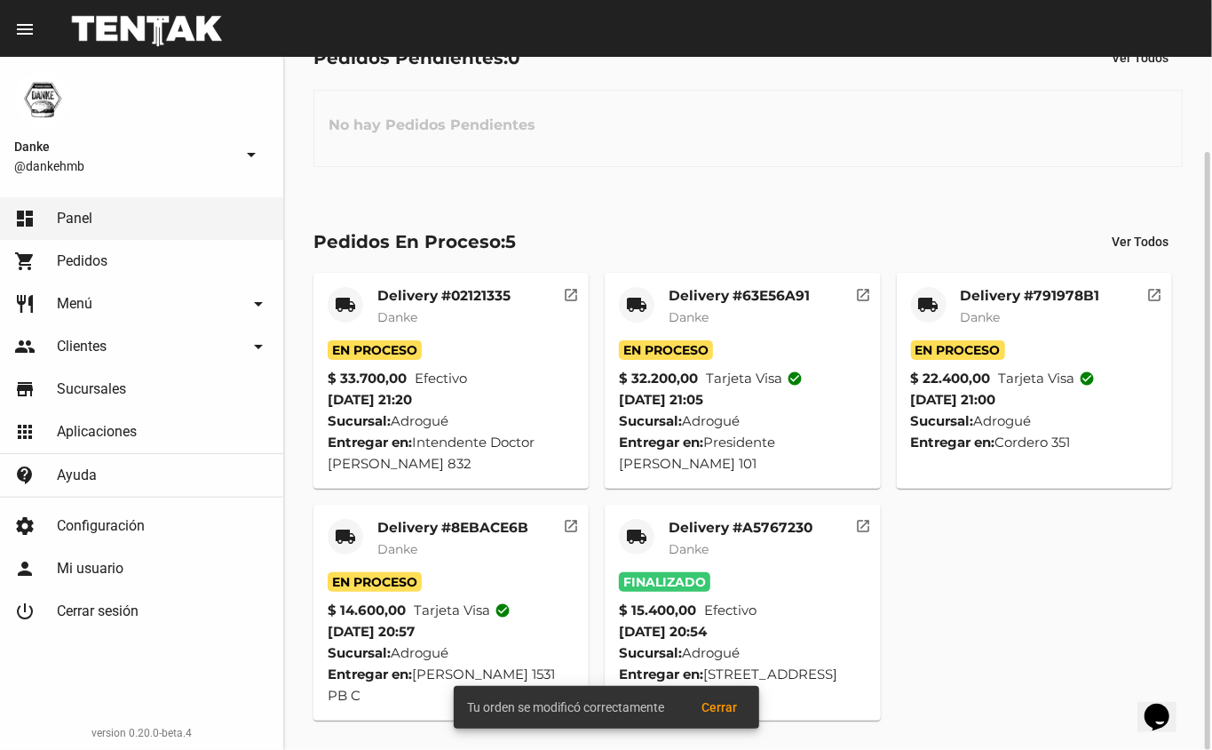
click at [462, 527] on mat-card-title "Delivery #8EBACE6B" at bounding box center [452, 528] width 151 height 18
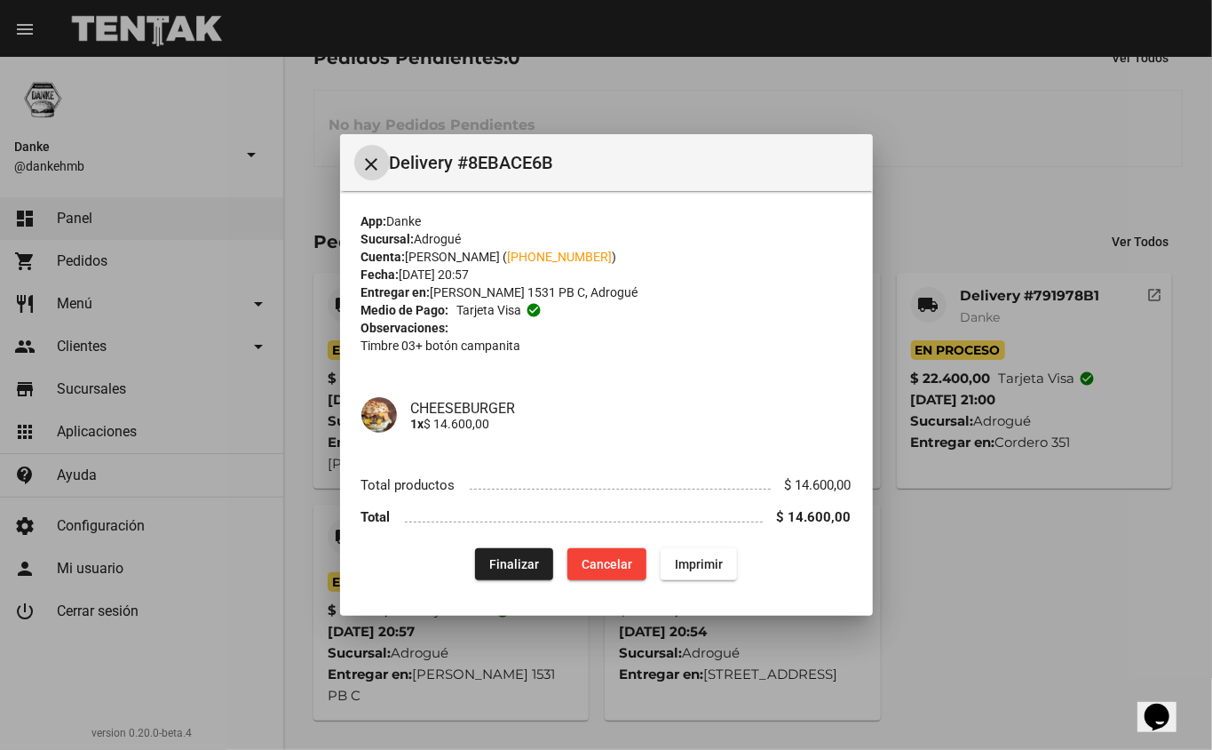
click at [531, 560] on span "Finalizar" at bounding box center [514, 564] width 50 height 14
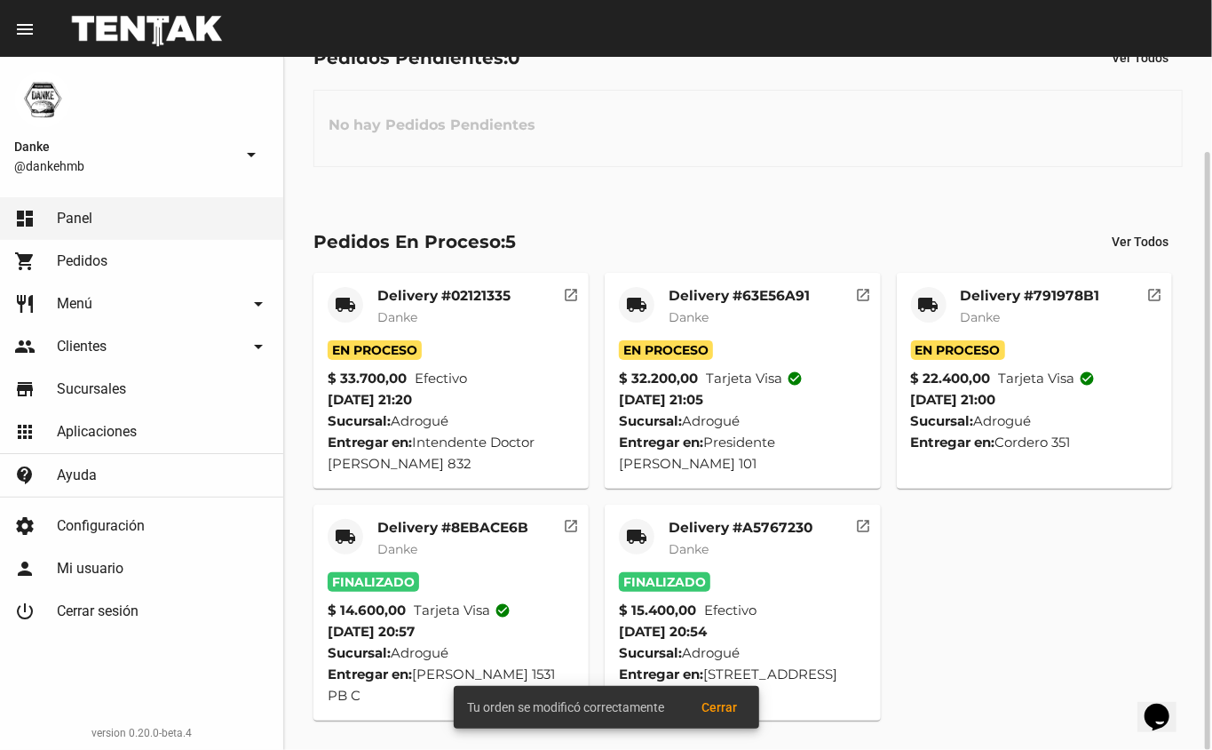
click at [1031, 309] on mat-card-subtitle "Danke" at bounding box center [1030, 317] width 139 height 18
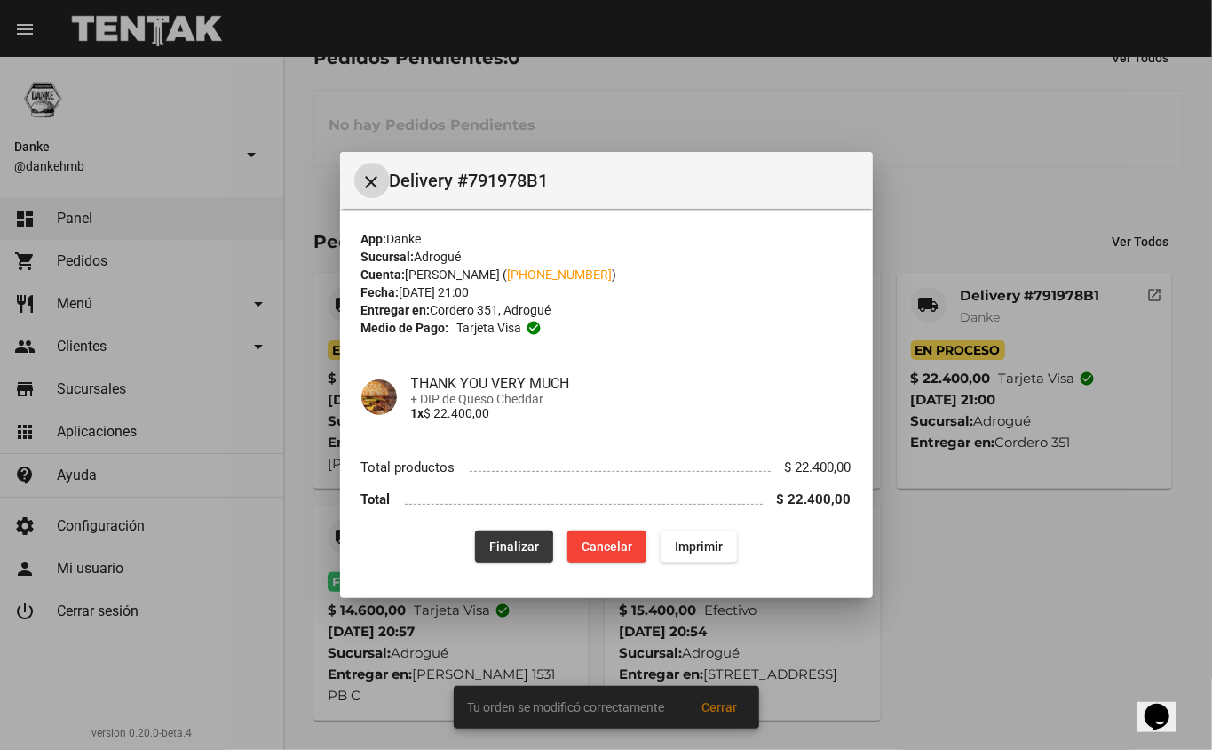
click at [515, 548] on span "Finalizar" at bounding box center [514, 546] width 50 height 14
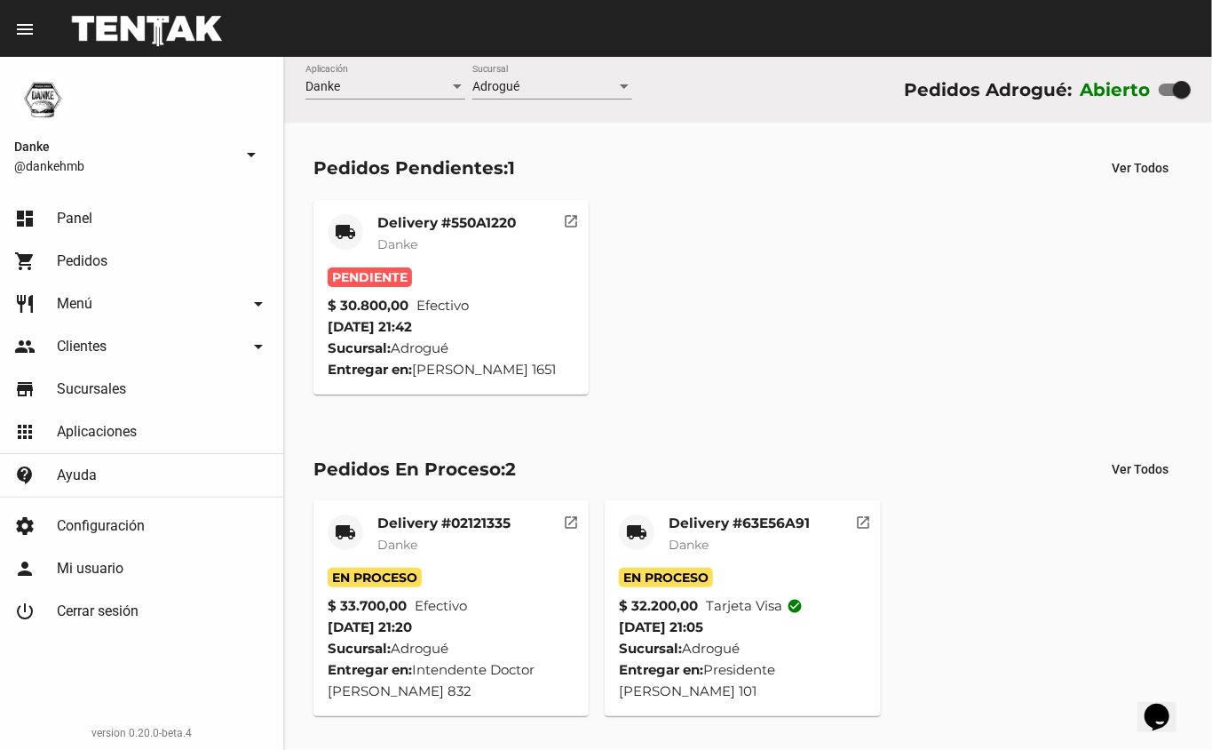
click at [477, 247] on mat-card-subtitle "Danke" at bounding box center [446, 244] width 139 height 18
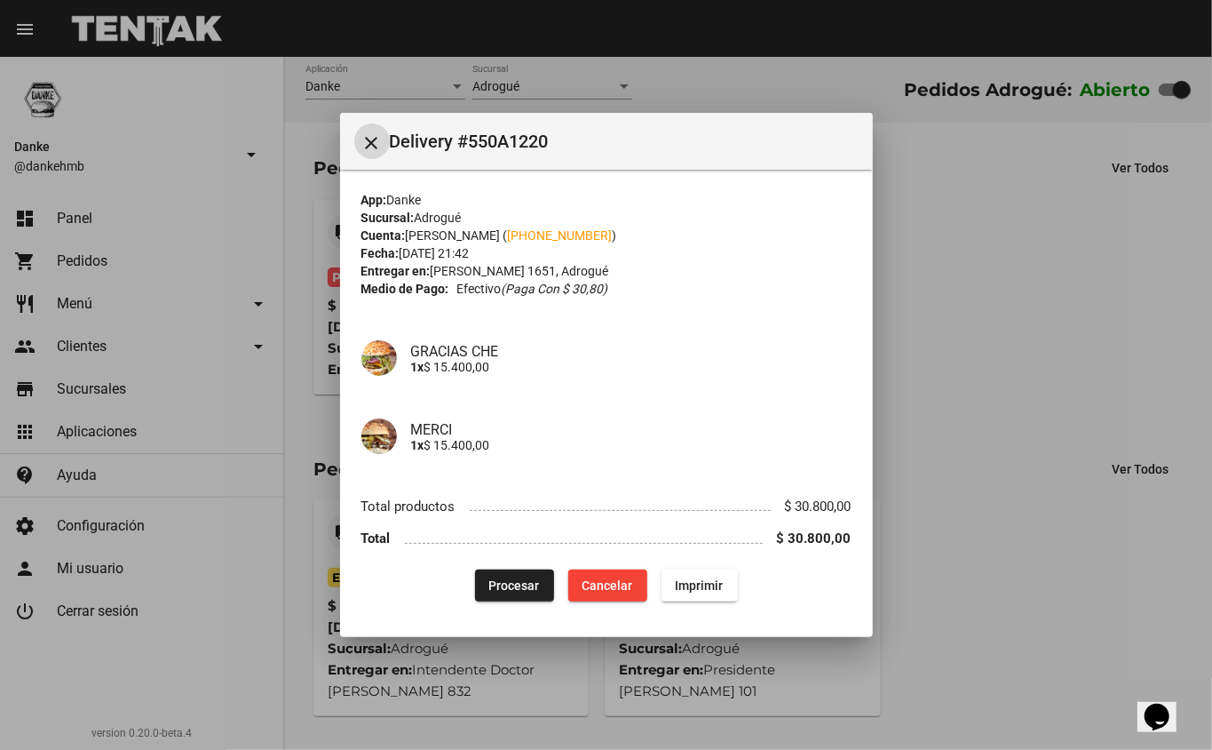
click at [536, 574] on button "Procesar" at bounding box center [514, 585] width 79 height 32
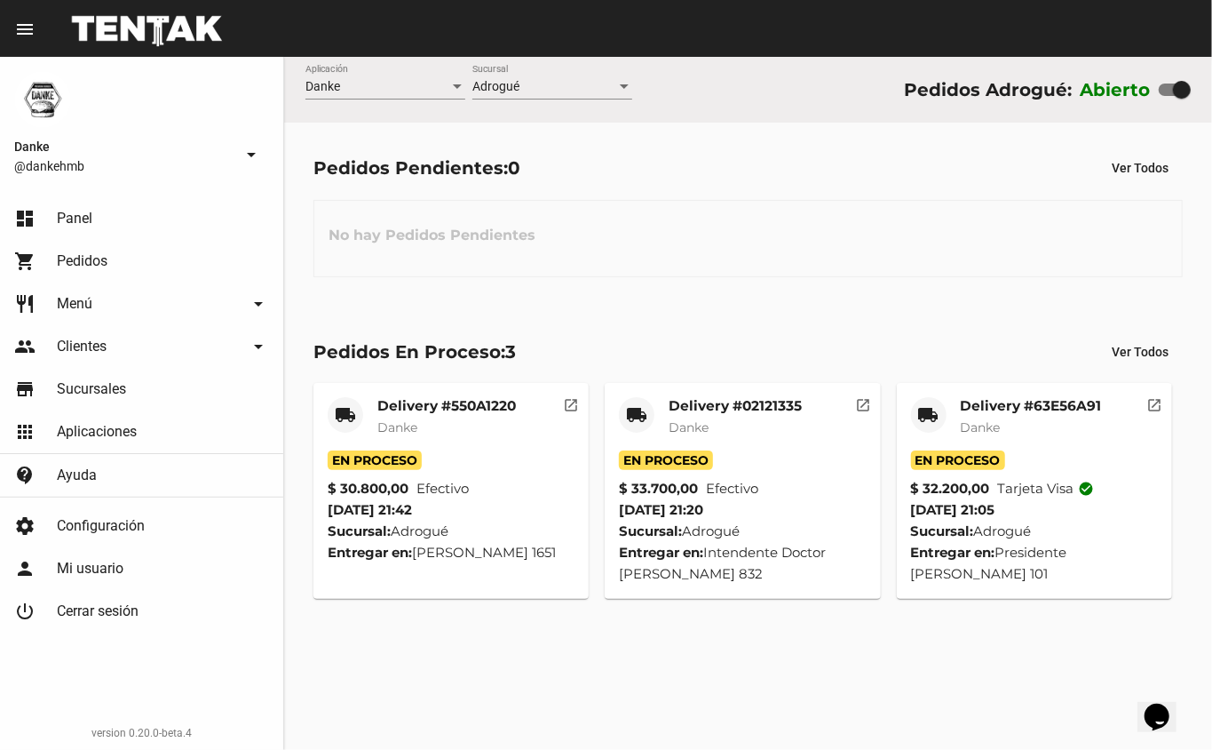
click at [1041, 409] on mat-card-title "Delivery #63E56A91" at bounding box center [1031, 406] width 141 height 18
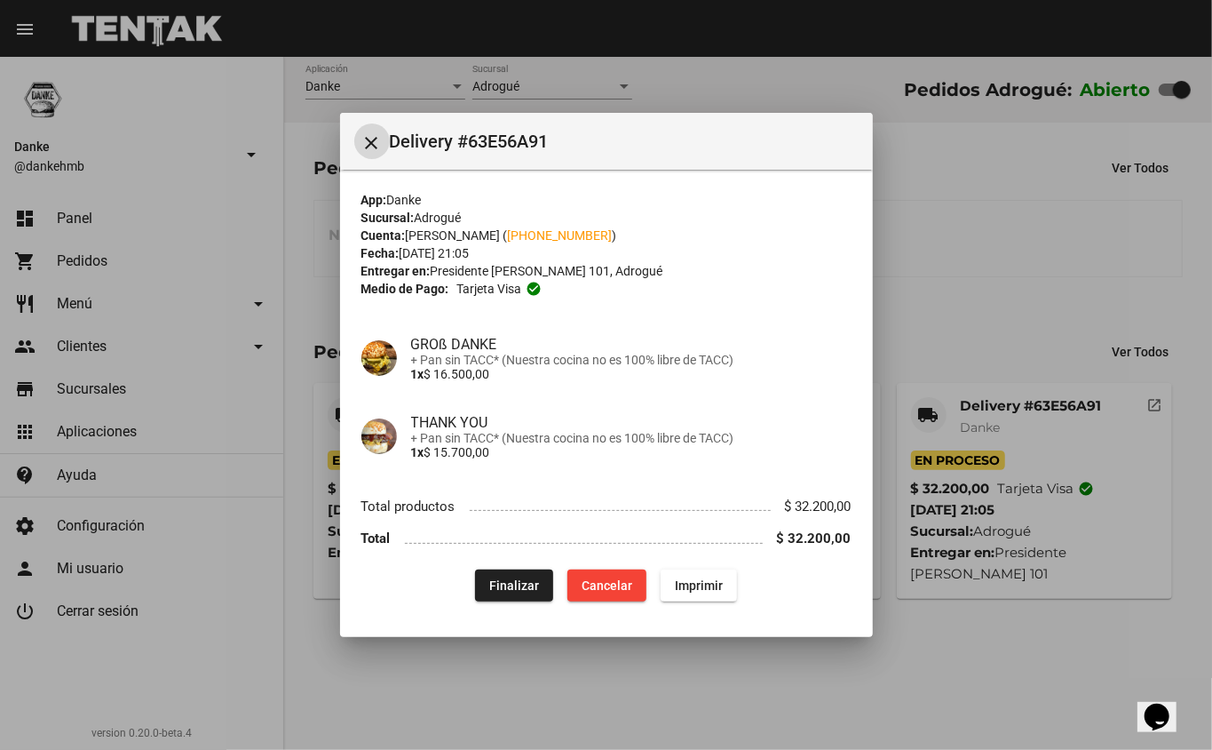
click at [520, 588] on span "Finalizar" at bounding box center [514, 585] width 50 height 14
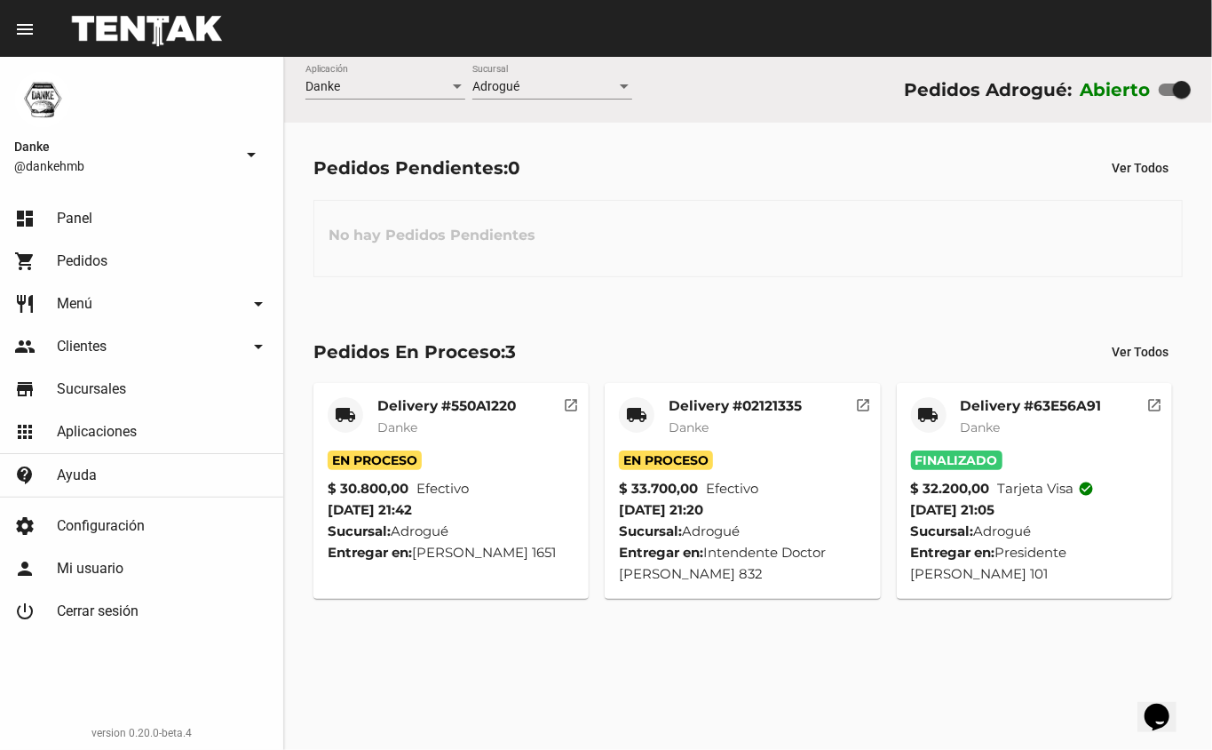
click at [744, 432] on mat-card-subtitle "Danke" at bounding box center [735, 427] width 133 height 18
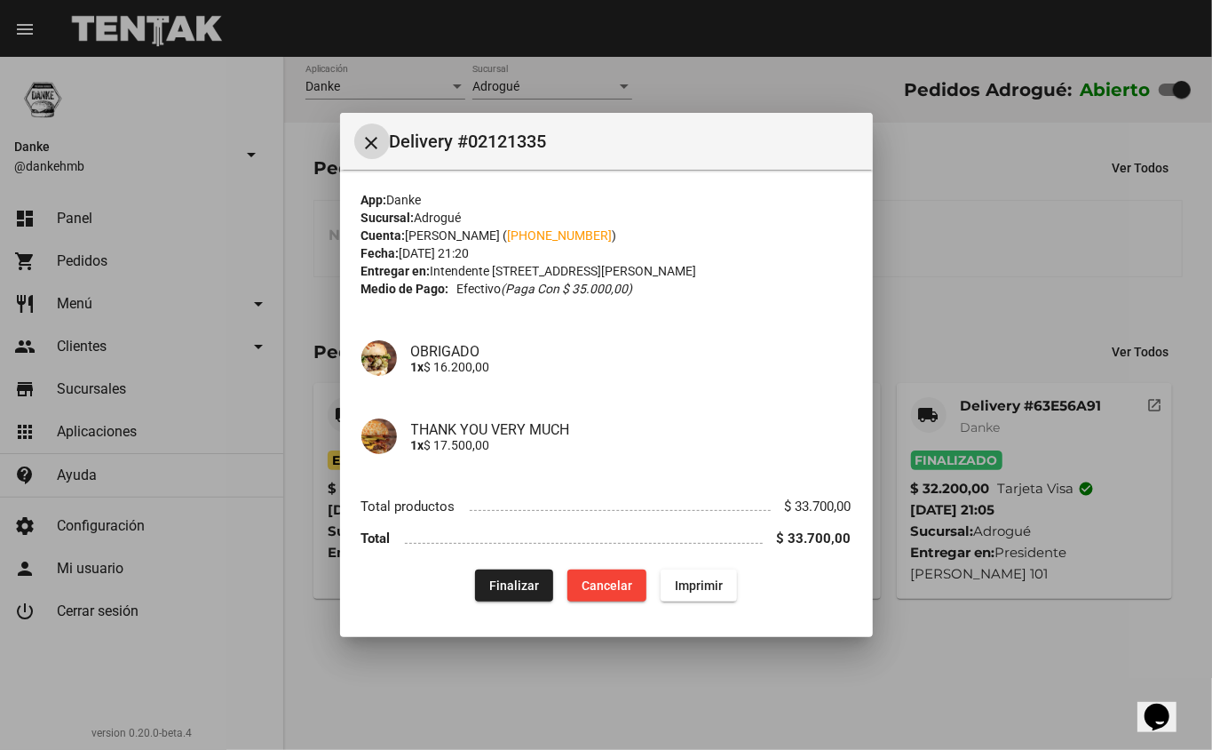
click at [523, 591] on span "Finalizar" at bounding box center [514, 585] width 50 height 14
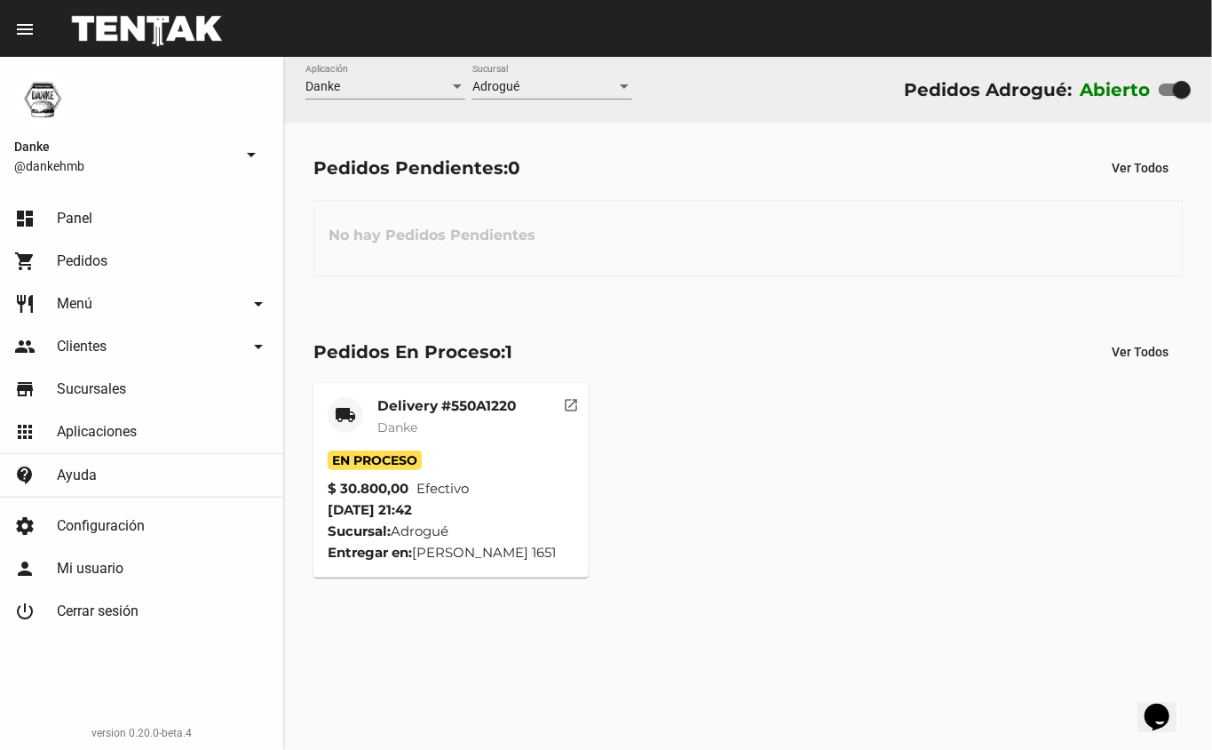
click at [459, 405] on mat-card-title "Delivery #550A1220" at bounding box center [446, 406] width 139 height 18
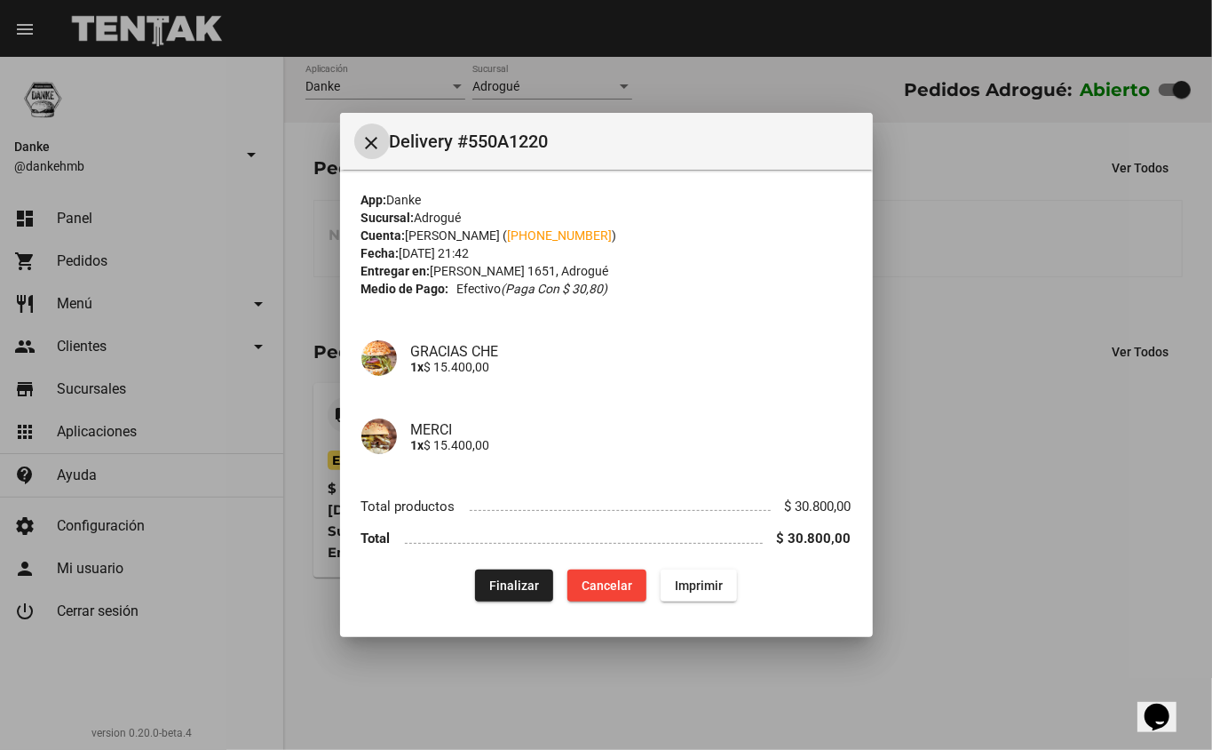
click at [520, 578] on span "Finalizar" at bounding box center [514, 585] width 50 height 14
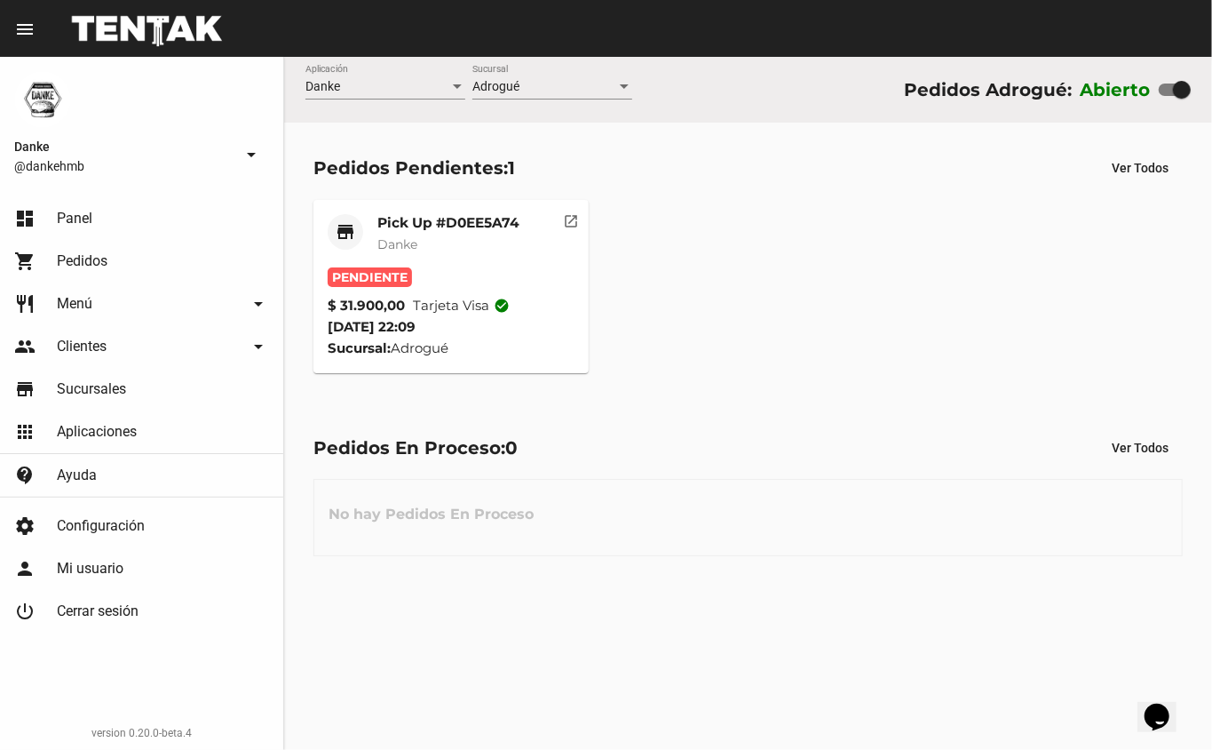
click at [492, 220] on mat-card-title "Pick Up #D0EE5A74" at bounding box center [448, 223] width 142 height 18
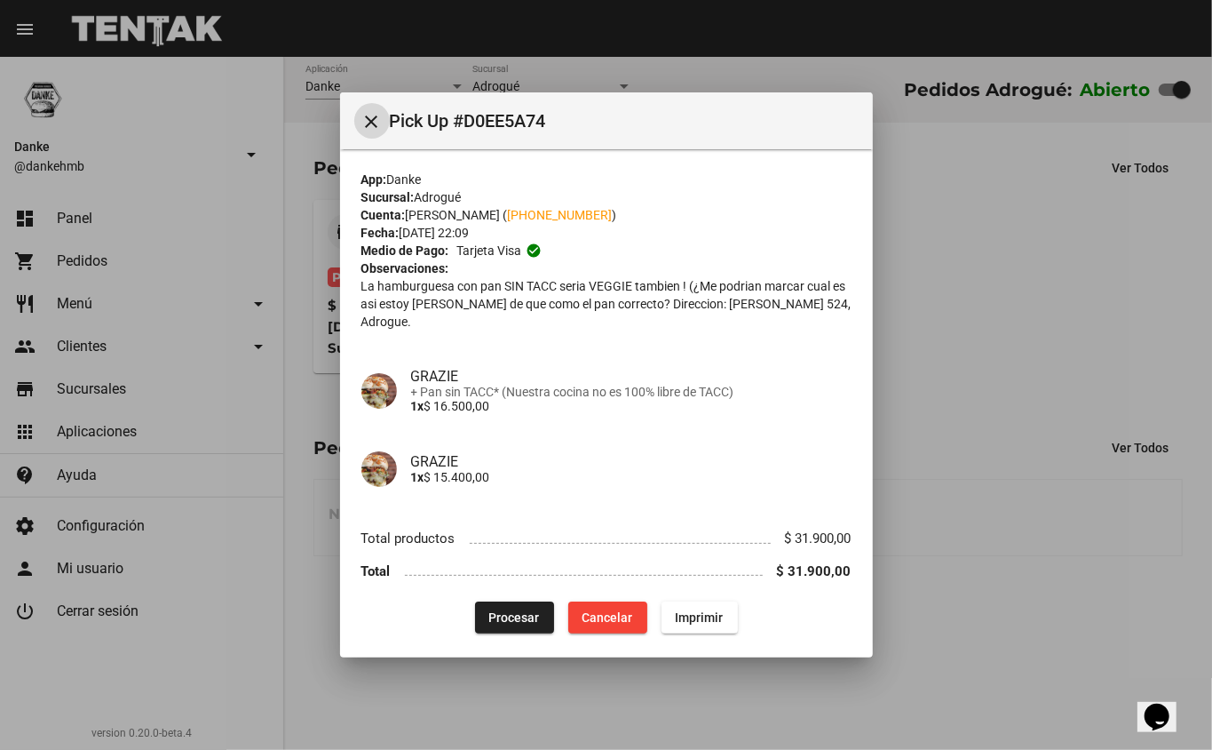
click at [512, 610] on span "Procesar" at bounding box center [514, 617] width 51 height 14
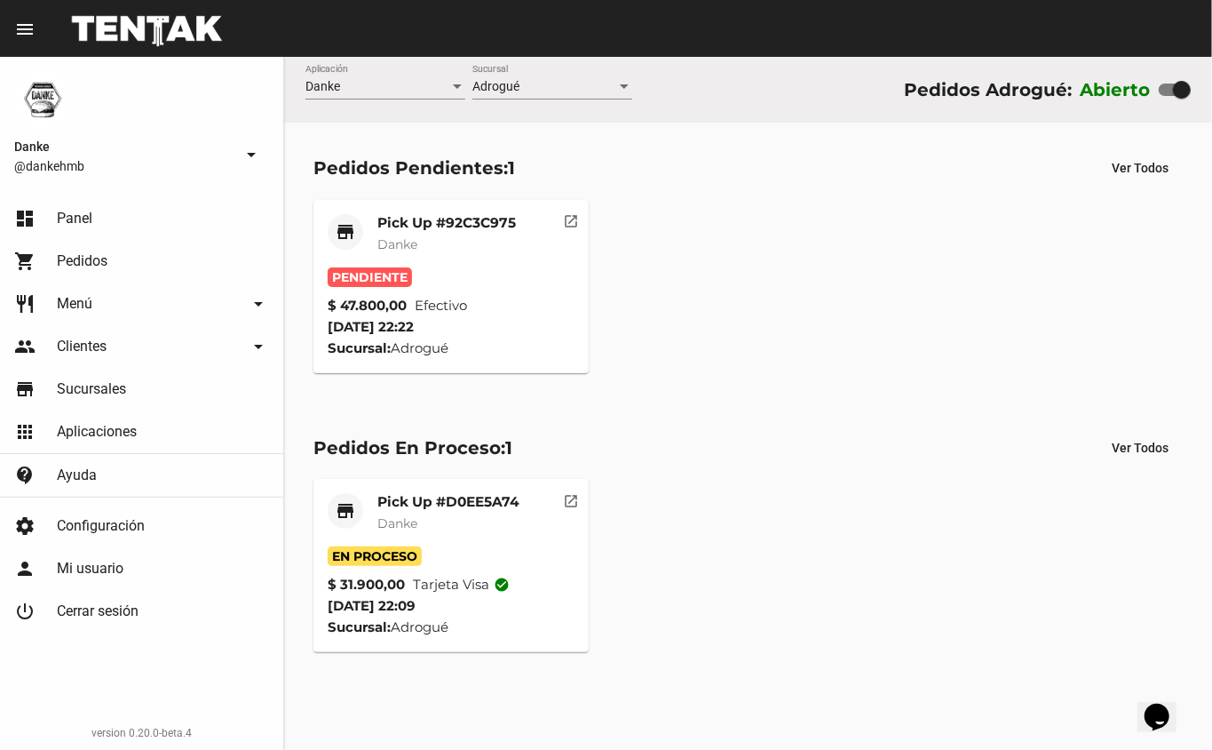
click at [505, 221] on mat-card-title "Pick Up #92C3C975" at bounding box center [446, 223] width 139 height 18
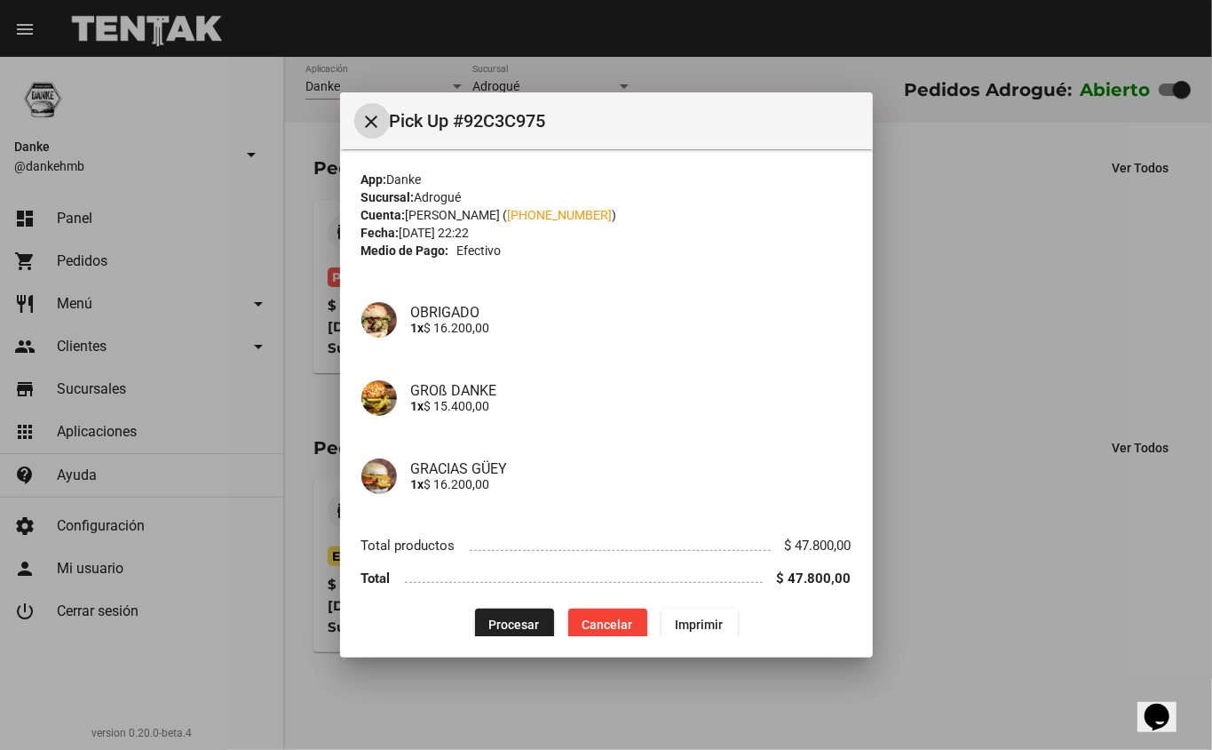
click at [513, 620] on span "Procesar" at bounding box center [514, 624] width 51 height 14
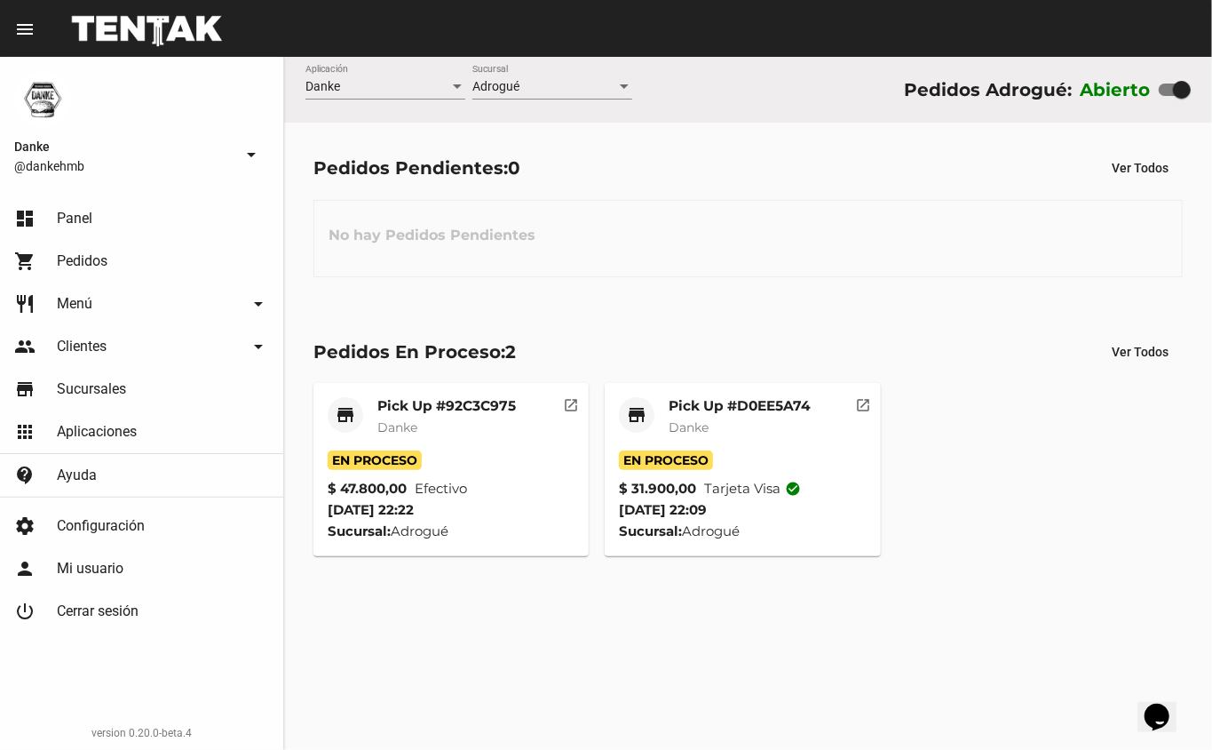
click at [765, 409] on mat-card-title "Pick Up #D0EE5A74" at bounding box center [740, 406] width 142 height 18
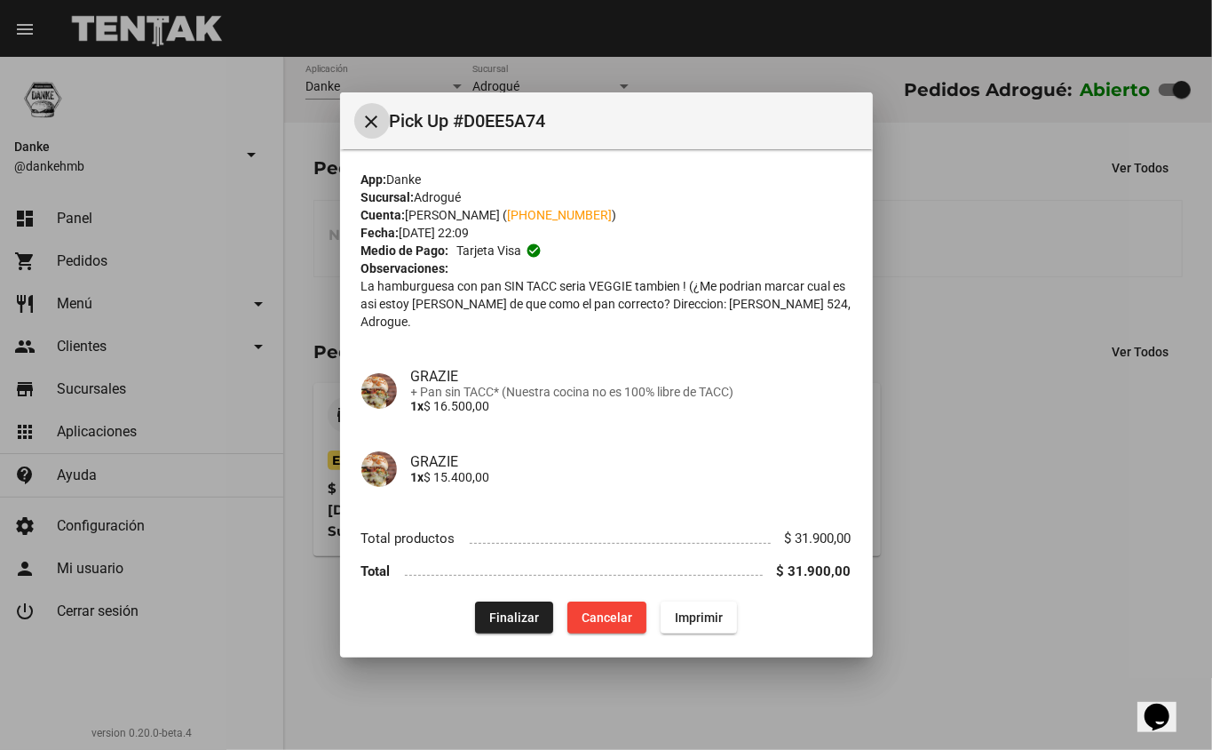
click at [510, 610] on span "Finalizar" at bounding box center [514, 617] width 50 height 14
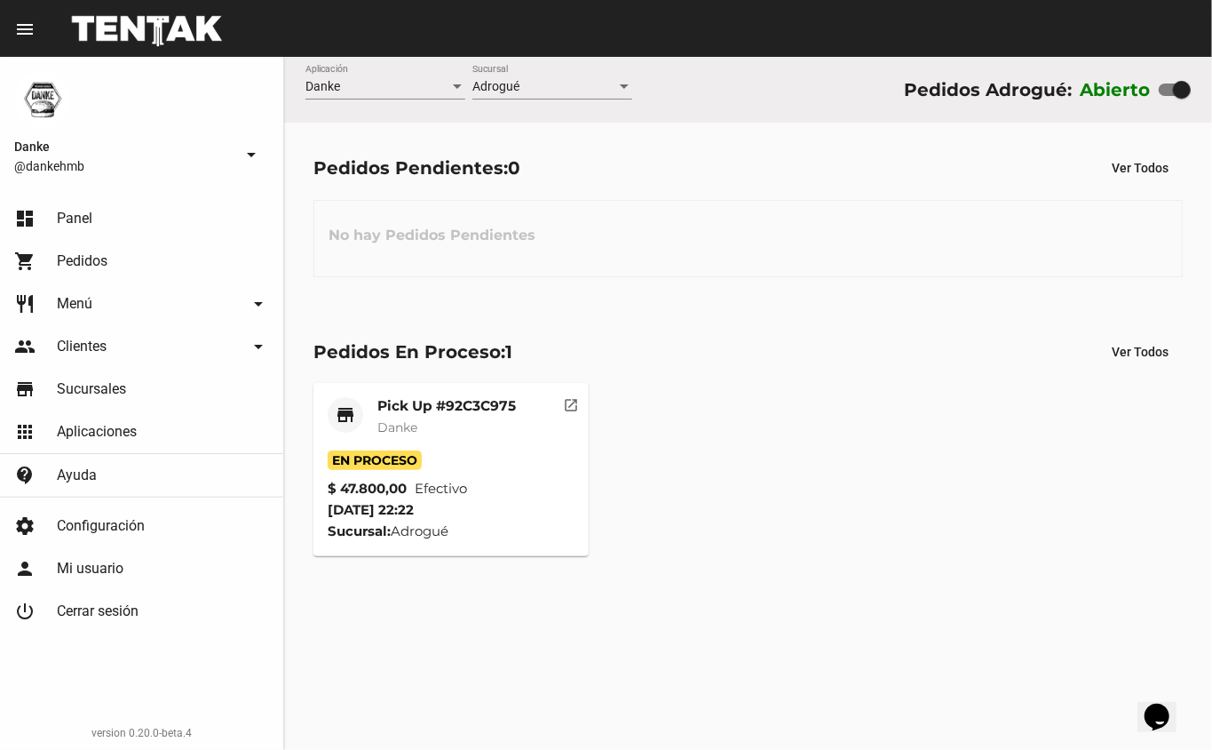
click at [489, 407] on mat-card-title "Pick Up #92C3C975" at bounding box center [446, 406] width 139 height 18
click at [158, 274] on link "shopping_cart Pedidos" at bounding box center [141, 261] width 283 height 43
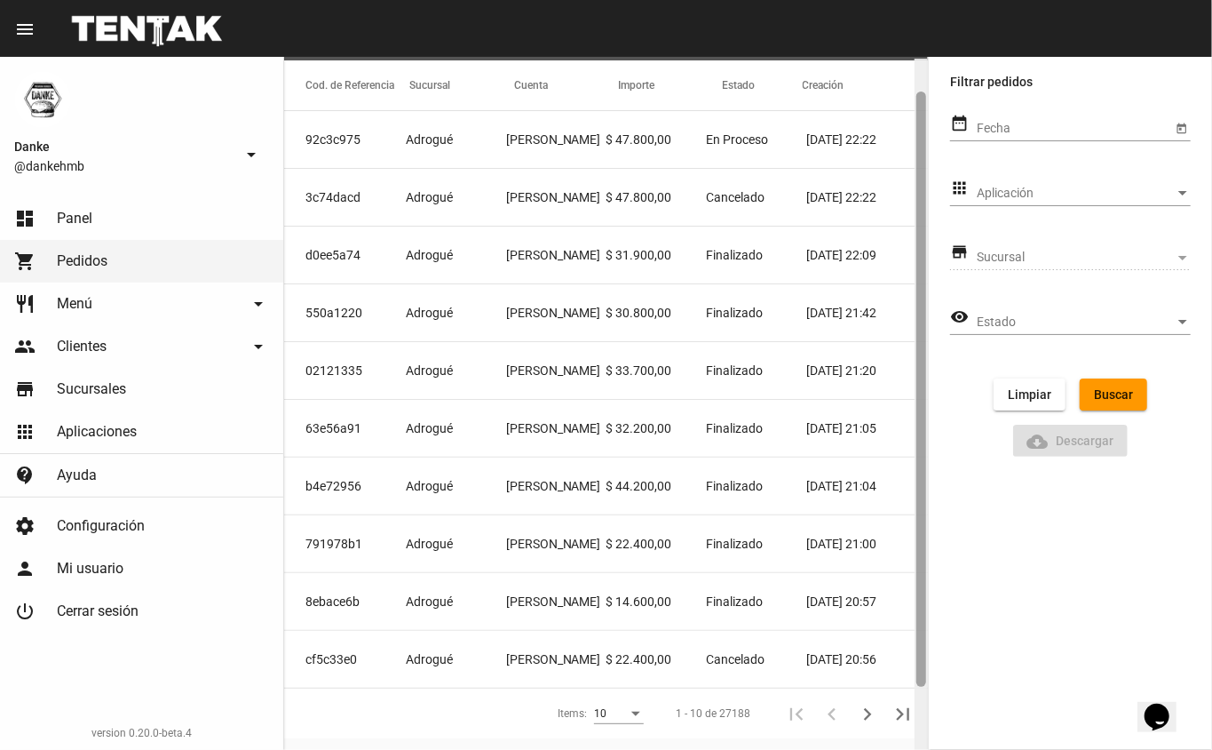
scroll to position [39, 0]
drag, startPoint x: 921, startPoint y: 401, endPoint x: 917, endPoint y: 435, distance: 34.0
click at [917, 435] on div at bounding box center [922, 387] width 10 height 595
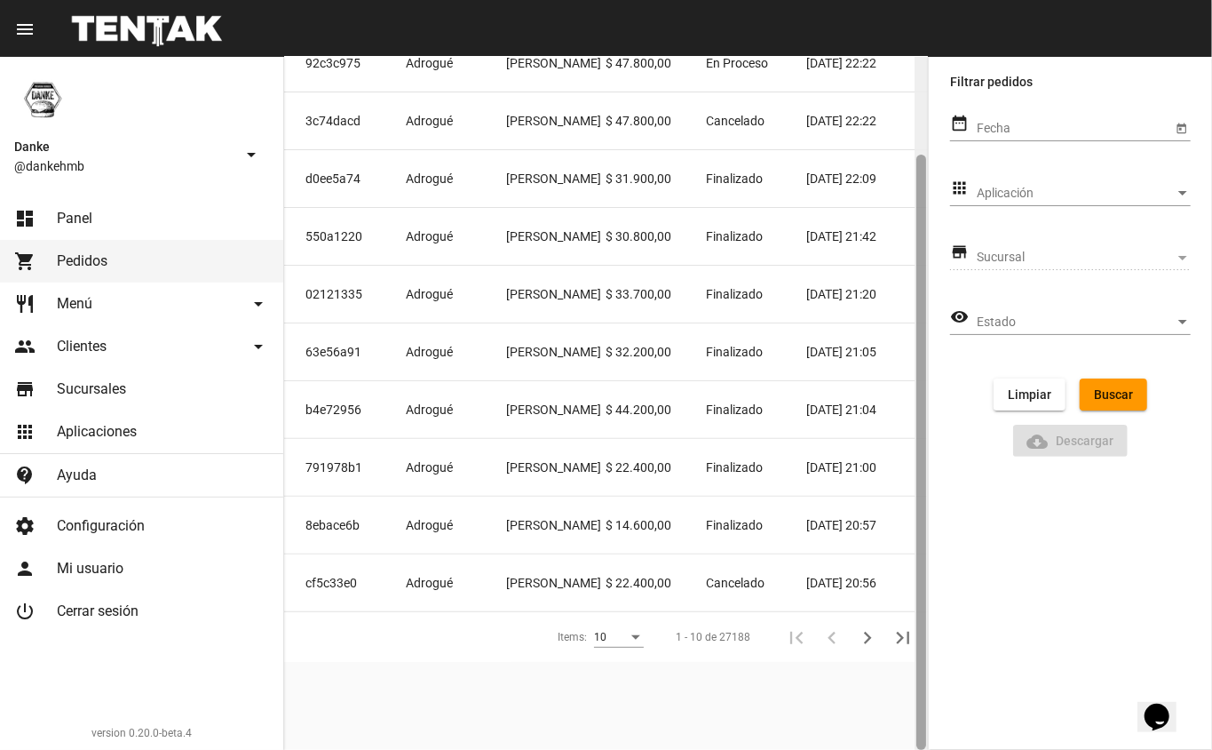
drag, startPoint x: 927, startPoint y: 282, endPoint x: 921, endPoint y: 298, distance: 17.2
click at [921, 298] on div at bounding box center [921, 403] width 13 height 693
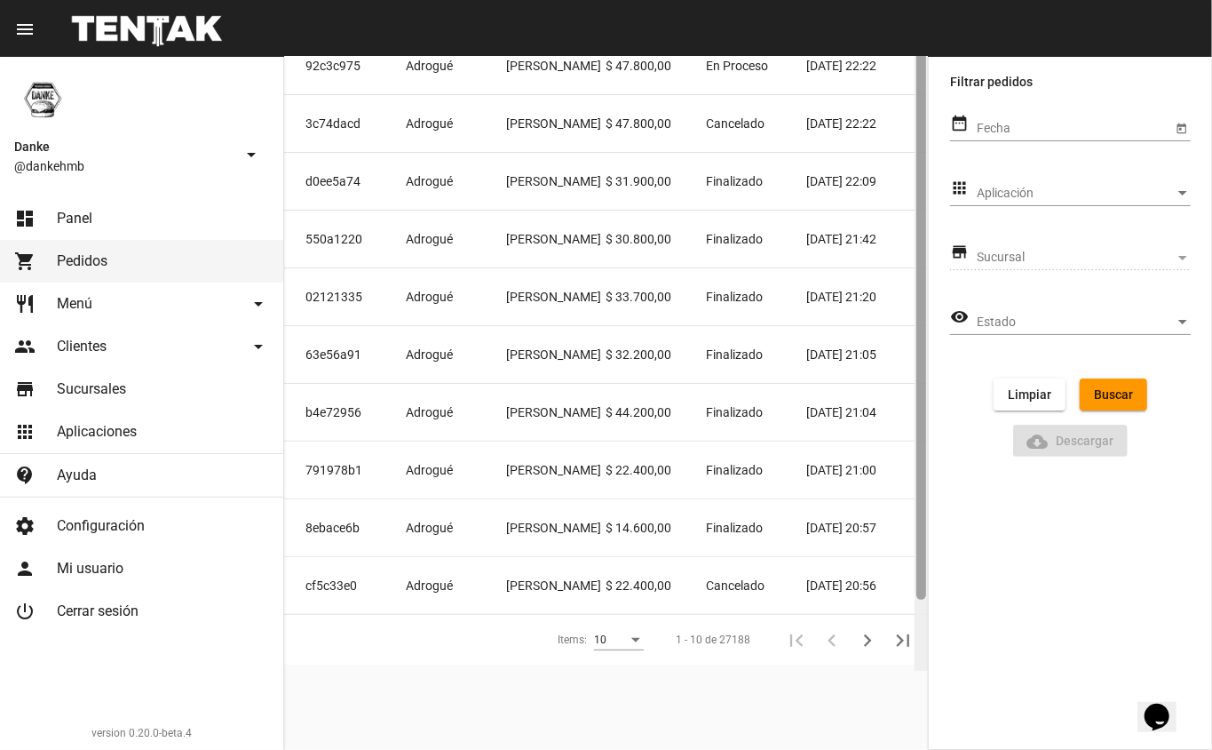
drag, startPoint x: 918, startPoint y: 338, endPoint x: 924, endPoint y: 480, distance: 142.3
click at [918, 480] on div at bounding box center [922, 301] width 10 height 595
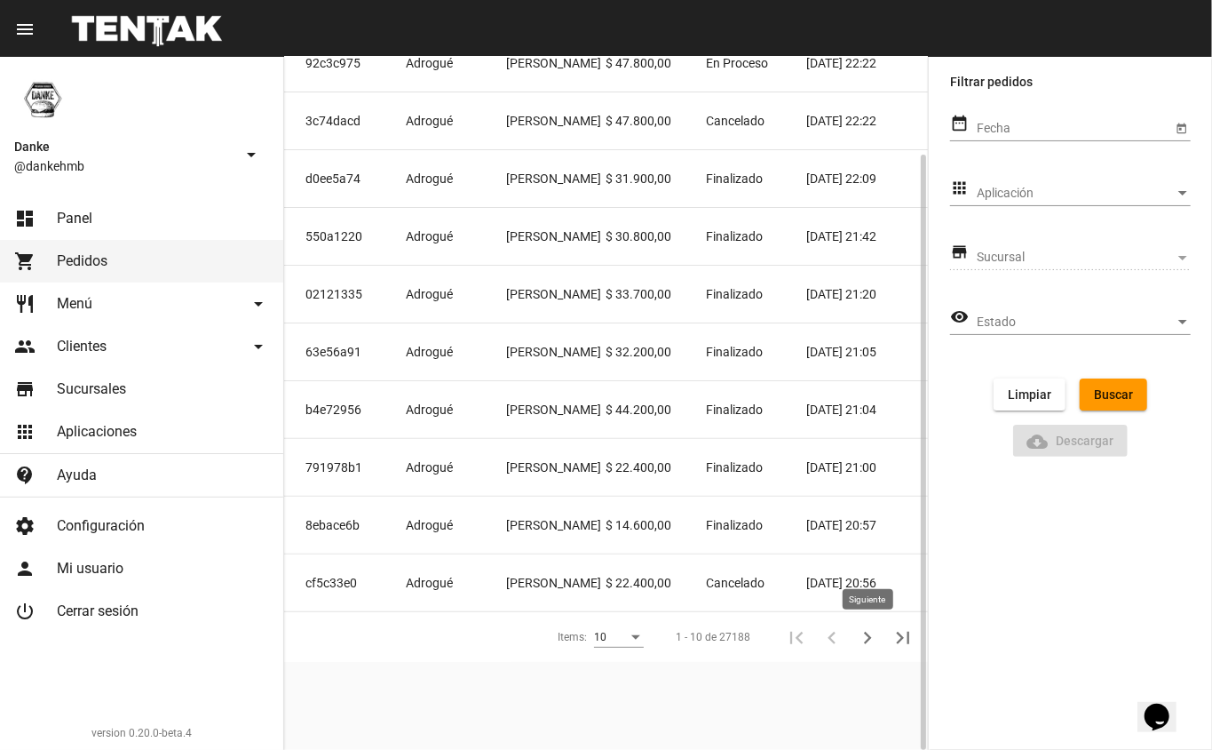
click at [856, 645] on icon "Siguiente" at bounding box center [867, 637] width 25 height 25
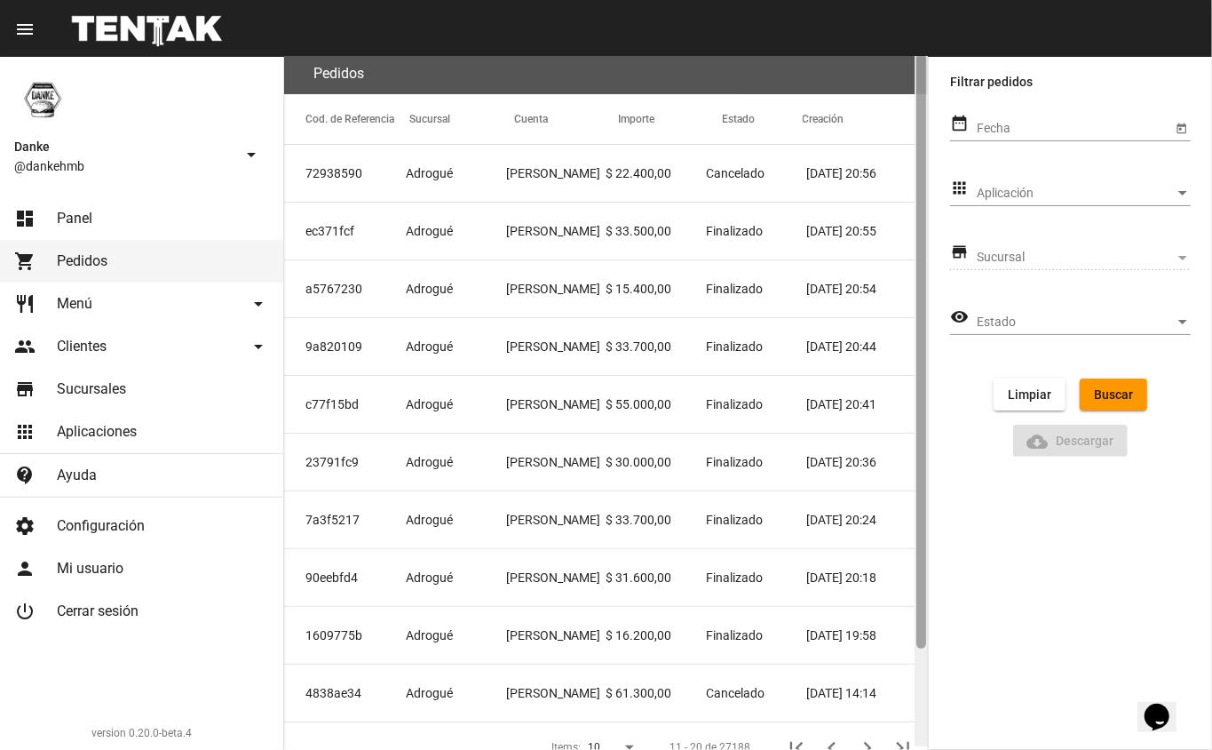
scroll to position [0, 0]
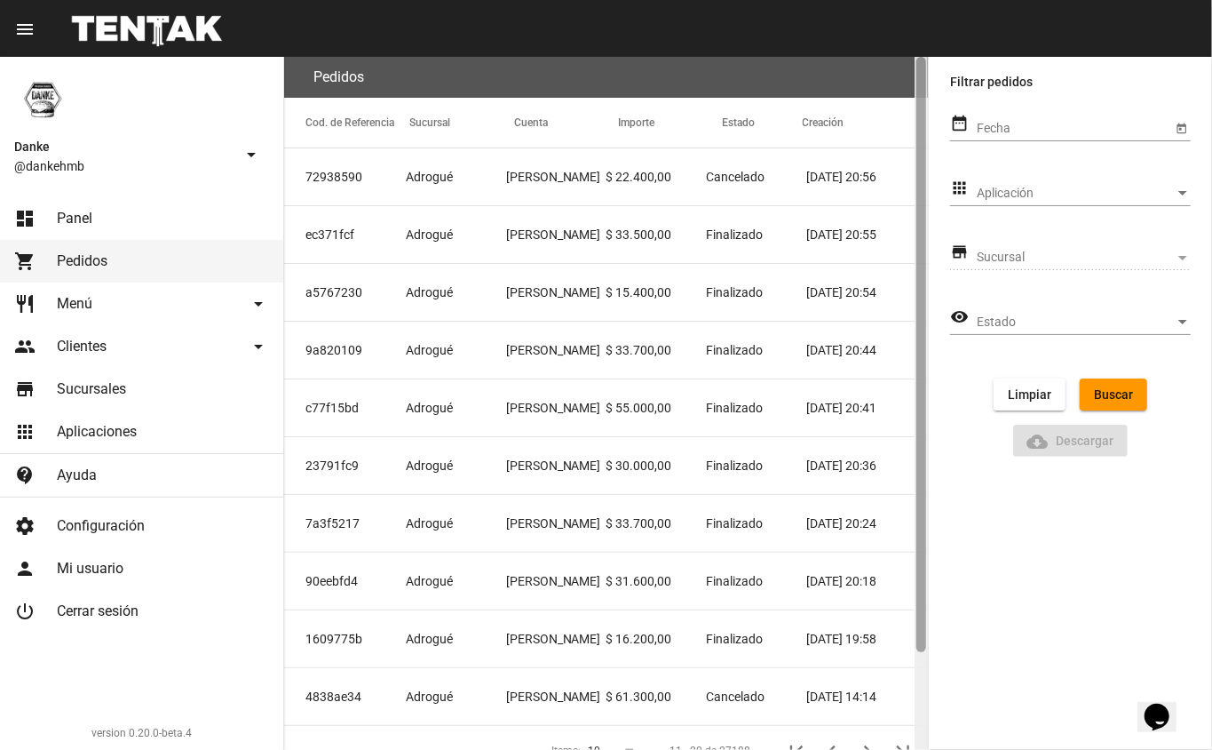
drag, startPoint x: 918, startPoint y: 266, endPoint x: 949, endPoint y: 161, distance: 109.9
click at [949, 161] on mat-sidenav-container "Danke @dankehmb arrow_drop_down dashboard Panel shopping_cart Pedidos restauran…" at bounding box center [606, 403] width 1212 height 693
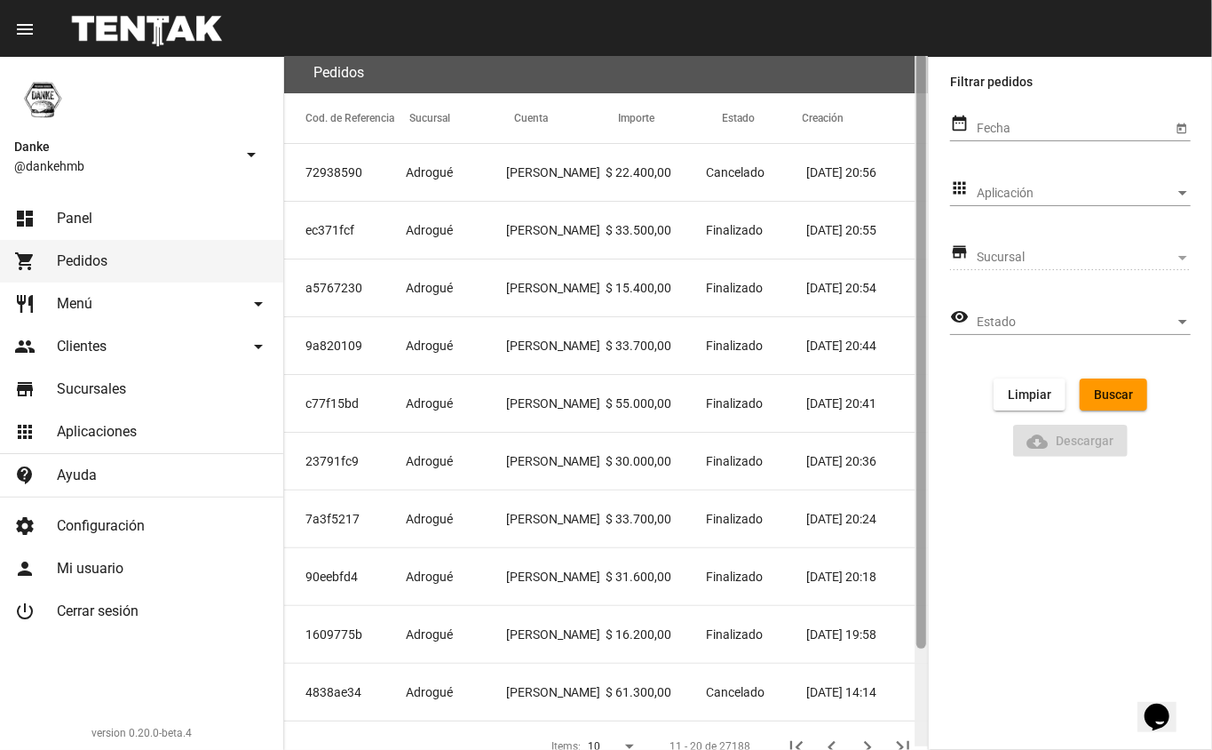
scroll to position [114, 0]
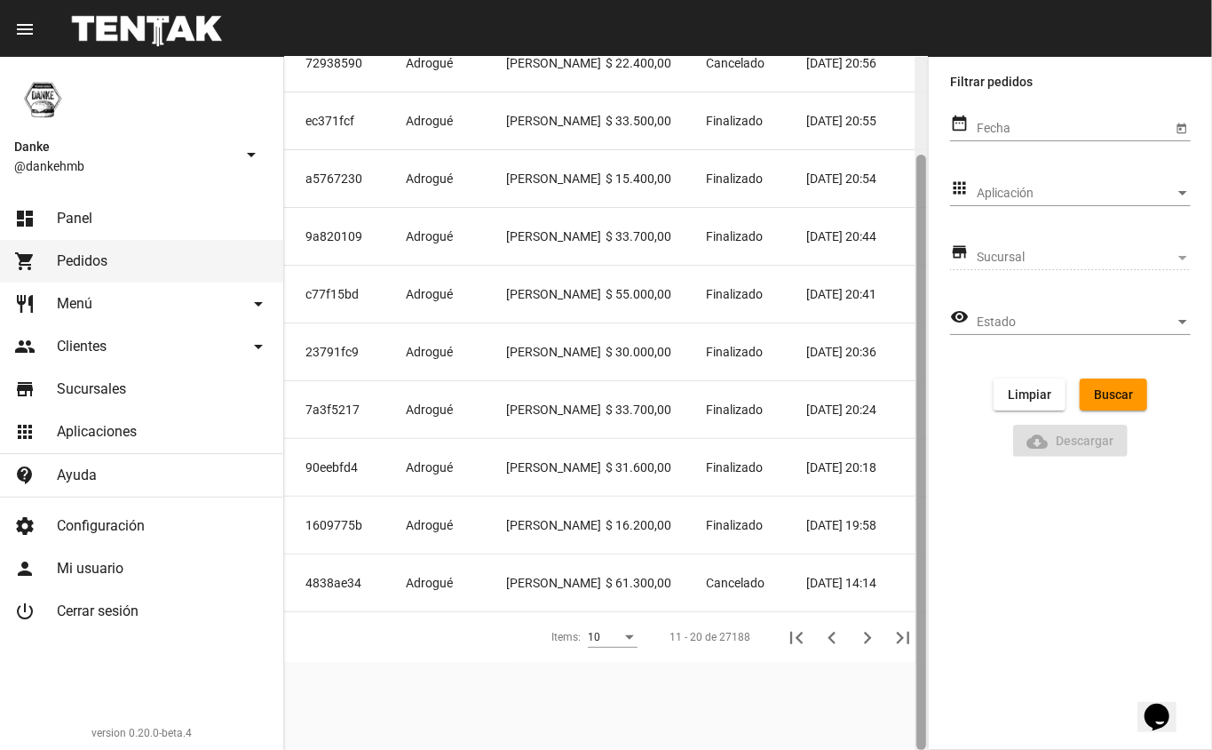
drag, startPoint x: 924, startPoint y: 587, endPoint x: 902, endPoint y: 805, distance: 218.7
click at [902, 749] on html "menu Administrar Pedidos filter_list Danke @dankehmb arrow_drop_down dashboard …" at bounding box center [606, 375] width 1212 height 750
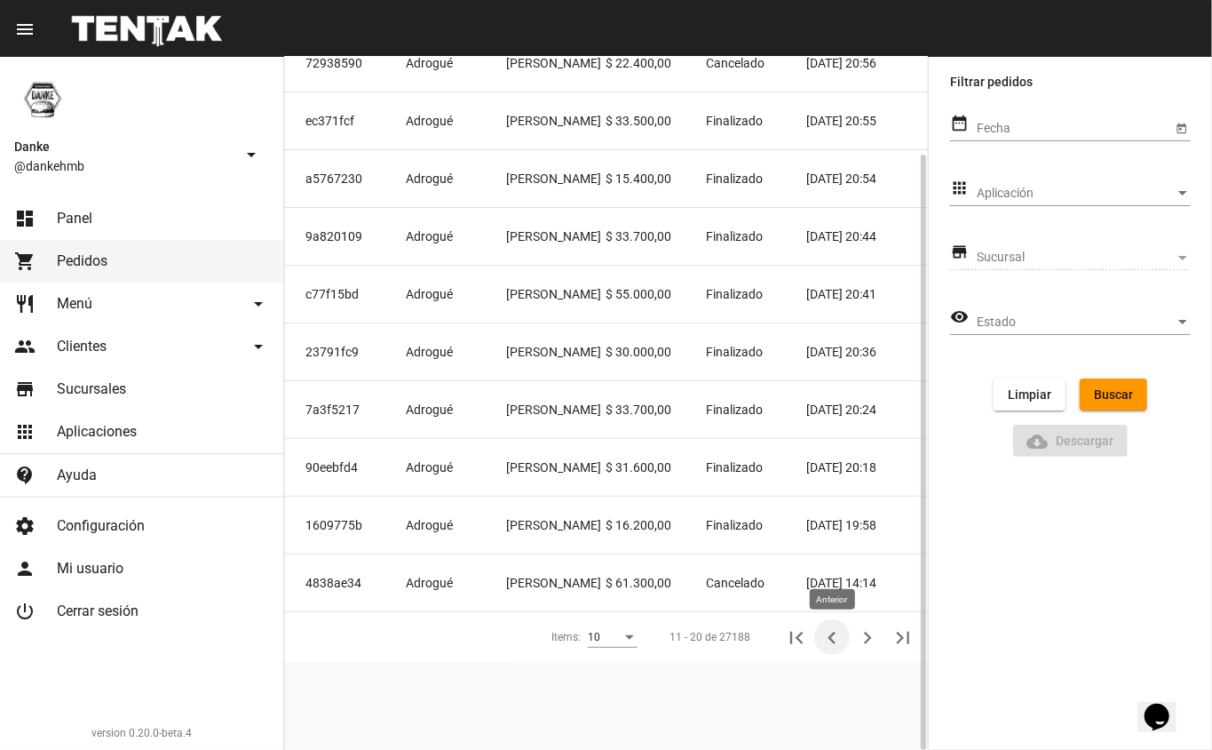
click at [829, 640] on icon "Anterior" at bounding box center [832, 637] width 25 height 25
click at [186, 226] on link "dashboard Panel" at bounding box center [141, 218] width 283 height 43
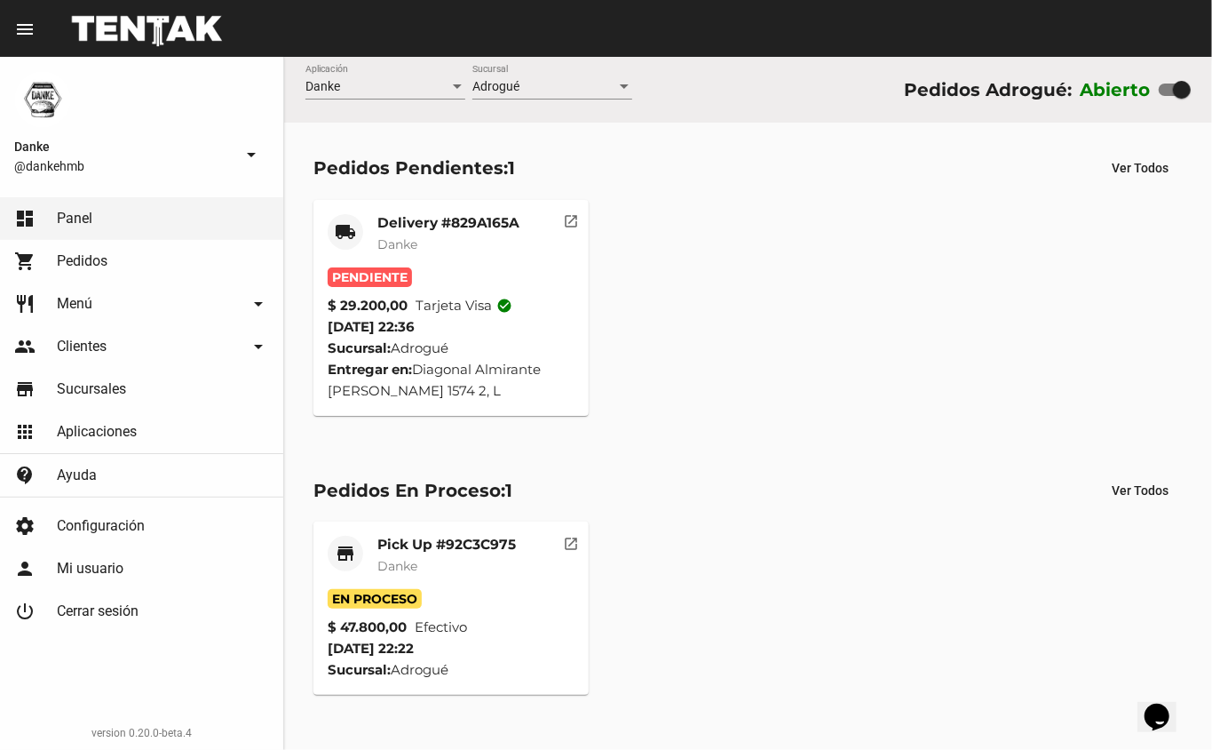
click at [363, 260] on mat-card-header "local_shipping Delivery #829A165A Danke" at bounding box center [452, 240] width 248 height 53
click at [494, 242] on mat-card-subtitle "Danke" at bounding box center [448, 244] width 142 height 18
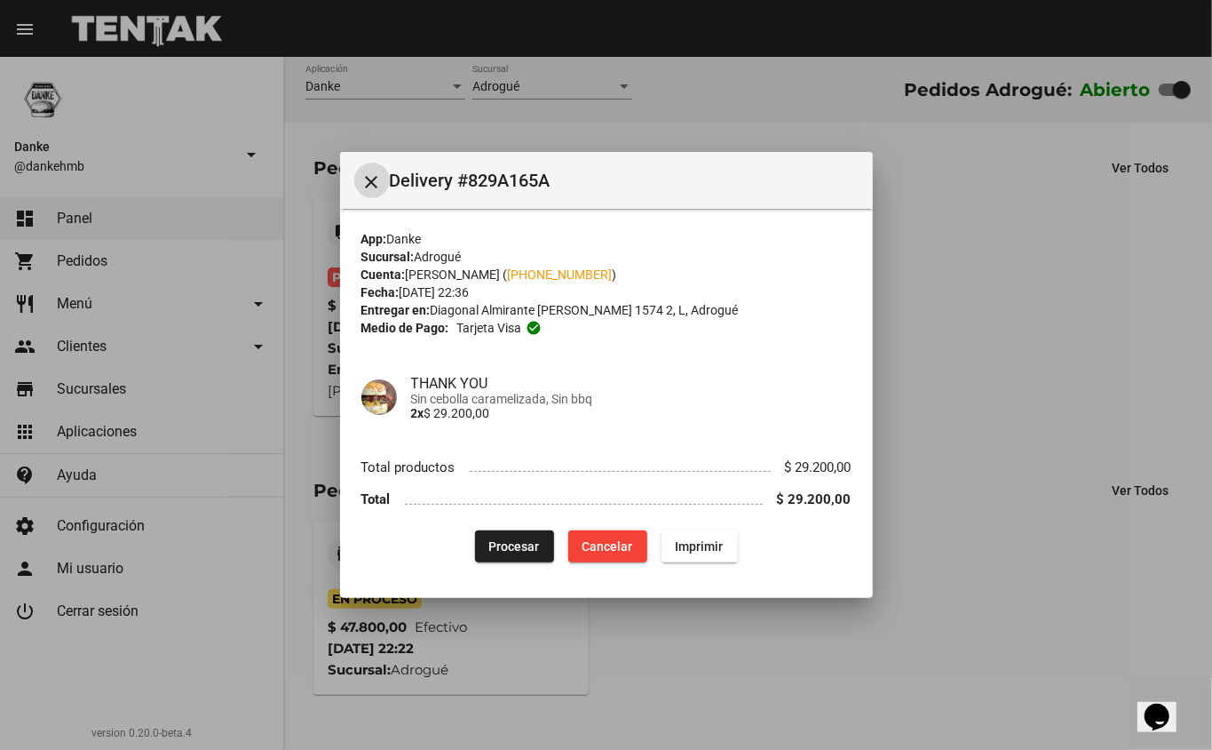
click at [354, 163] on button "close" at bounding box center [372, 181] width 36 height 36
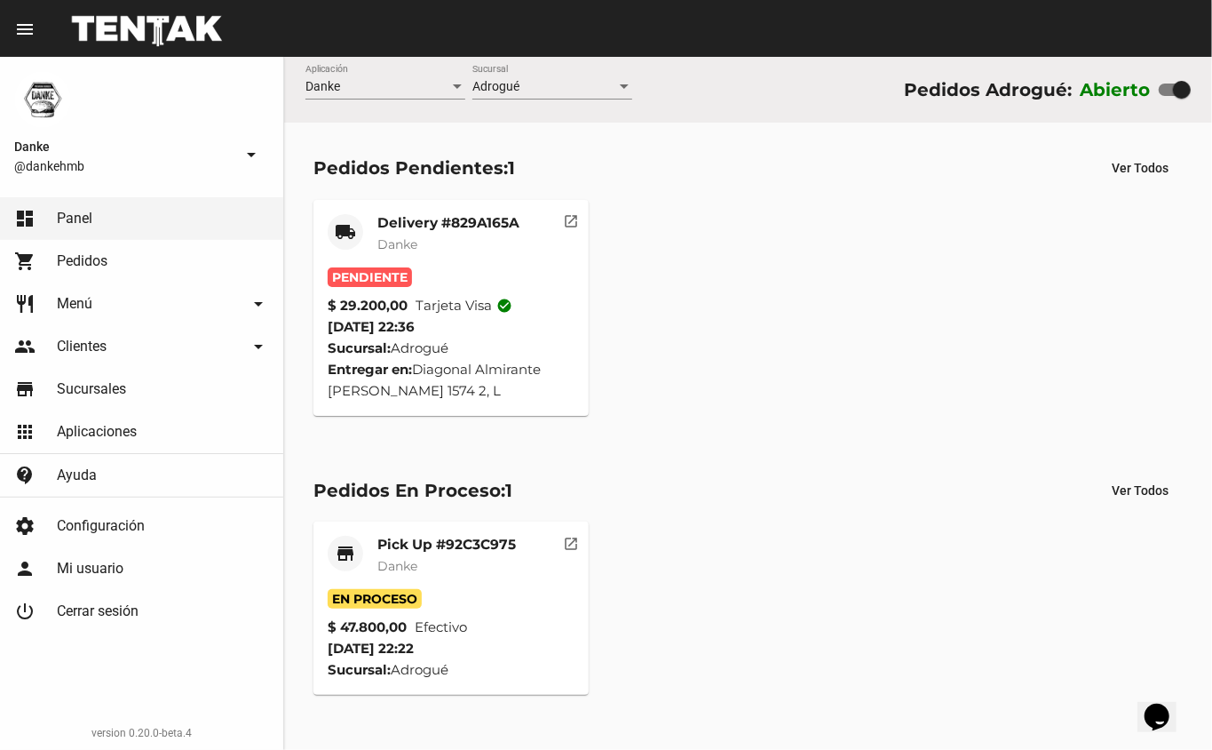
click at [465, 263] on div "Delivery #829A165A Danke" at bounding box center [448, 240] width 142 height 53
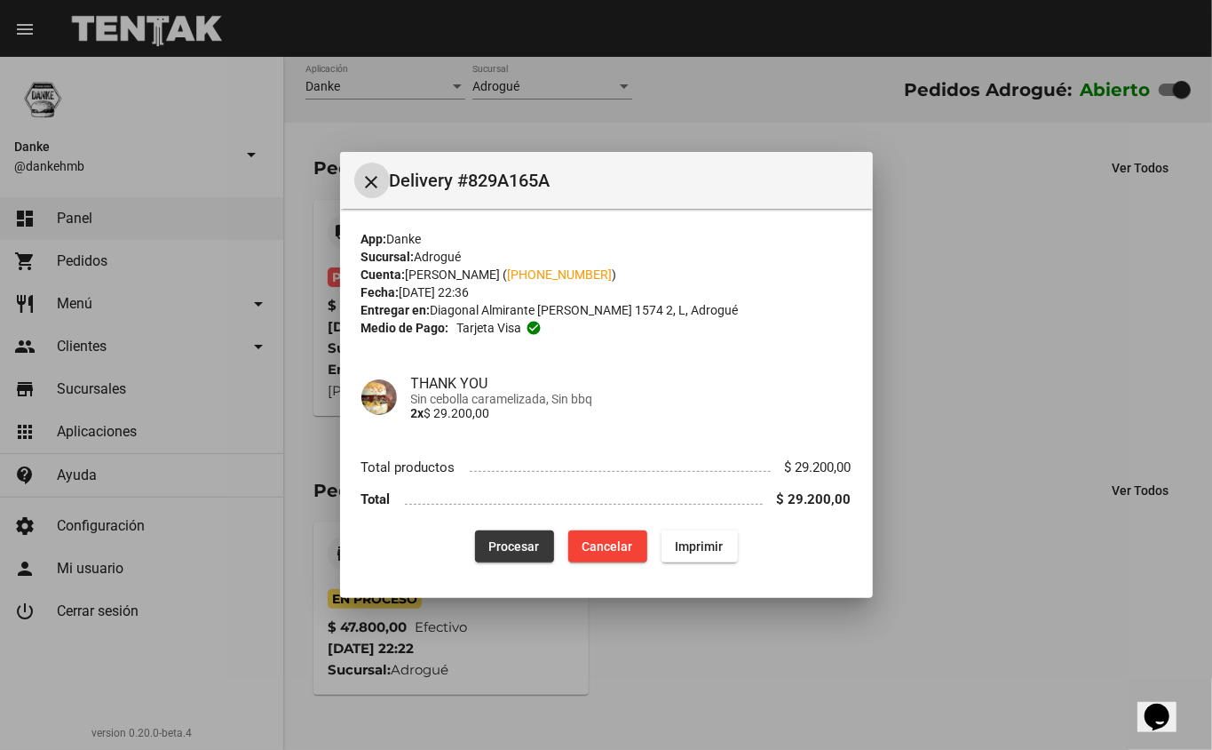
click at [529, 542] on span "Procesar" at bounding box center [514, 546] width 51 height 14
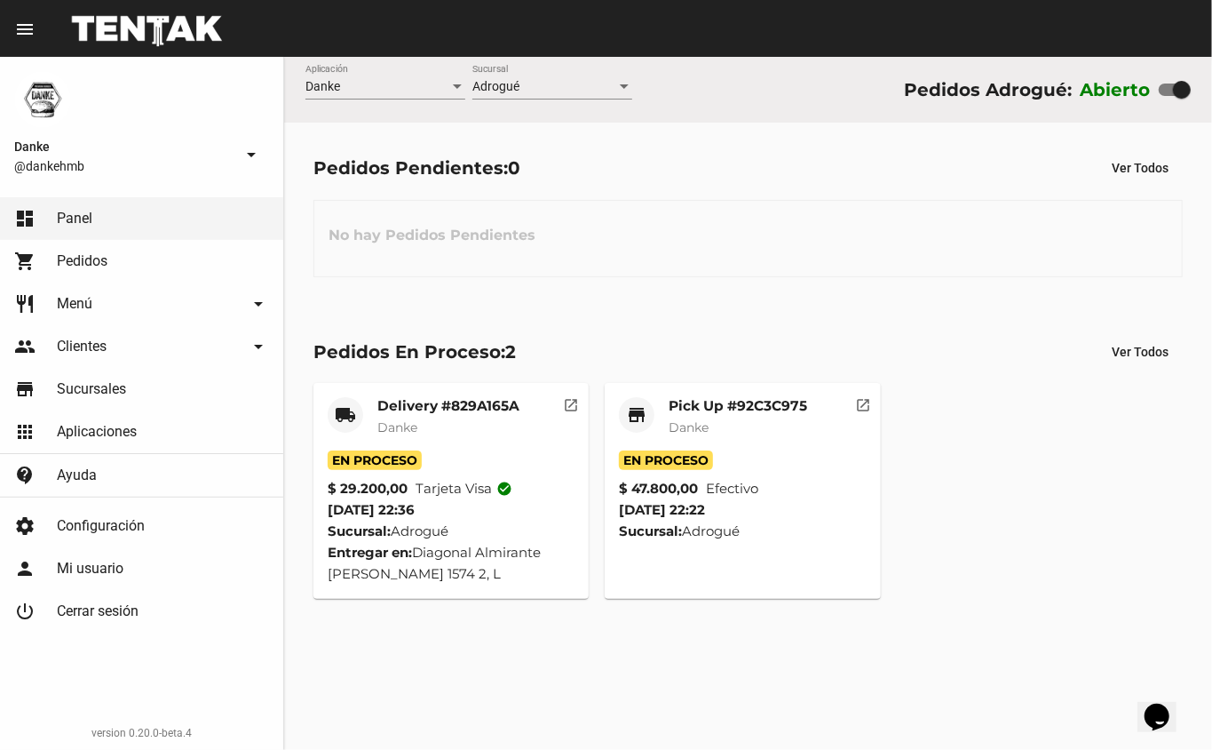
click at [733, 413] on mat-card-title "Pick Up #92C3C975" at bounding box center [738, 406] width 139 height 18
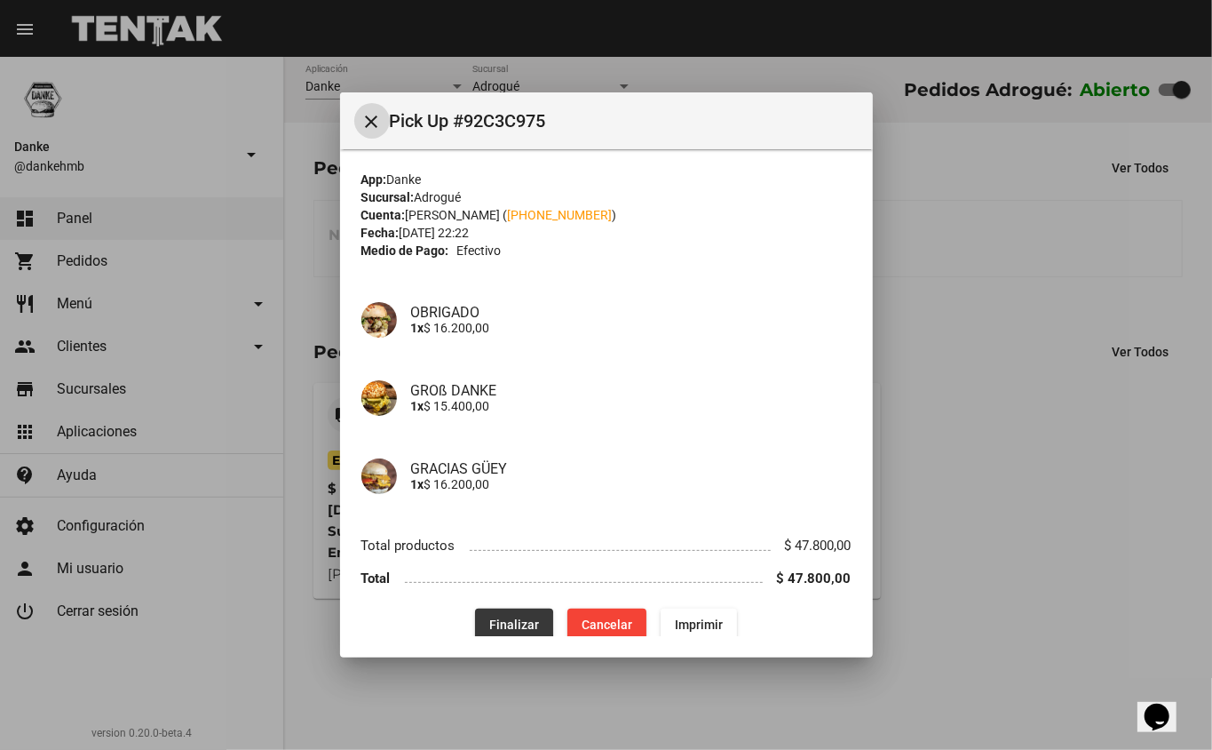
click at [492, 623] on span "Finalizar" at bounding box center [514, 624] width 50 height 14
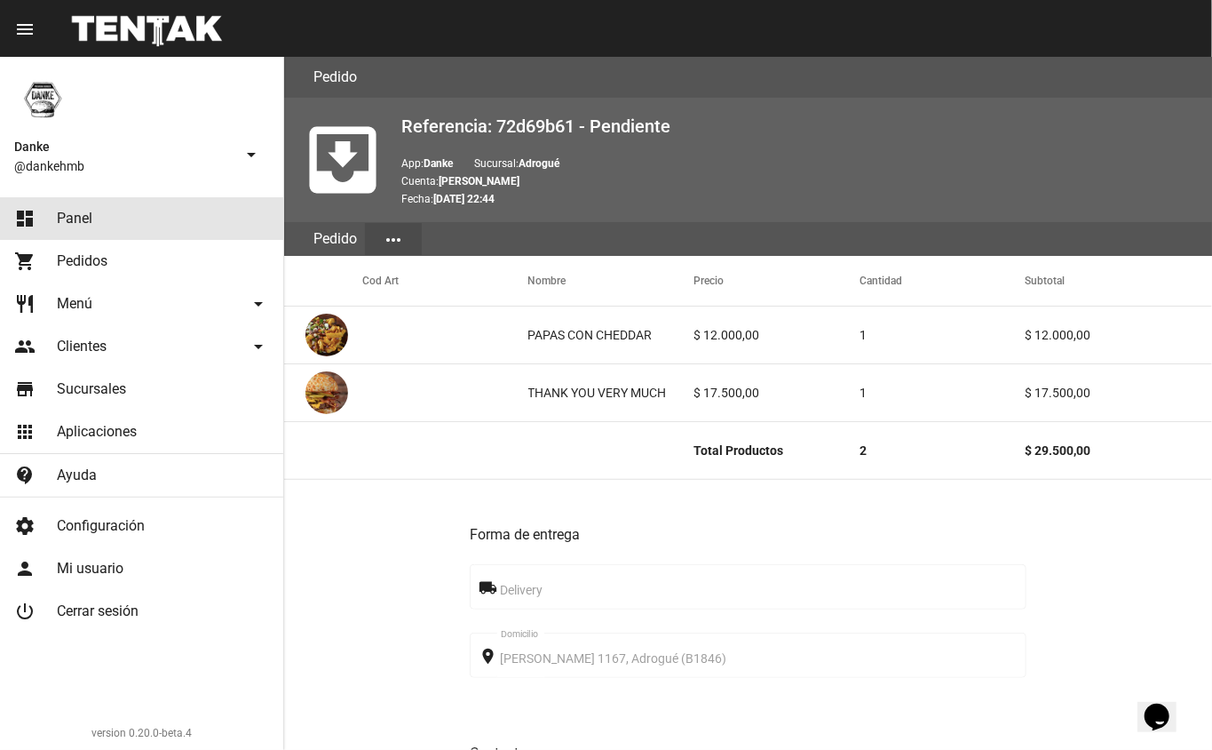
click at [158, 211] on link "dashboard Panel" at bounding box center [141, 218] width 283 height 43
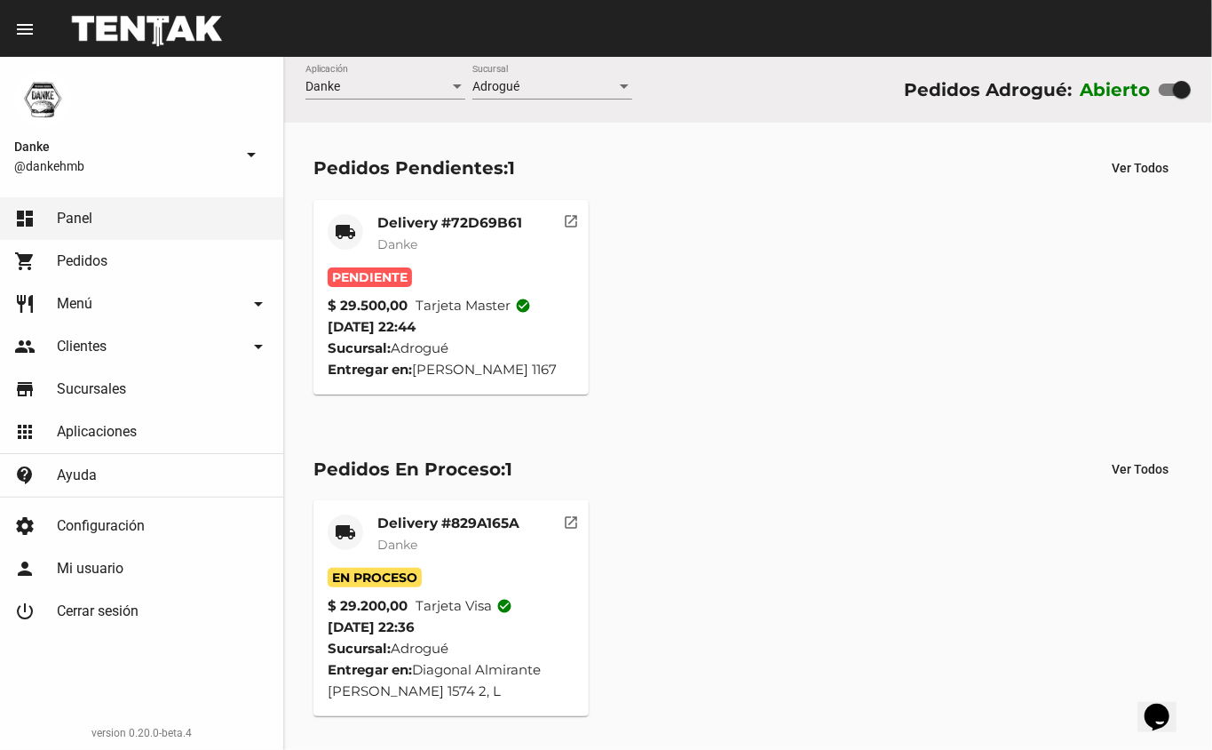
click at [495, 214] on mat-card-title "Delivery #72D69B61" at bounding box center [449, 223] width 145 height 18
click at [460, 219] on mat-card-title "Delivery #72D69B61" at bounding box center [449, 223] width 145 height 18
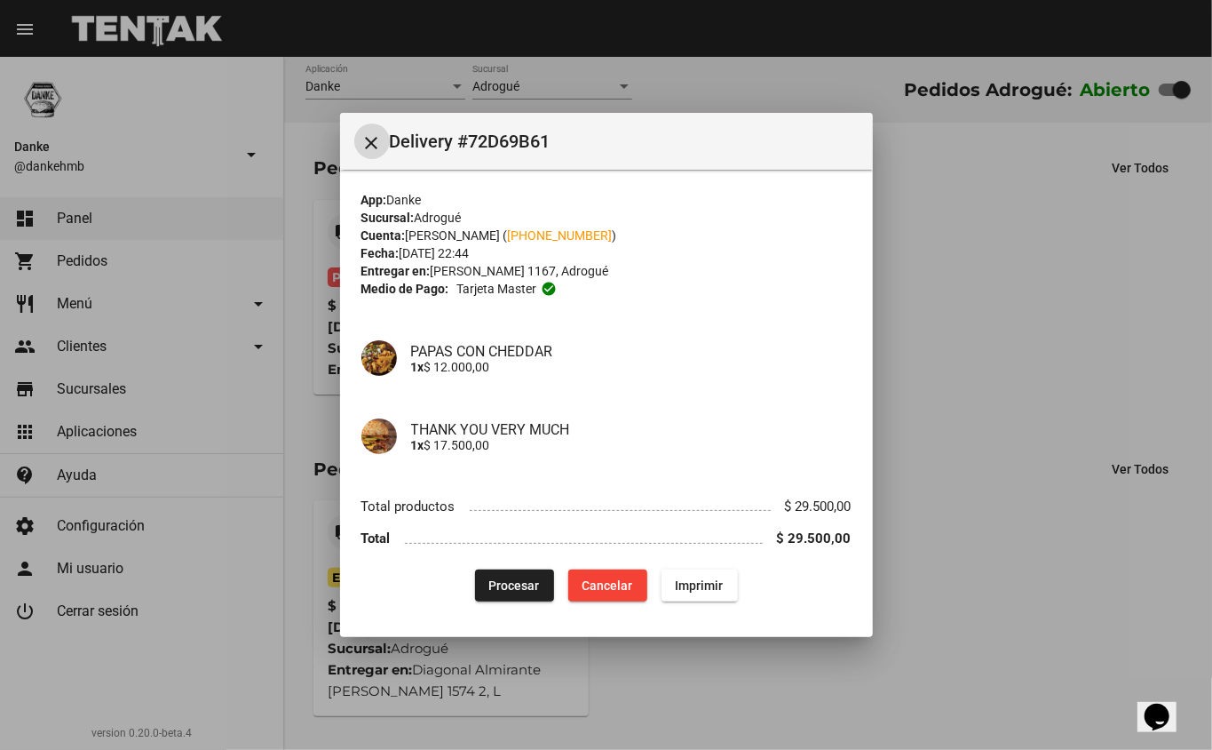
click at [520, 584] on span "Procesar" at bounding box center [514, 585] width 51 height 14
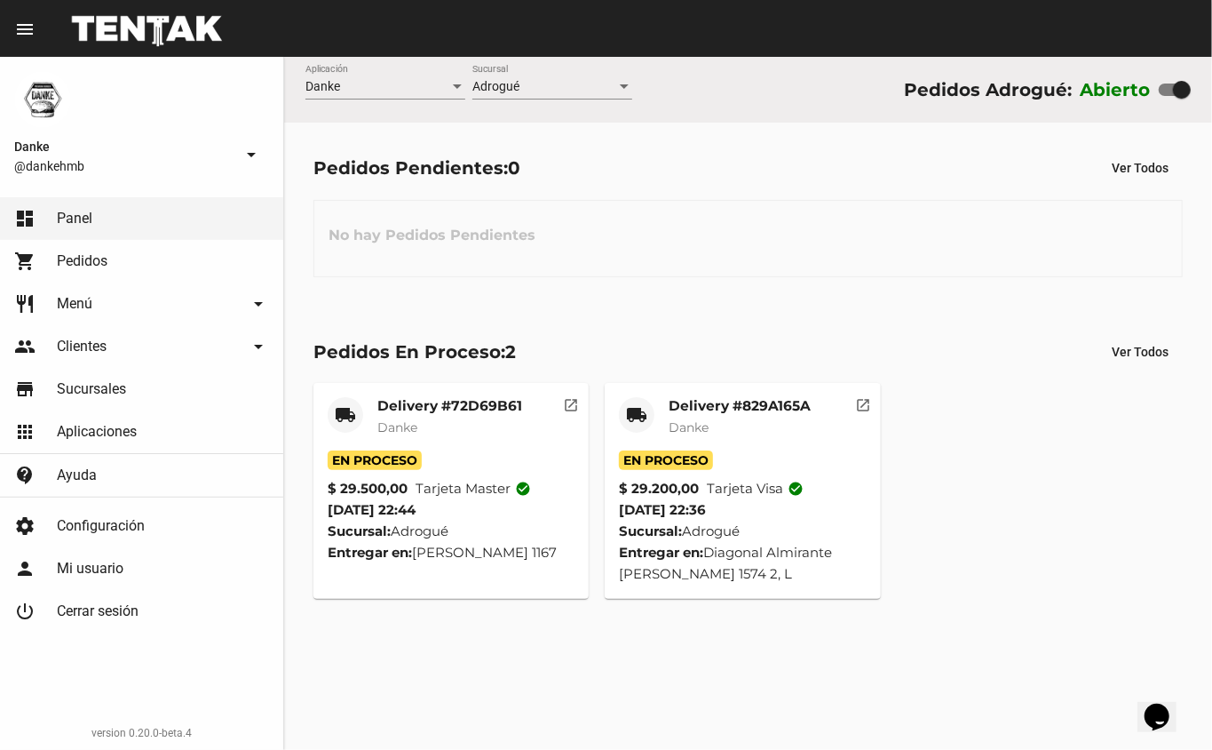
click at [729, 412] on mat-card-title "Delivery #829A165A" at bounding box center [740, 406] width 142 height 18
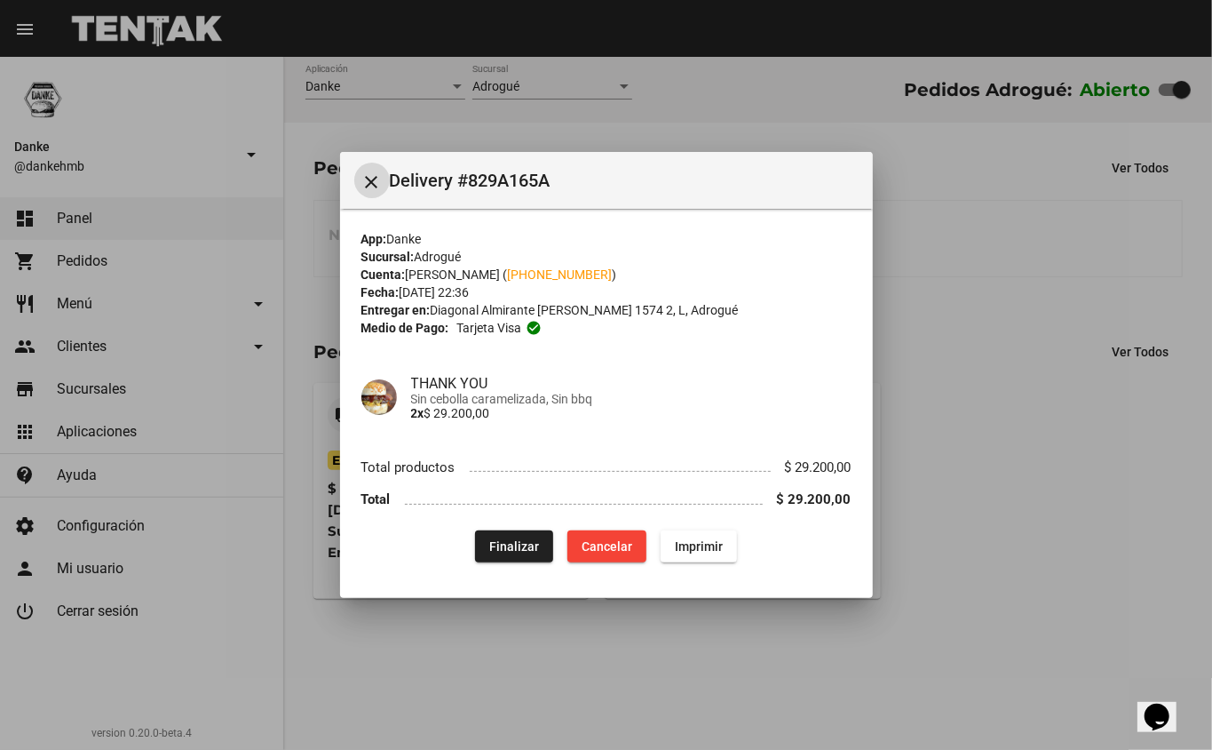
click at [515, 542] on span "Finalizar" at bounding box center [514, 546] width 50 height 14
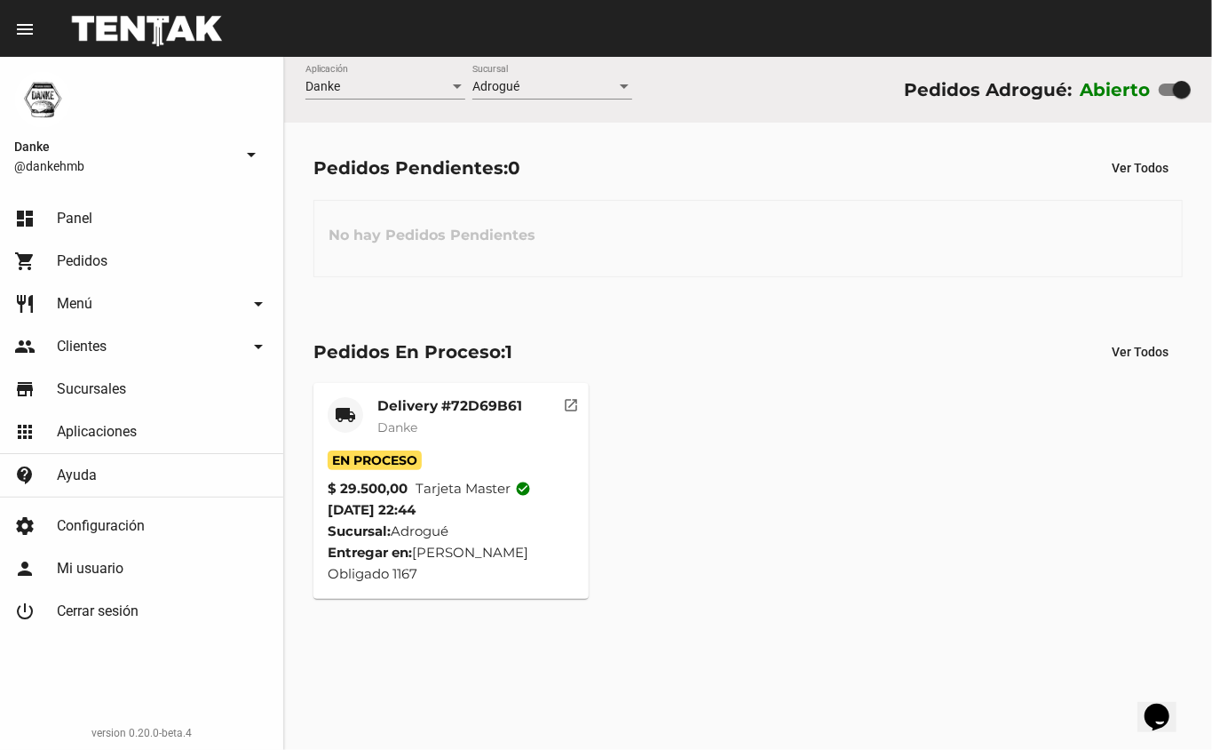
click at [462, 405] on mat-card-title "Delivery #72D69B61" at bounding box center [449, 406] width 145 height 18
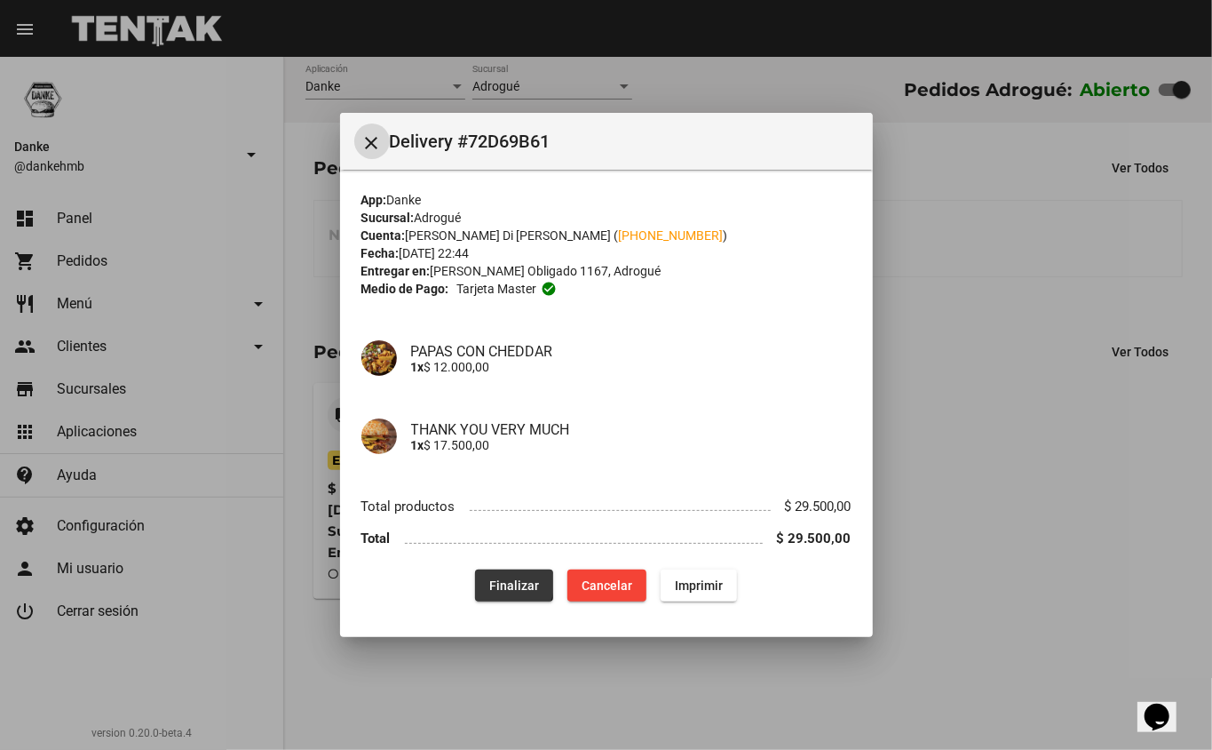
click at [505, 584] on span "Finalizar" at bounding box center [514, 585] width 50 height 14
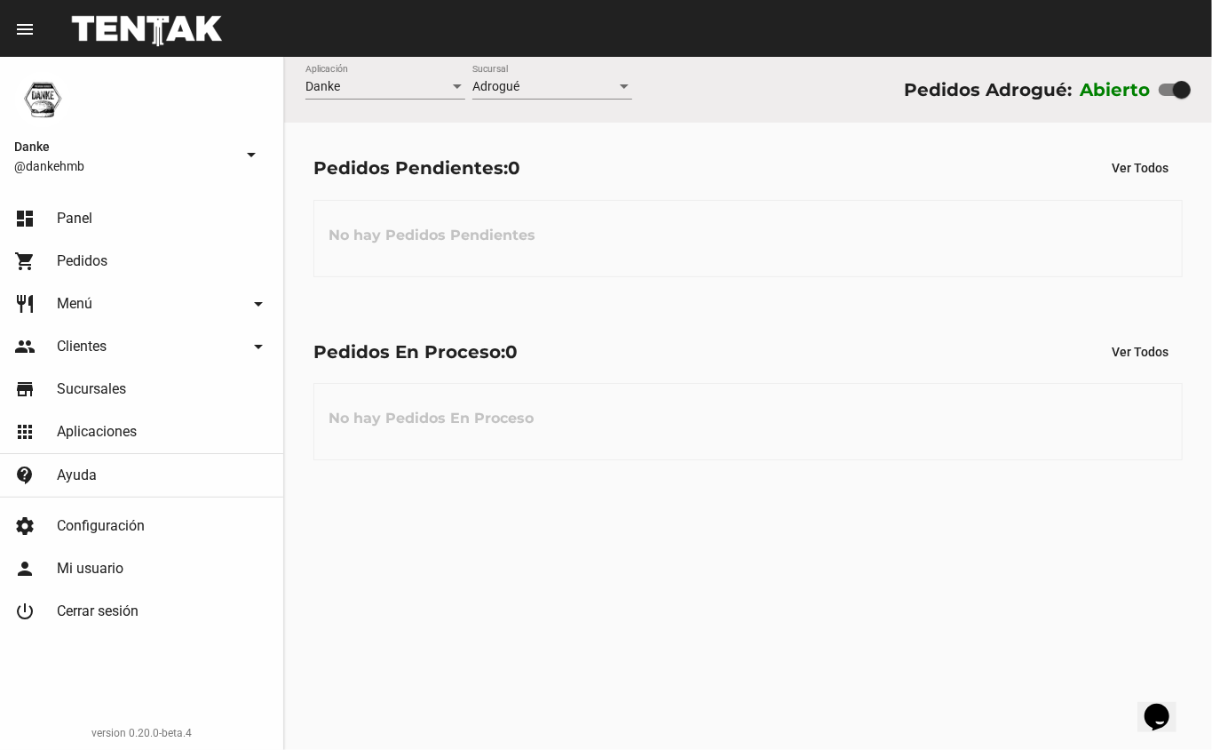
click at [103, 267] on span "Pedidos" at bounding box center [82, 261] width 51 height 18
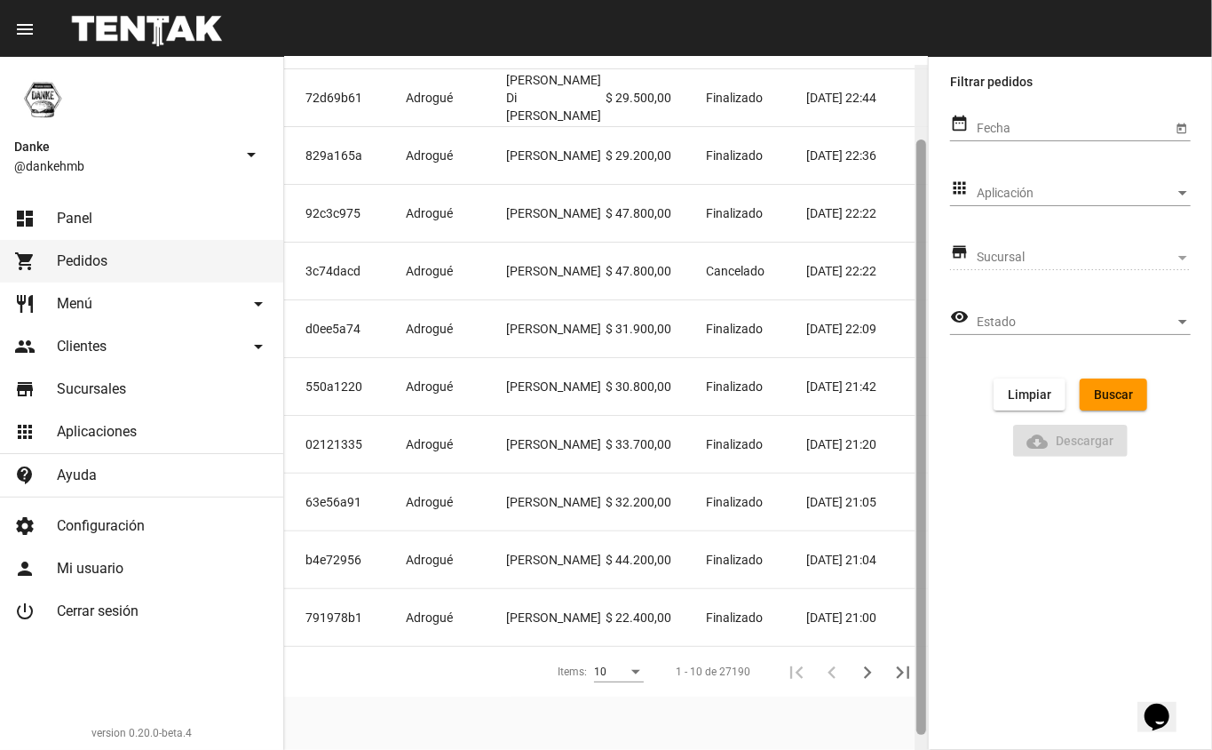
scroll to position [114, 0]
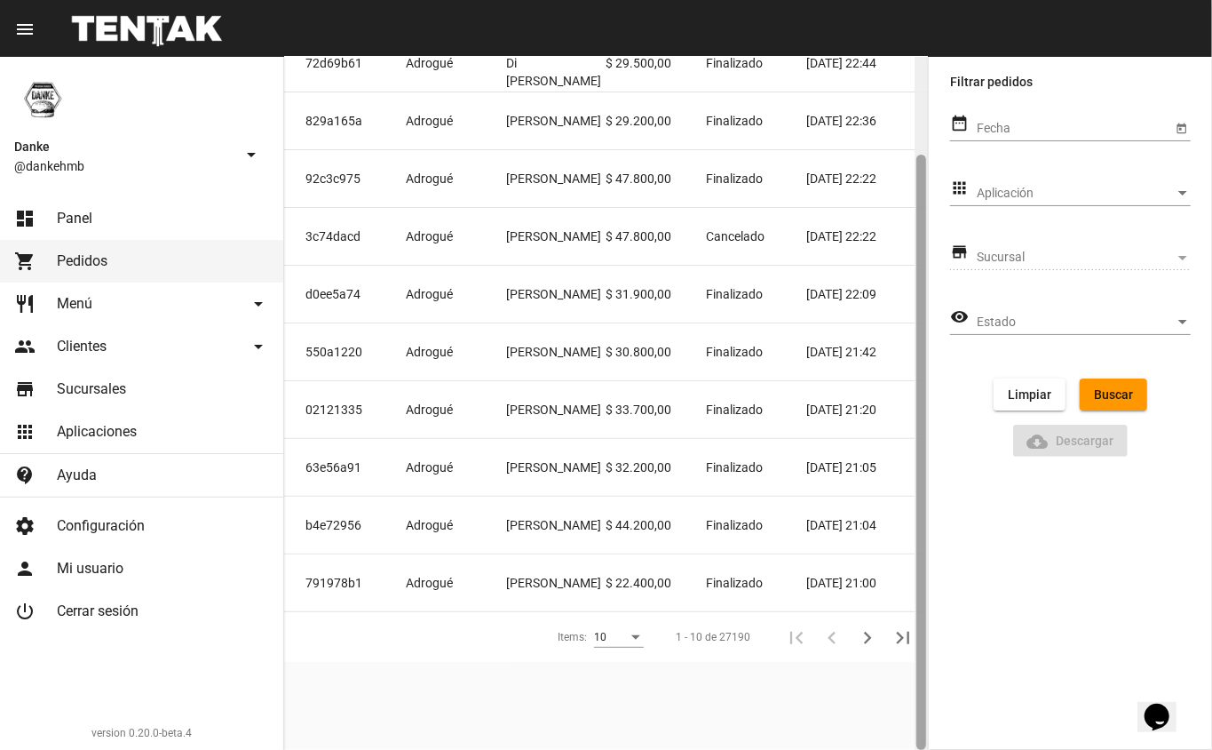
drag, startPoint x: 918, startPoint y: 327, endPoint x: 936, endPoint y: 478, distance: 152.1
click at [936, 478] on mat-sidenav-container "Danke @dankehmb arrow_drop_down dashboard Panel shopping_cart Pedidos restauran…" at bounding box center [606, 403] width 1212 height 693
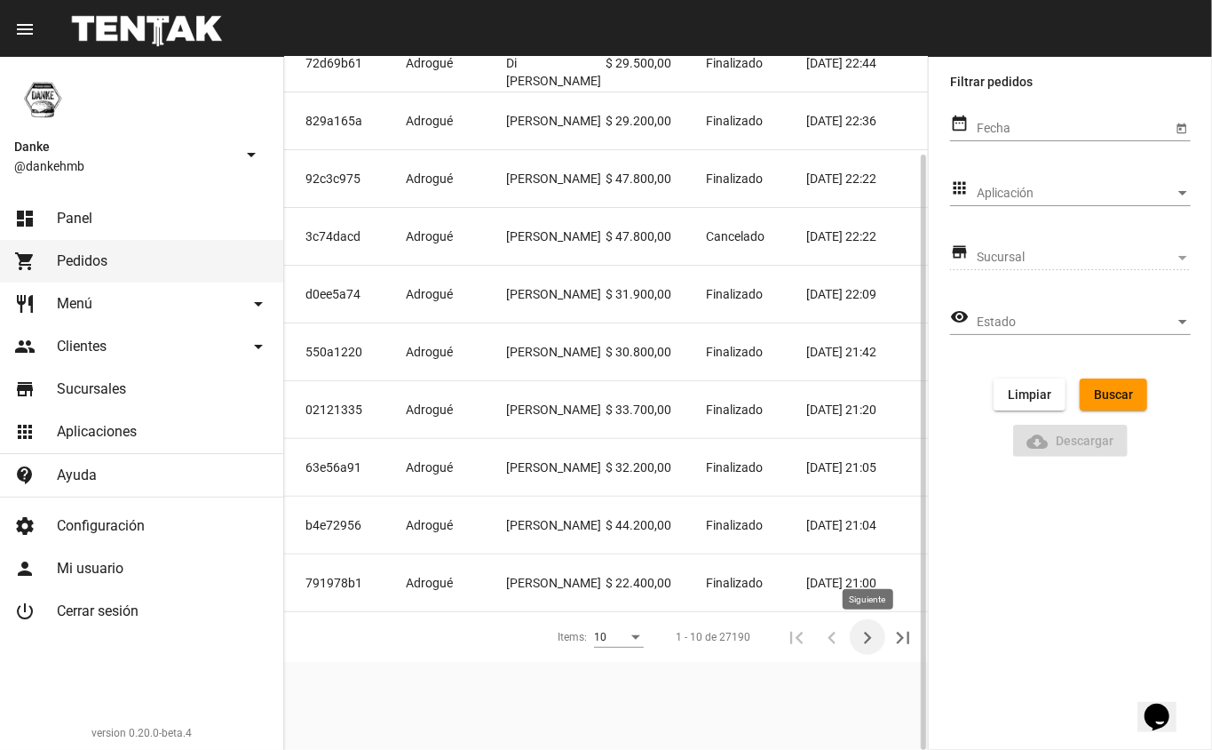
click at [854, 634] on button "Siguiente" at bounding box center [868, 637] width 36 height 36
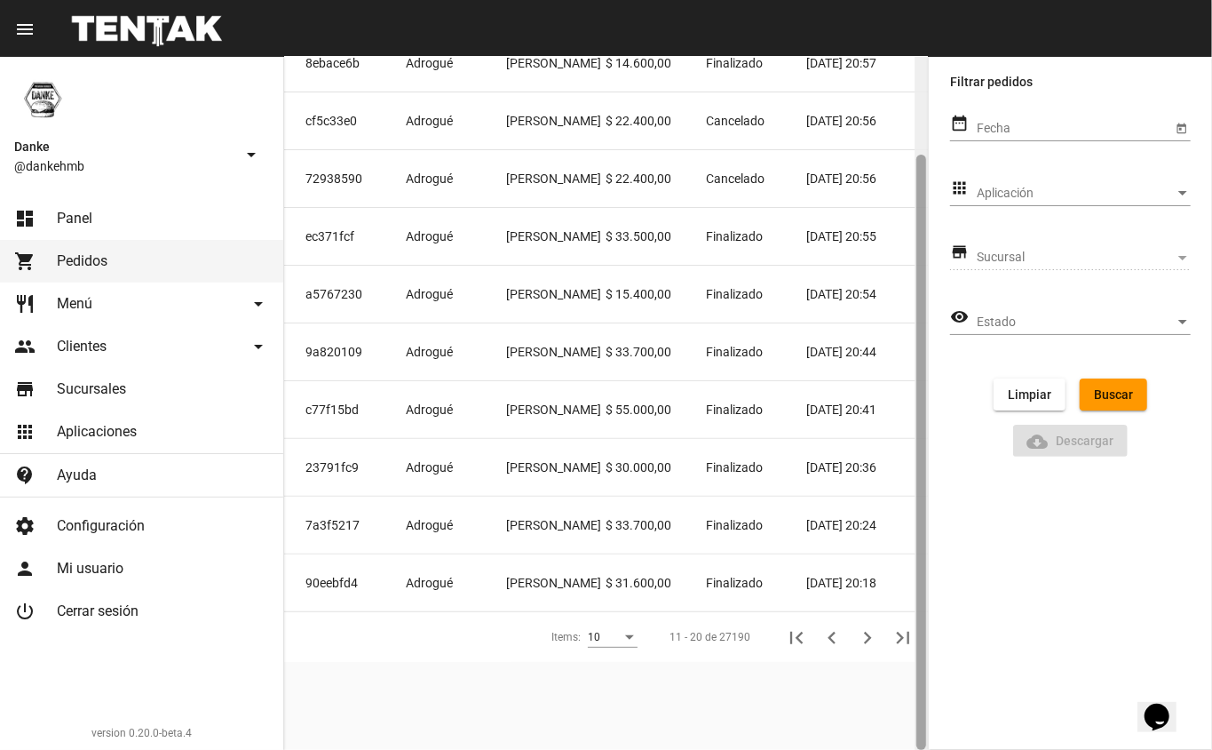
drag, startPoint x: 920, startPoint y: 324, endPoint x: 986, endPoint y: 613, distance: 296.1
click at [986, 613] on mat-sidenav-container "Danke @dankehmb arrow_drop_down dashboard Panel shopping_cart Pedidos restauran…" at bounding box center [606, 403] width 1212 height 693
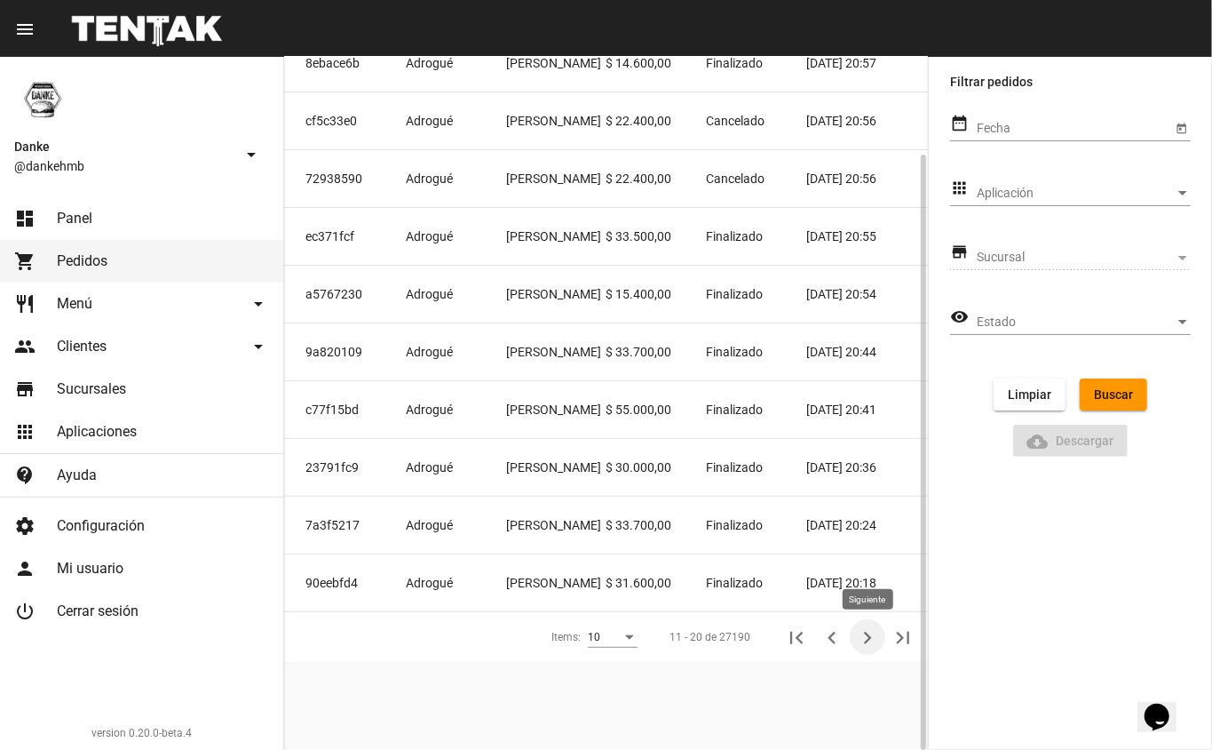
click at [868, 641] on icon "Siguiente" at bounding box center [868, 638] width 8 height 12
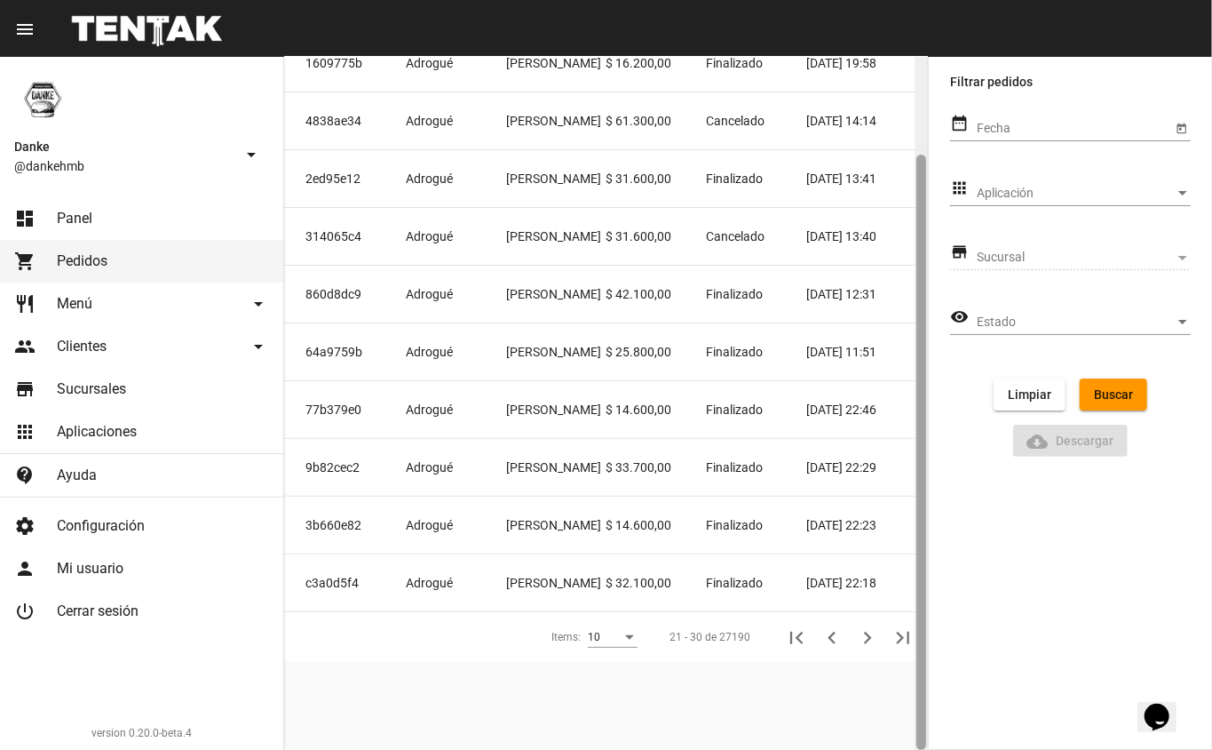
drag, startPoint x: 924, startPoint y: 435, endPoint x: 981, endPoint y: 597, distance: 171.7
click at [981, 597] on mat-sidenav-container "Danke @dankehmb arrow_drop_down dashboard Panel shopping_cart Pedidos restauran…" at bounding box center [606, 403] width 1212 height 693
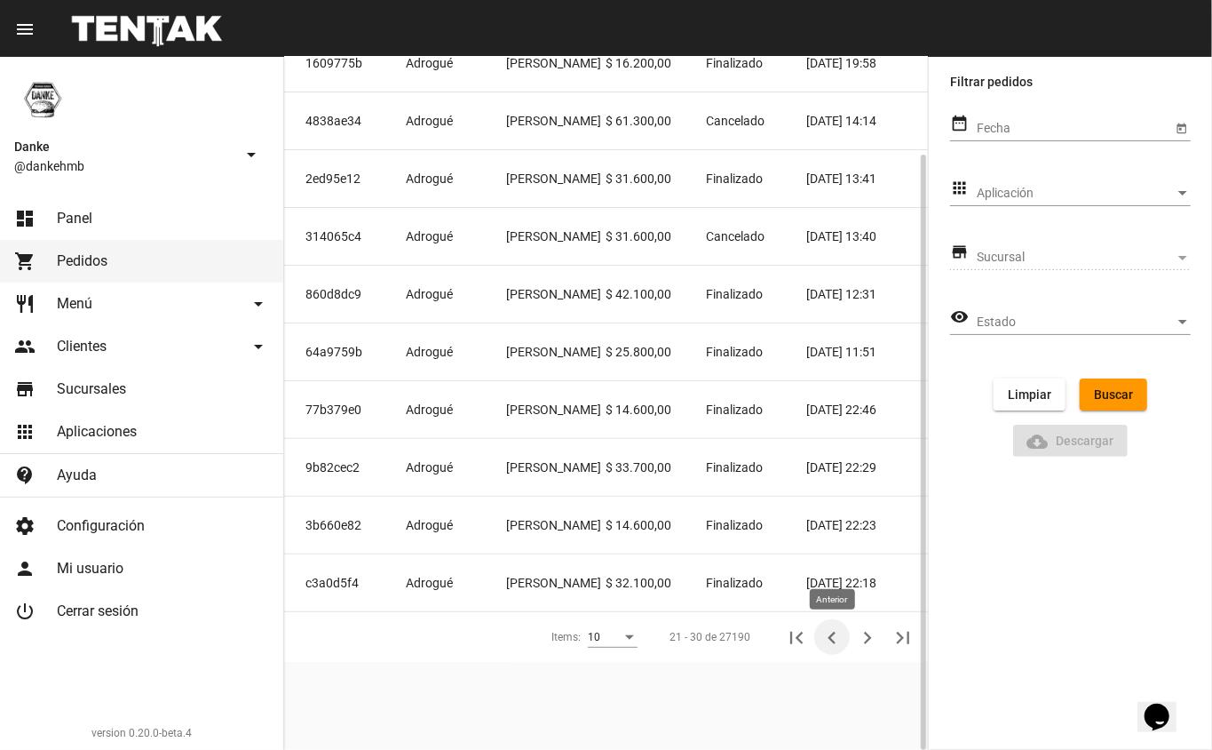
click at [838, 636] on icon "Anterior" at bounding box center [832, 637] width 25 height 25
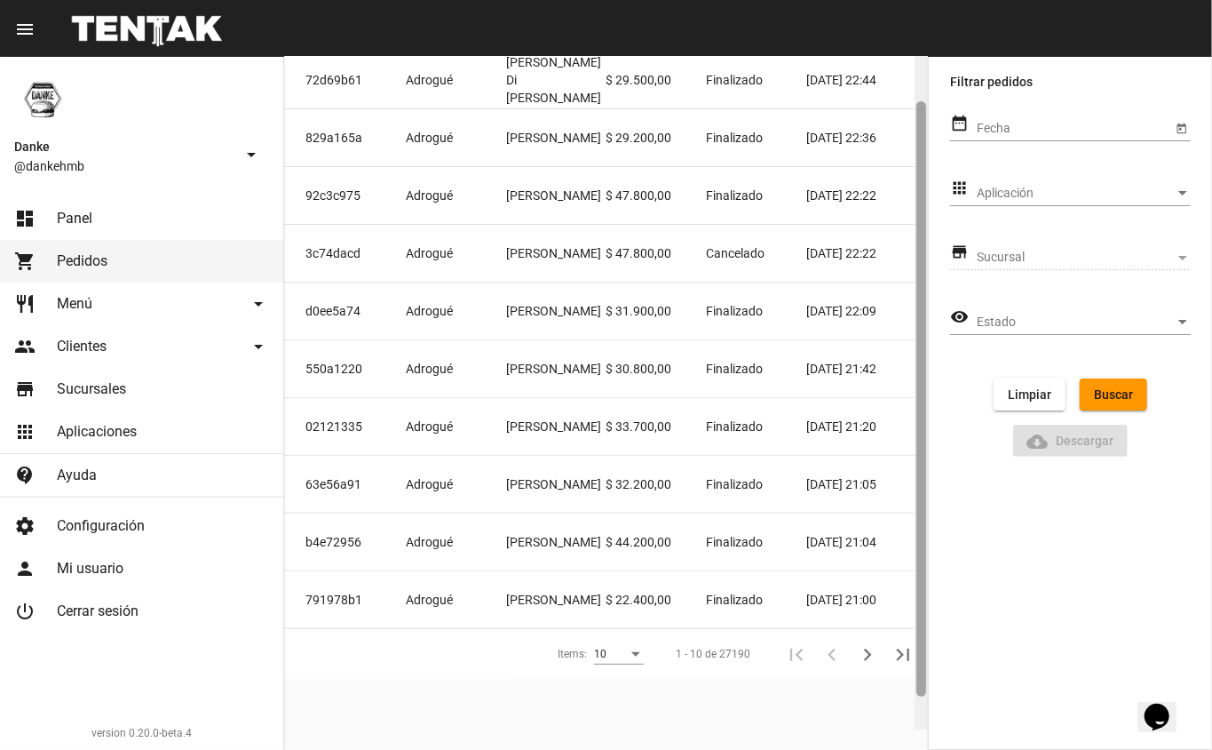
scroll to position [68, 0]
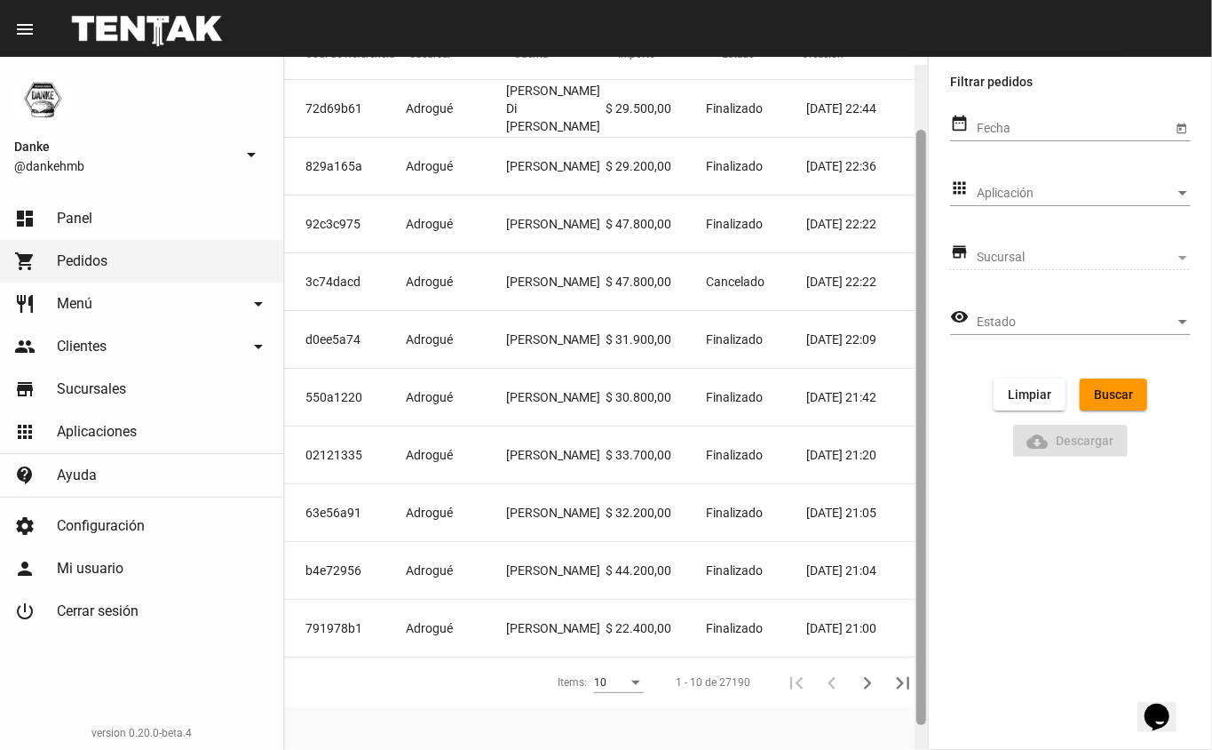
drag, startPoint x: 922, startPoint y: 384, endPoint x: 907, endPoint y: 345, distance: 41.9
click at [907, 345] on div "Pedidos Cod. de Referencia Sucursal Cuenta Importe Estado Creación 72d69b61 [PE…" at bounding box center [606, 403] width 644 height 693
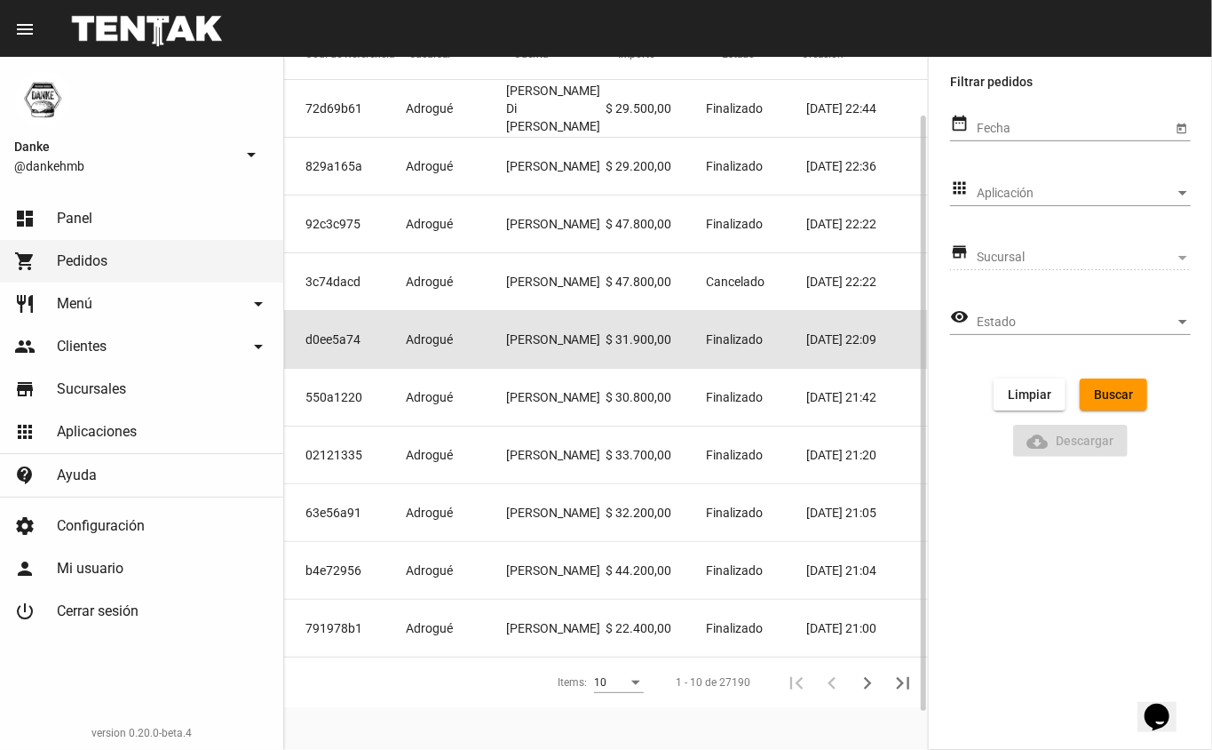
click at [488, 339] on mat-cell "Adrogué" at bounding box center [456, 339] width 100 height 57
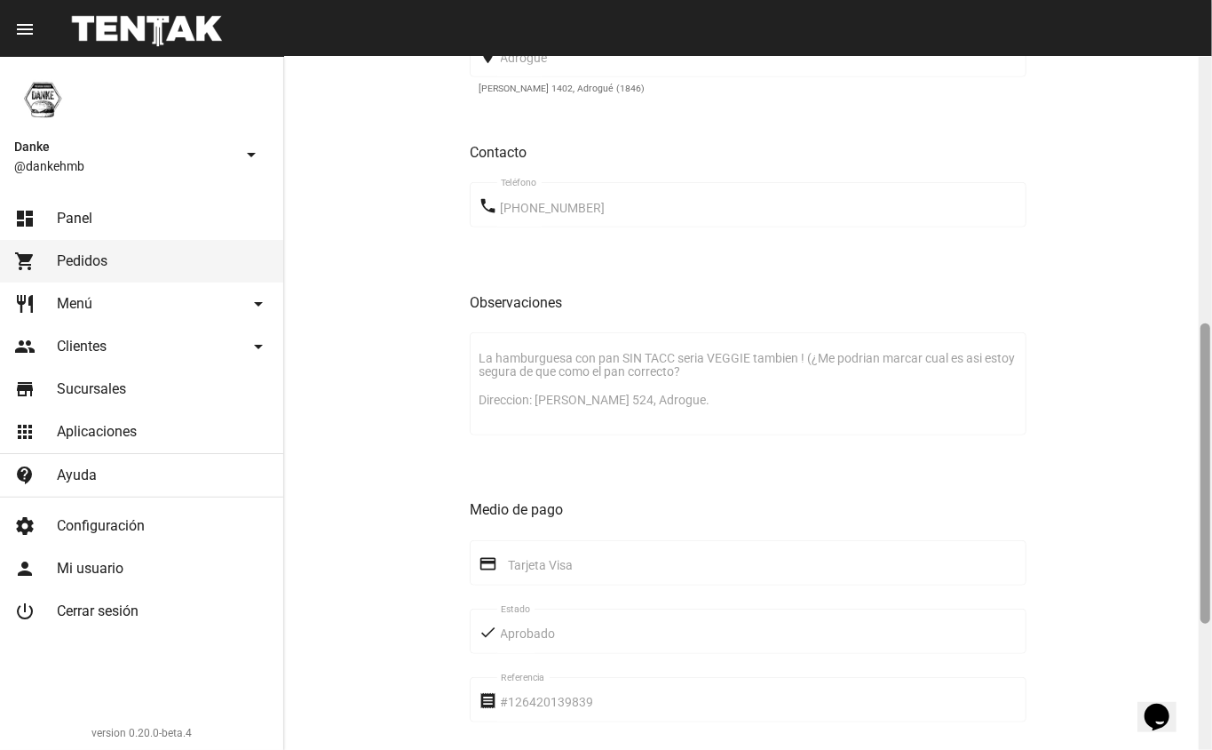
scroll to position [570, 0]
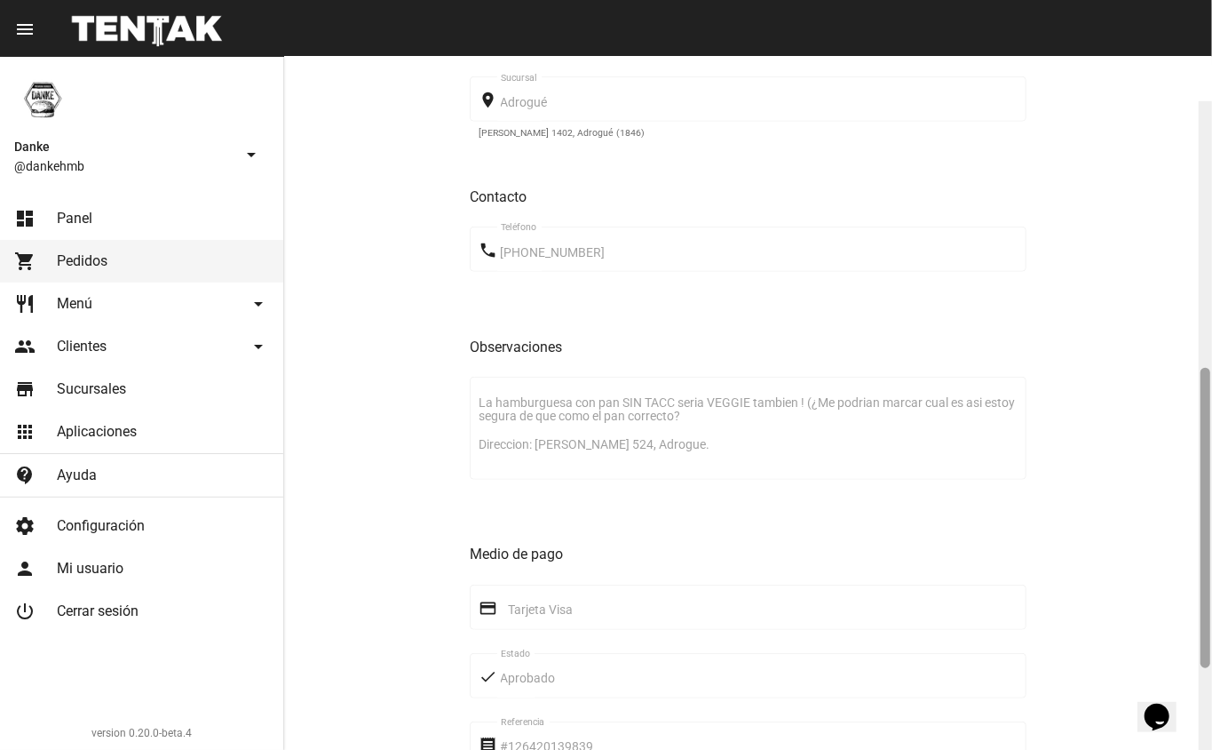
drag, startPoint x: 1201, startPoint y: 278, endPoint x: 1202, endPoint y: 526, distance: 247.8
click at [1202, 526] on div at bounding box center [1206, 518] width 10 height 300
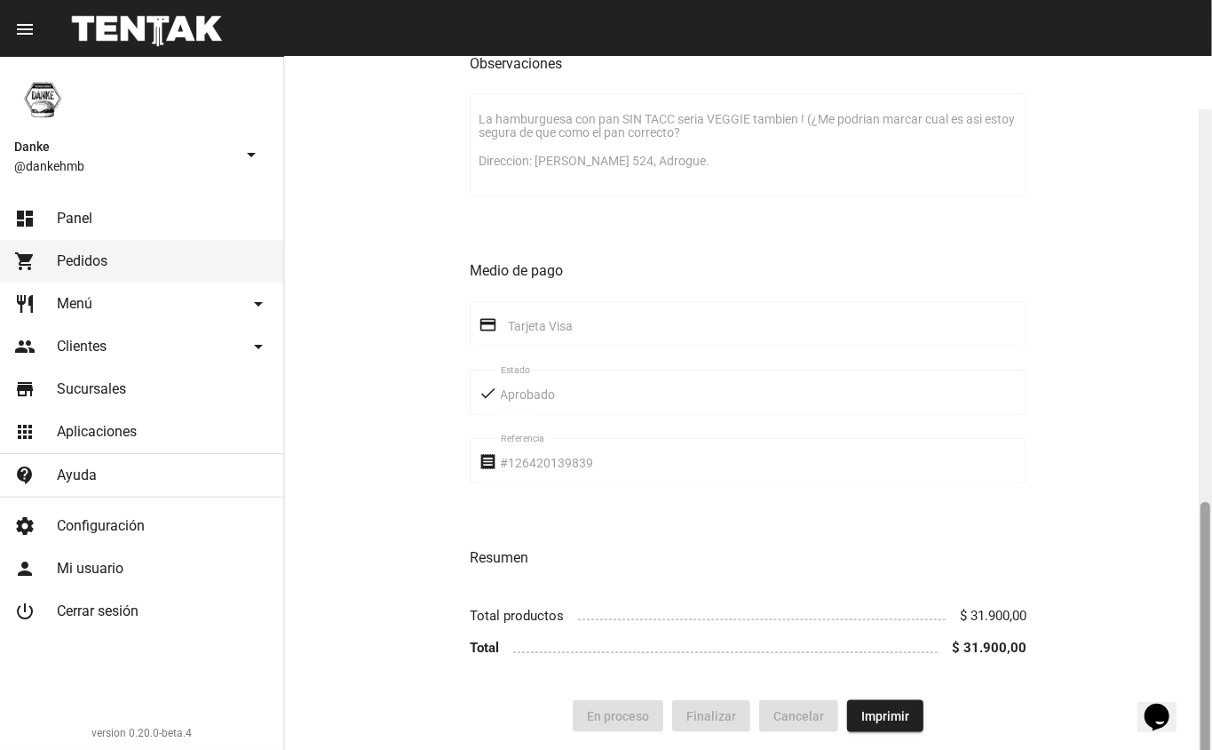
scroll to position [906, 0]
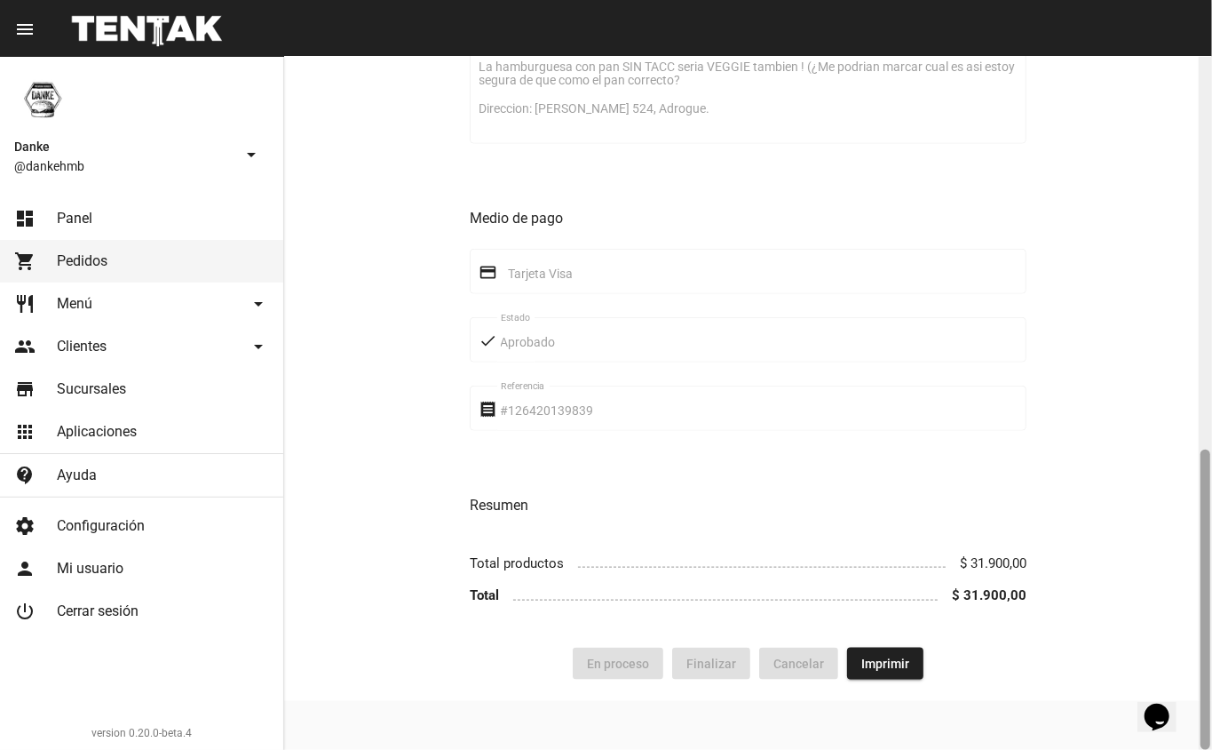
drag, startPoint x: 1202, startPoint y: 526, endPoint x: 1178, endPoint y: 762, distance: 237.5
click at [1178, 749] on html "menu Pedido Pedido more_vert Danke @dankehmb arrow_drop_down dashboard Panel sh…" at bounding box center [606, 375] width 1212 height 750
drag, startPoint x: 1212, startPoint y: 637, endPoint x: 1212, endPoint y: 328, distance: 309.1
click at [1212, 328] on div at bounding box center [1205, 403] width 13 height 693
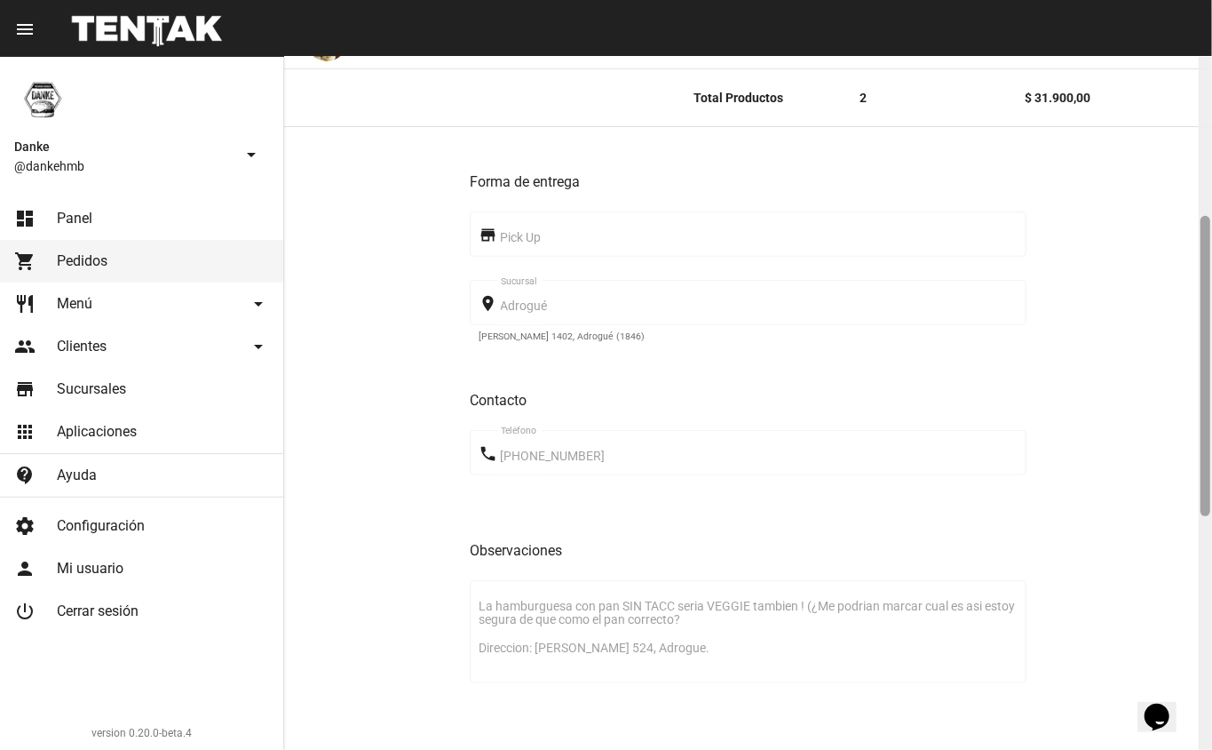
scroll to position [0, 0]
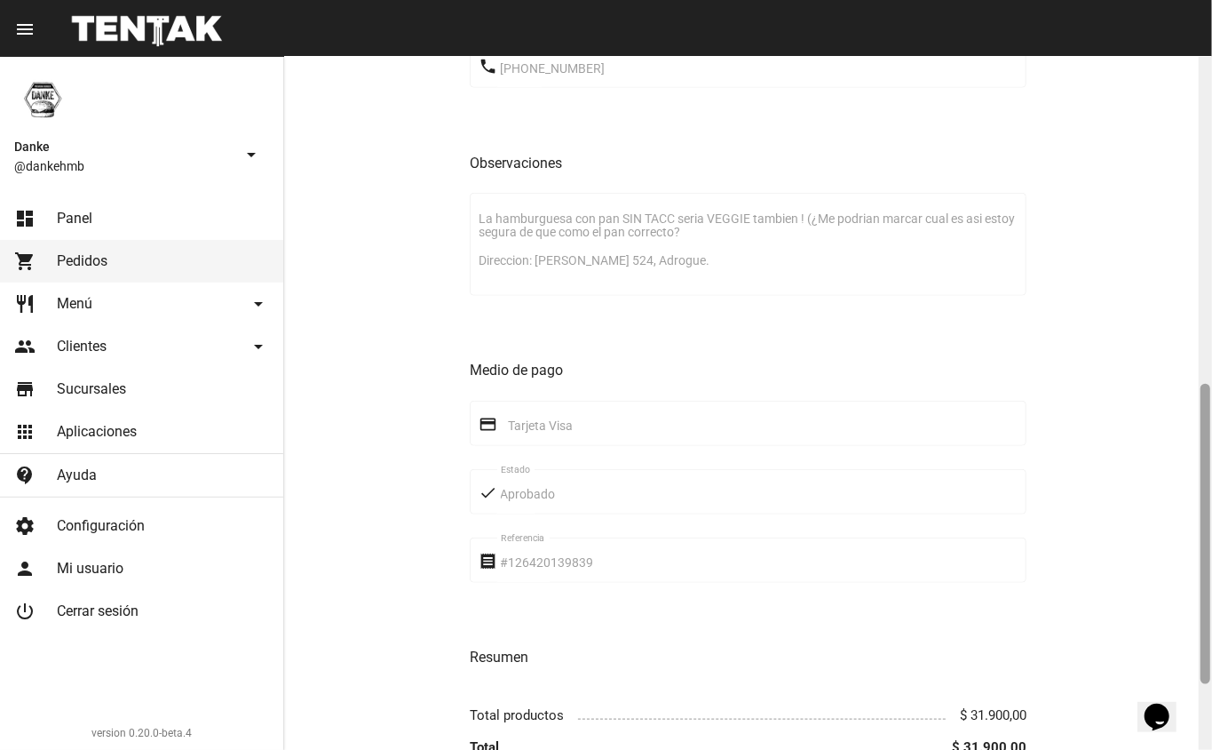
drag, startPoint x: 1208, startPoint y: 502, endPoint x: 1210, endPoint y: 400, distance: 102.2
click at [1212, 430] on div at bounding box center [1205, 403] width 13 height 693
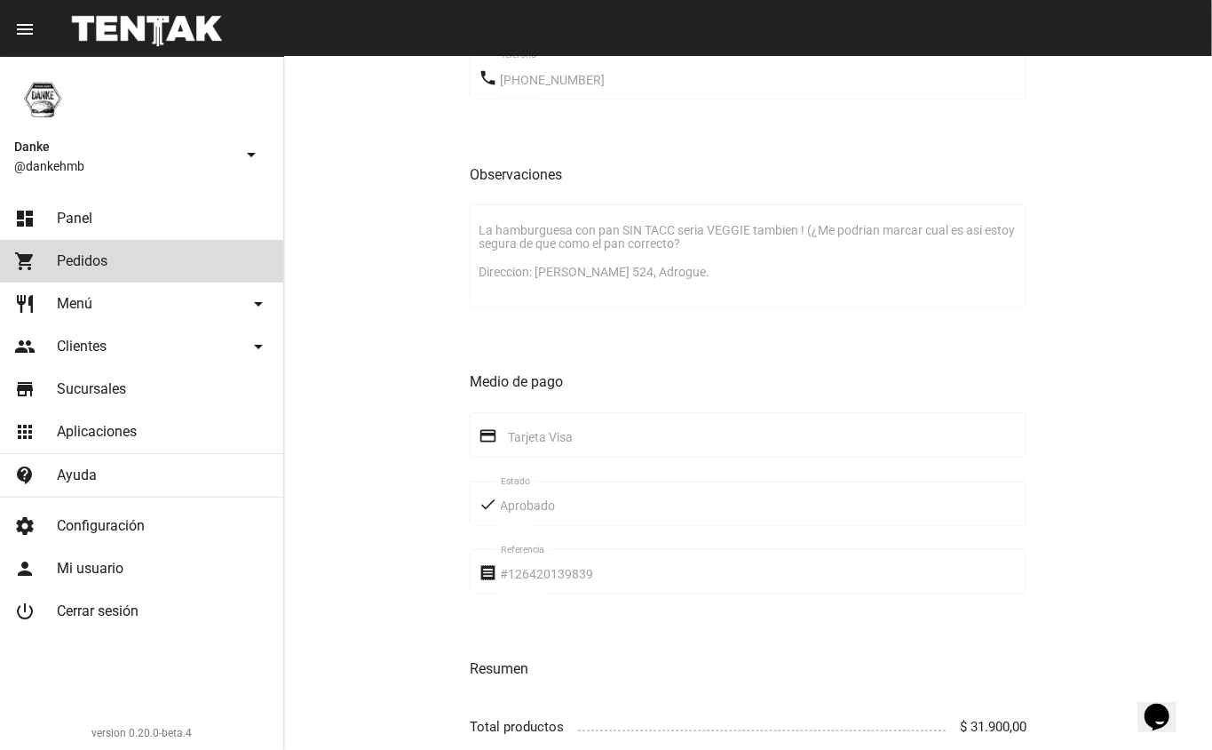
click at [78, 258] on span "Pedidos" at bounding box center [82, 261] width 51 height 18
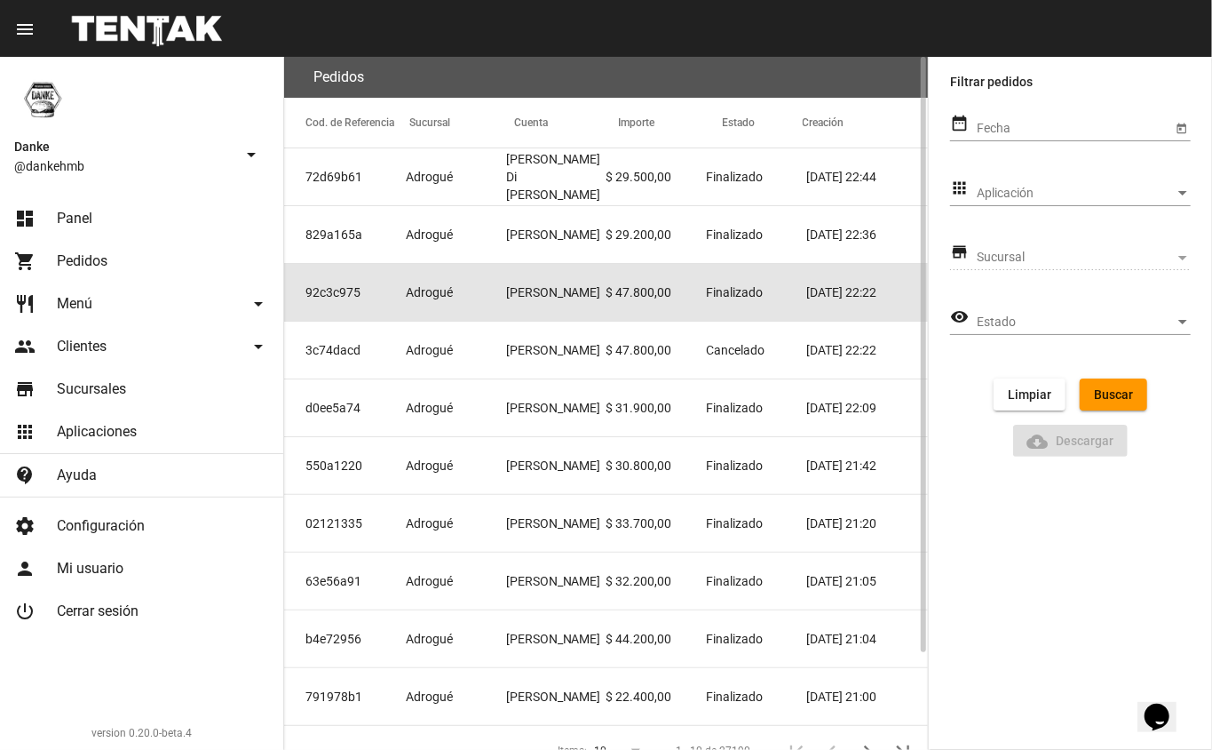
drag, startPoint x: 896, startPoint y: 296, endPoint x: 888, endPoint y: 410, distance: 114.9
click at [888, 410] on mat-table "Cod. de Referencia Sucursal Cuenta Importe Estado Creación 72d69b61 [PERSON_NAM…" at bounding box center [606, 412] width 644 height 628
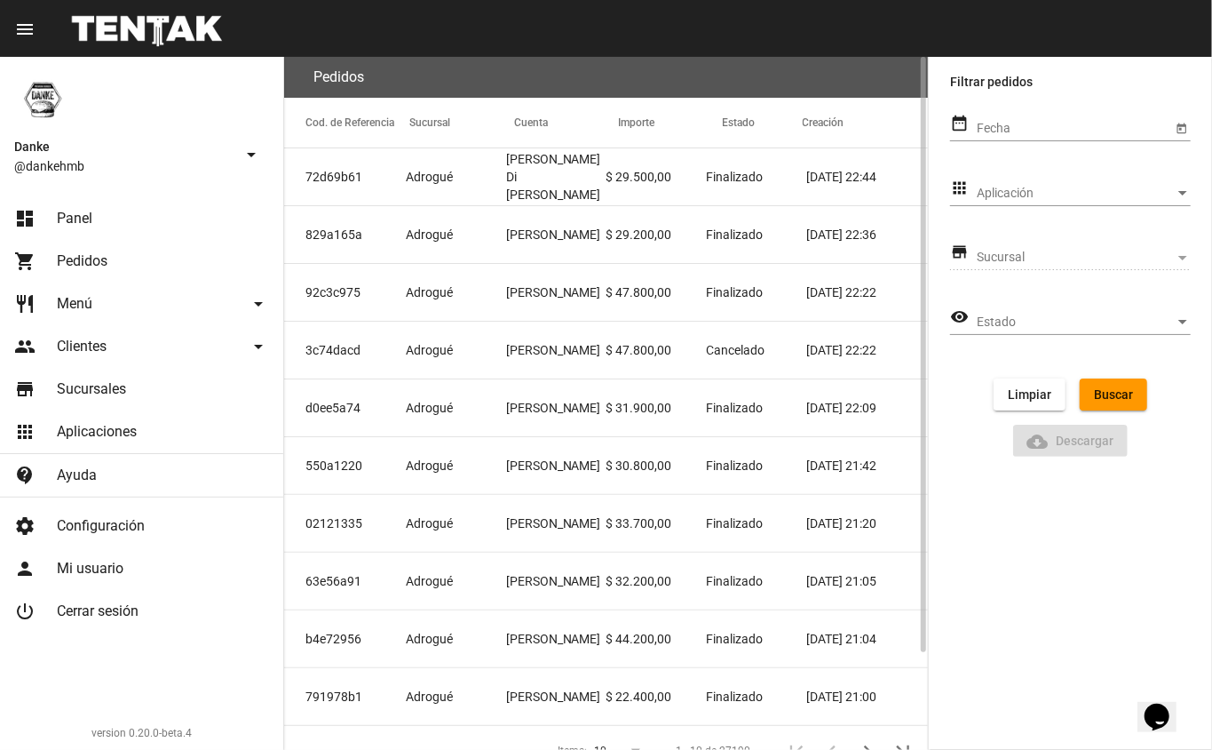
click at [886, 413] on mat-cell "[DATE] 22:09" at bounding box center [868, 407] width 122 height 57
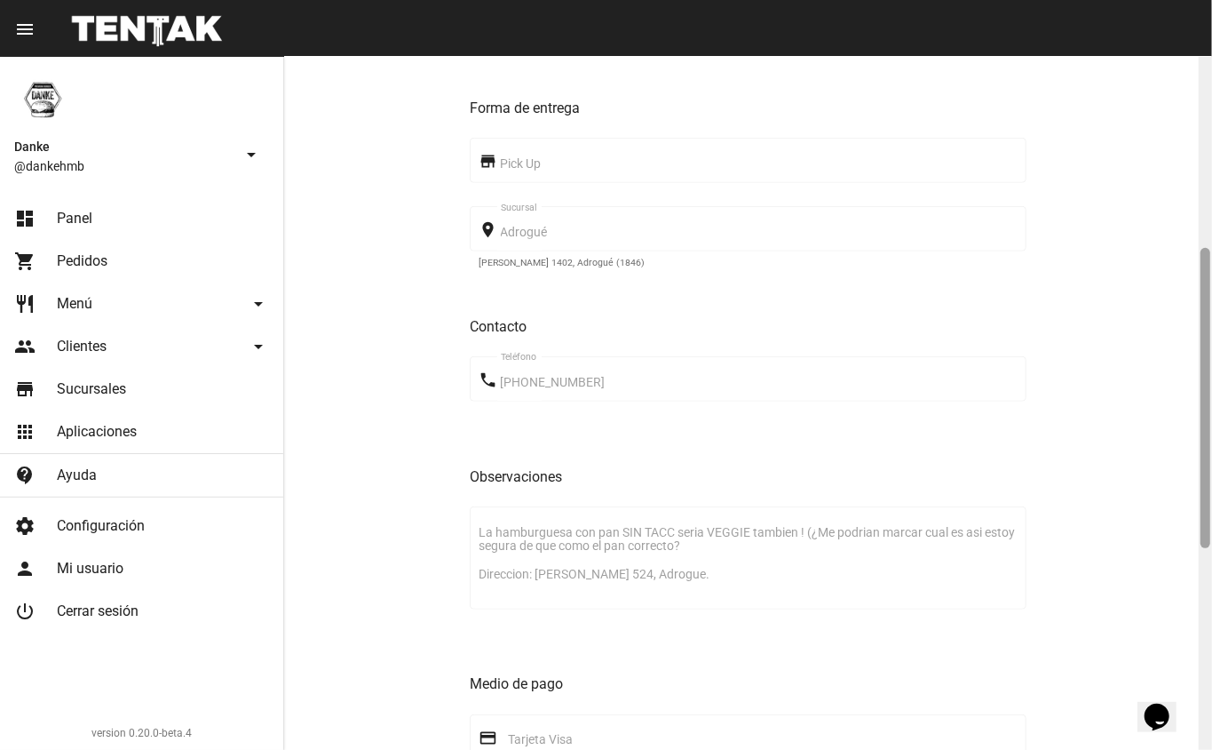
drag, startPoint x: 1208, startPoint y: 342, endPoint x: 1192, endPoint y: 533, distance: 191.6
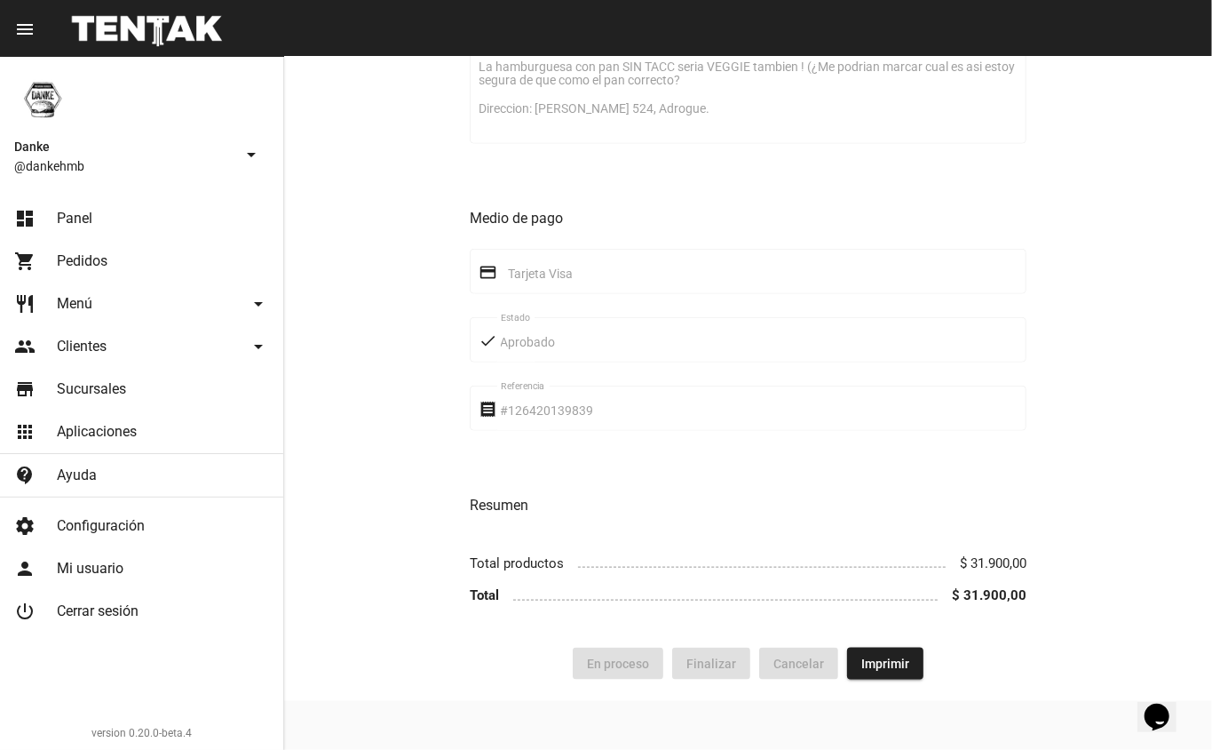
drag, startPoint x: 1192, startPoint y: 533, endPoint x: 356, endPoint y: 317, distance: 863.2
click at [356, 317] on div "Forma de entrega store Pick Up place Adrogué Sucursal [PERSON_NAME][STREET_ADDR…" at bounding box center [748, 118] width 928 height 1060
drag, startPoint x: 1212, startPoint y: 605, endPoint x: 1212, endPoint y: 531, distance: 73.7
click at [1212, 531] on div at bounding box center [1205, 403] width 13 height 693
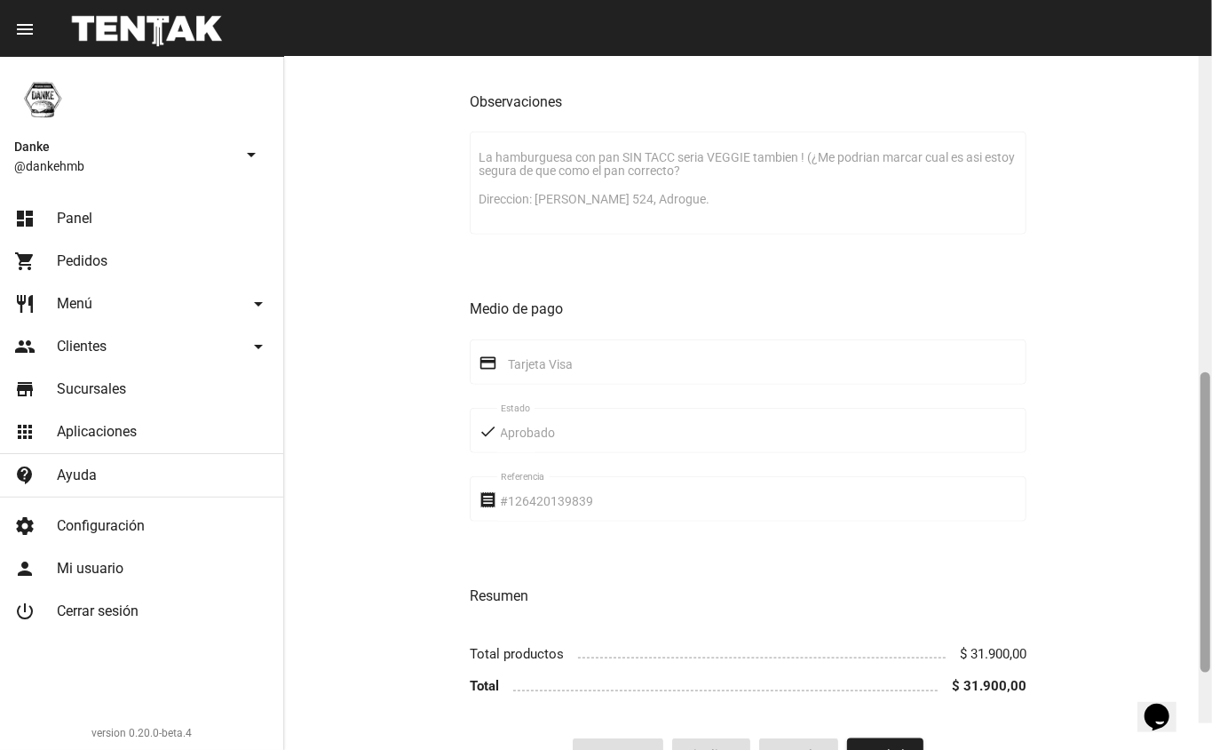
scroll to position [785, 0]
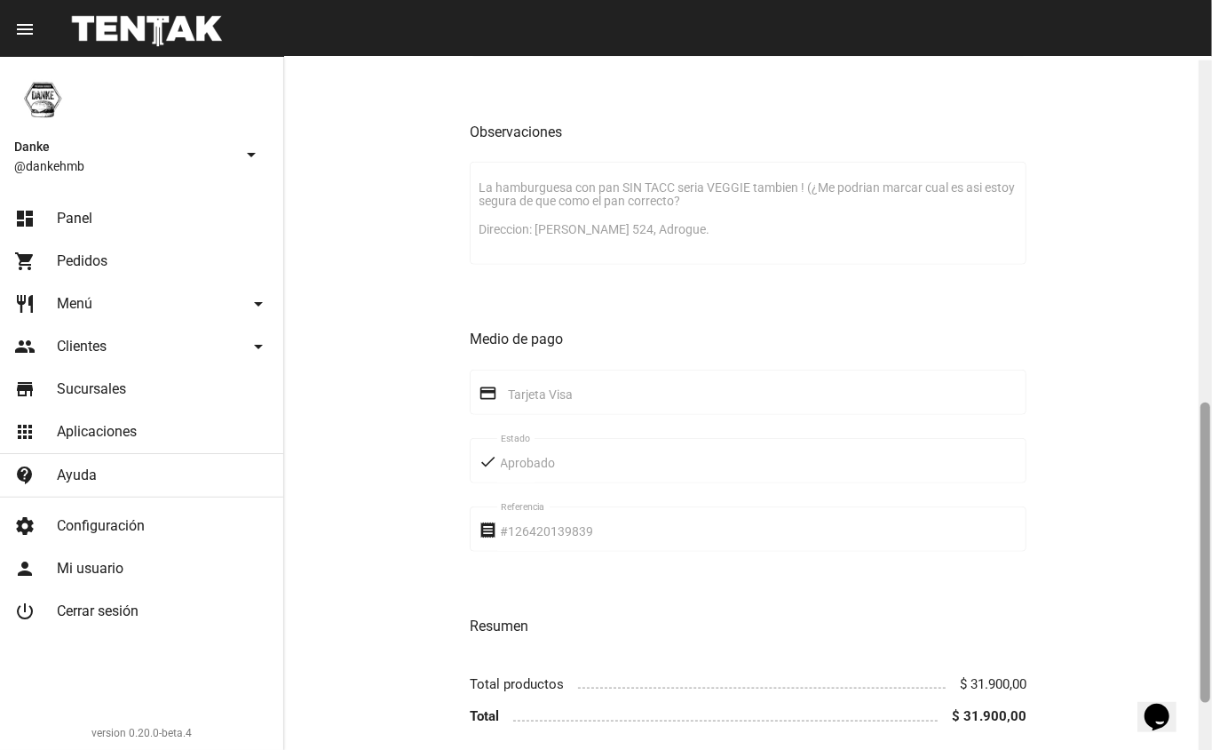
drag, startPoint x: 1210, startPoint y: 523, endPoint x: 1212, endPoint y: 471, distance: 52.4
click at [1212, 471] on div at bounding box center [1205, 406] width 13 height 693
click at [190, 225] on link "dashboard Panel" at bounding box center [141, 218] width 283 height 43
